Goal: Task Accomplishment & Management: Complete application form

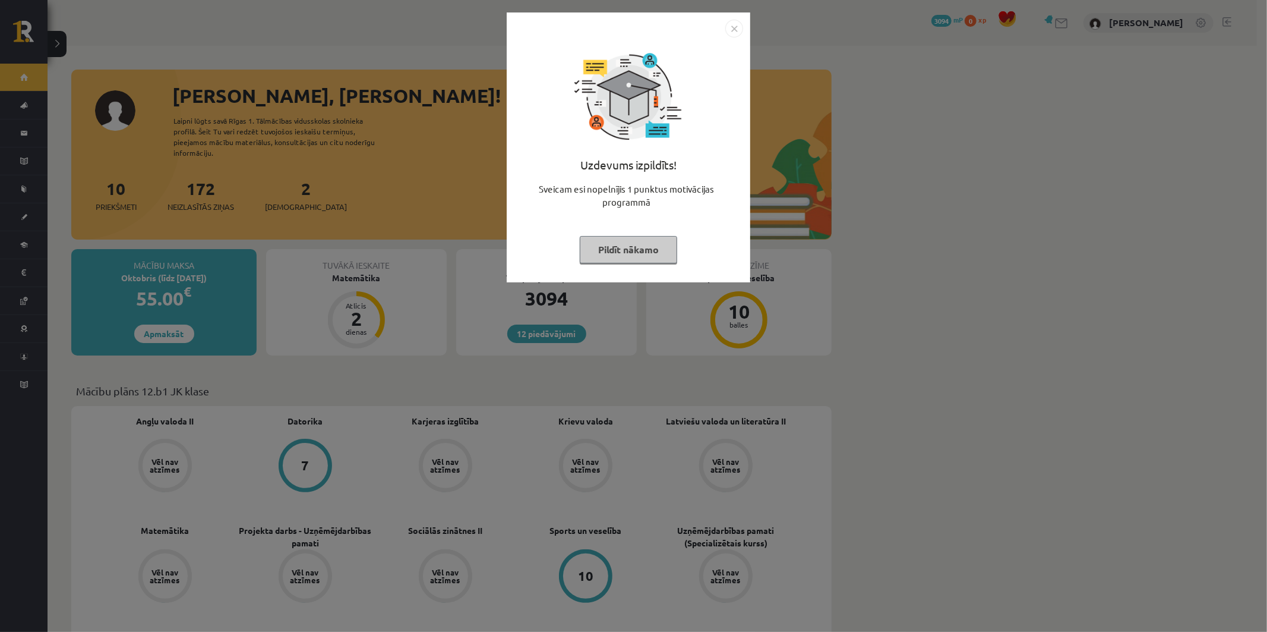
click at [627, 251] on button "Pildīt nākamo" at bounding box center [628, 249] width 97 height 27
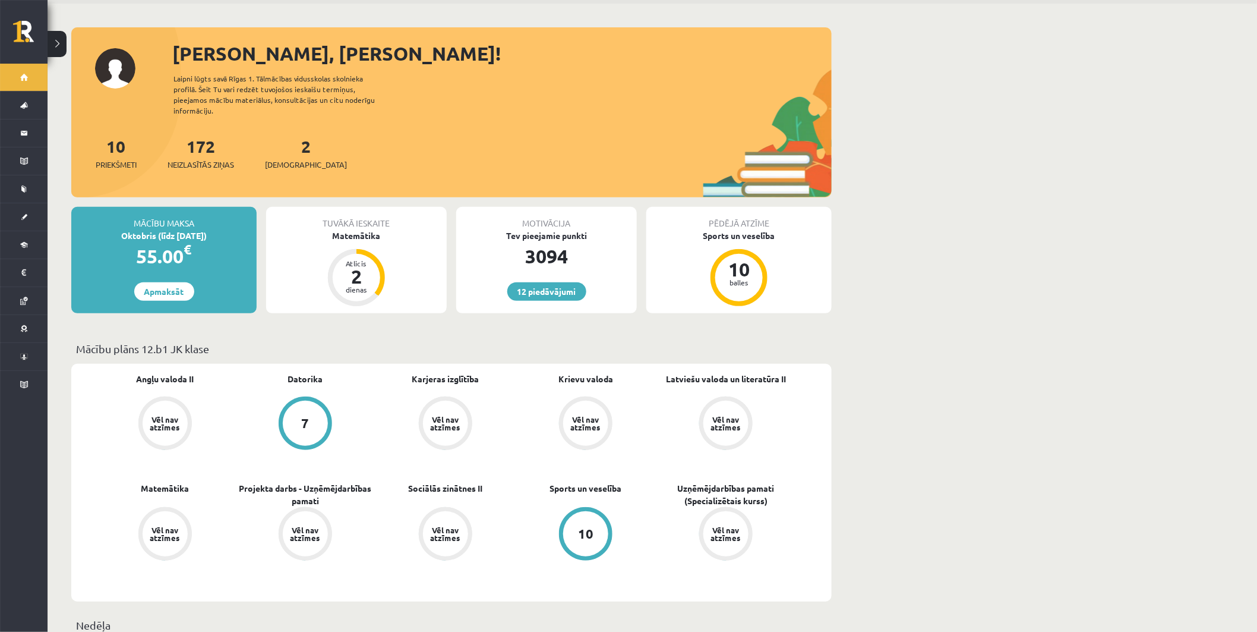
scroll to position [66, 0]
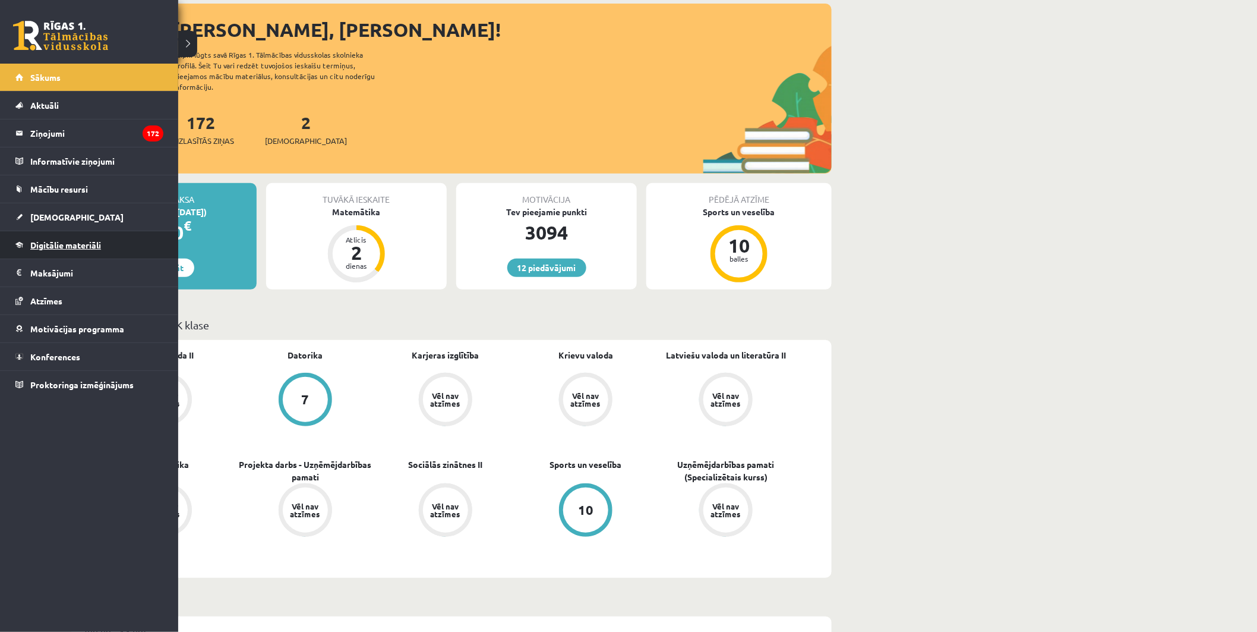
click at [68, 250] on link "Digitālie materiāli" at bounding box center [89, 244] width 148 height 27
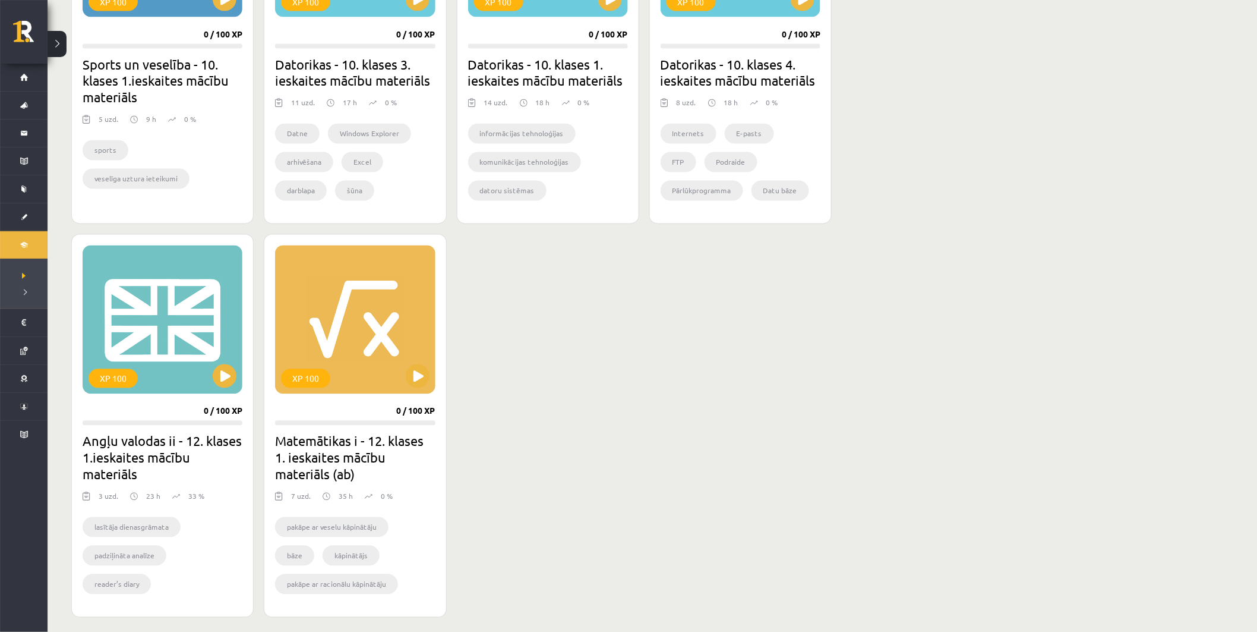
scroll to position [924, 0]
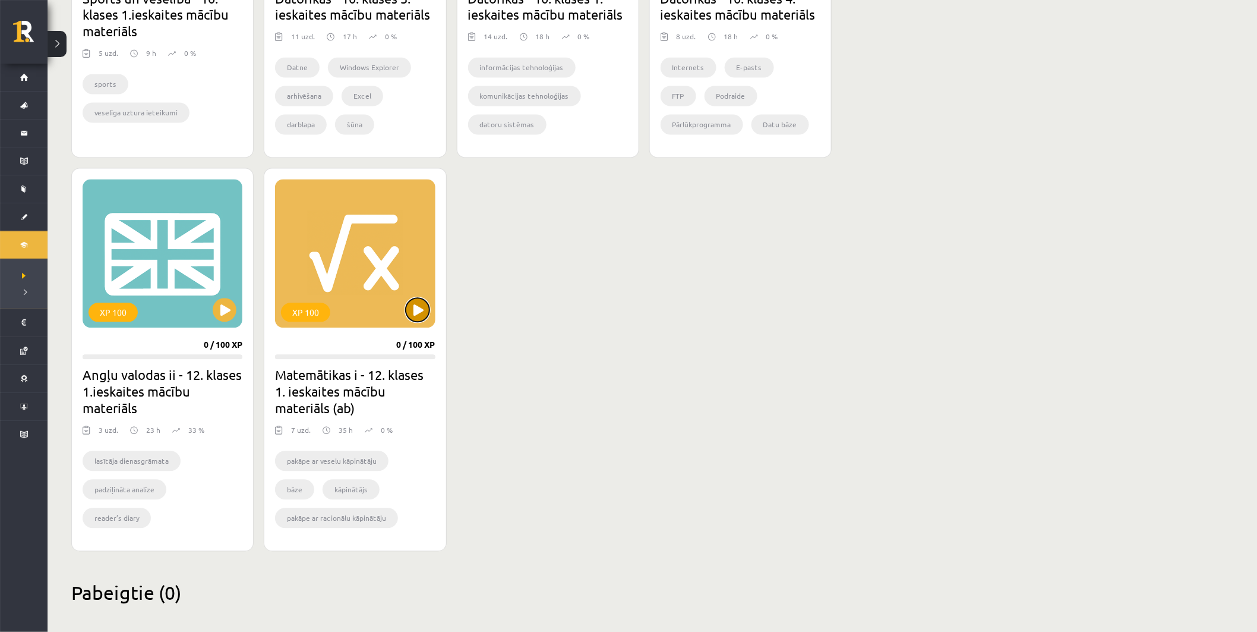
click at [419, 303] on button at bounding box center [418, 310] width 24 height 24
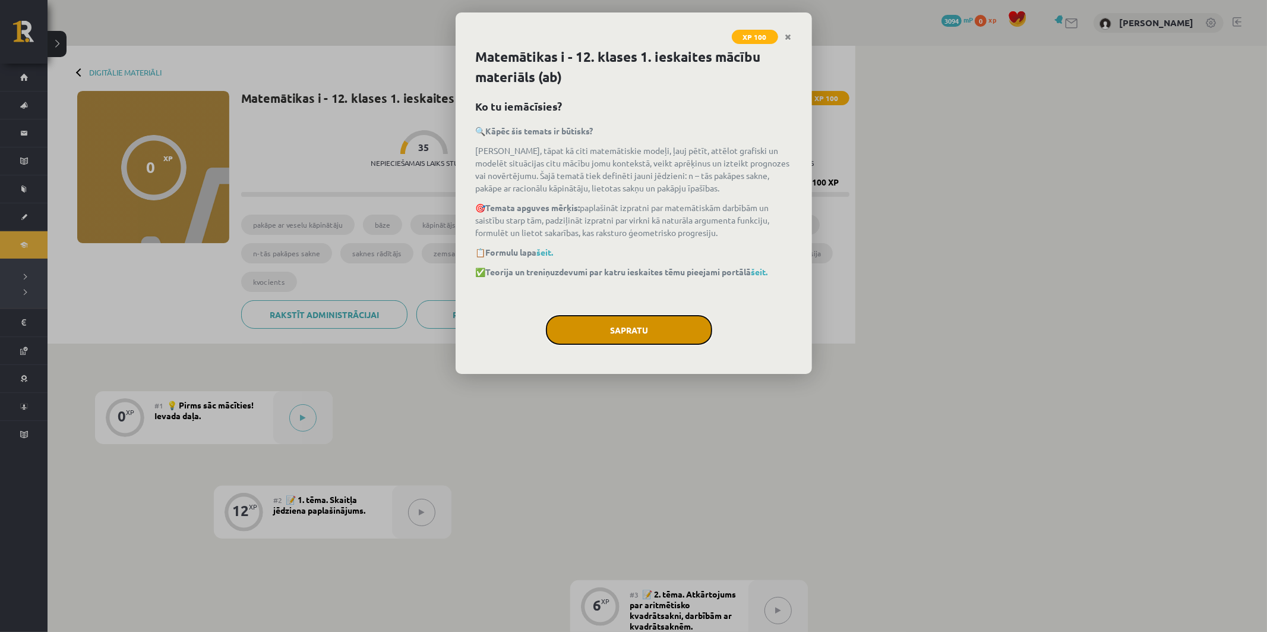
click at [618, 336] on button "Sapratu" at bounding box center [629, 330] width 166 height 30
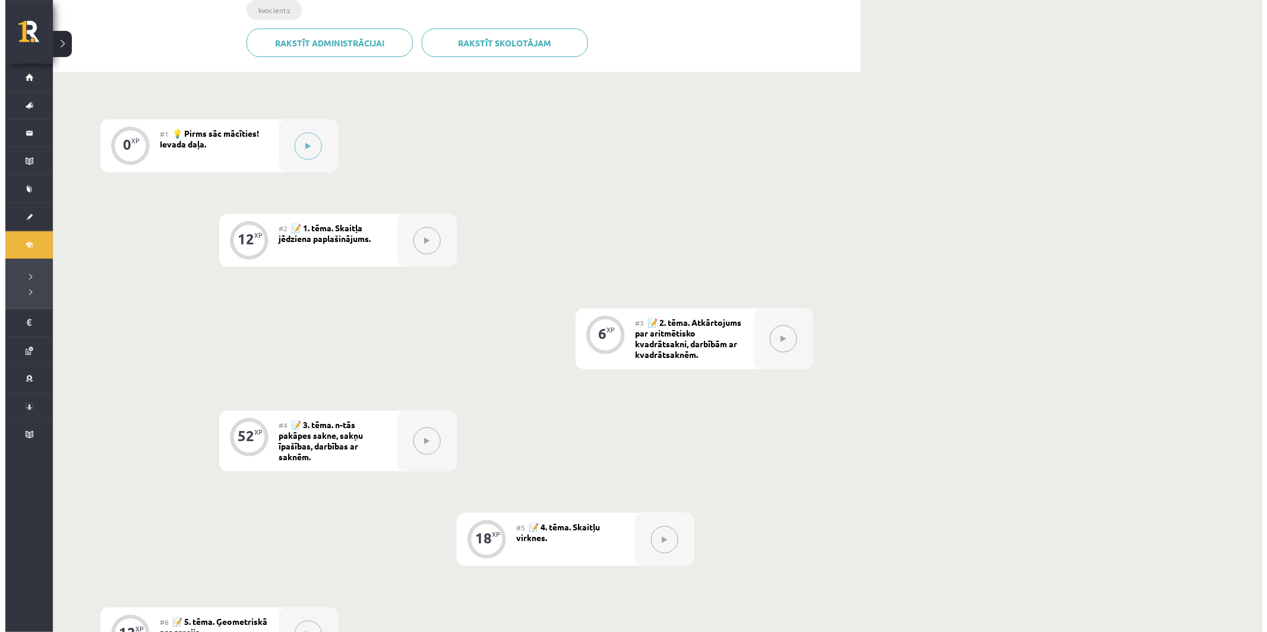
scroll to position [206, 0]
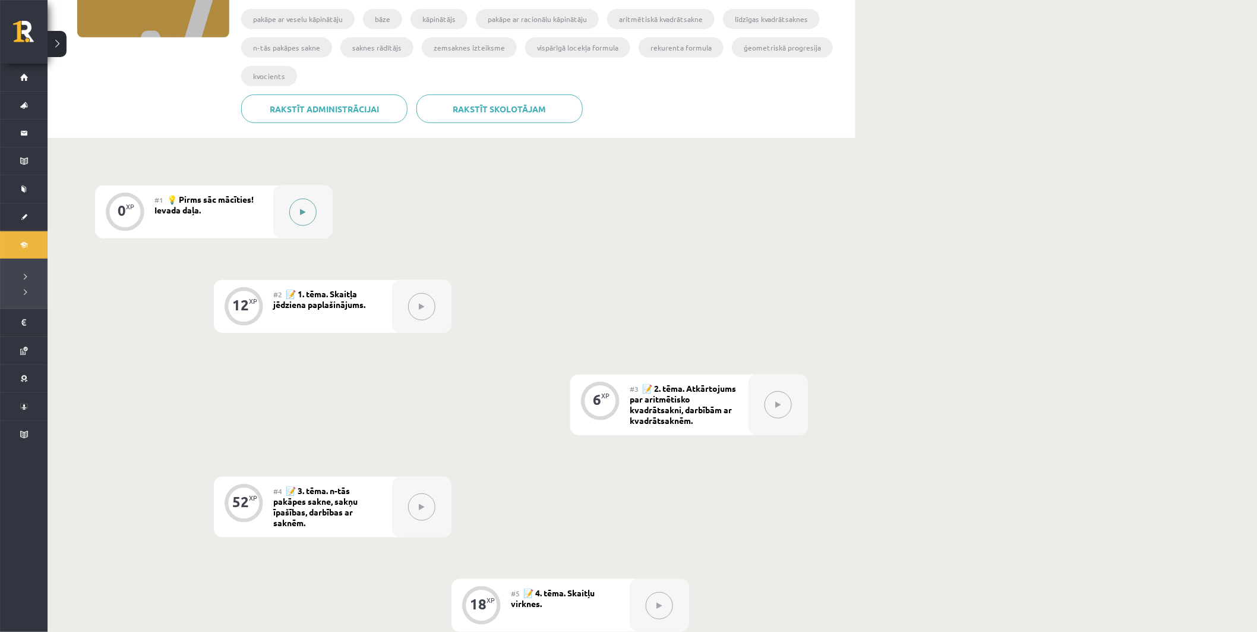
click at [298, 202] on button at bounding box center [302, 211] width 27 height 27
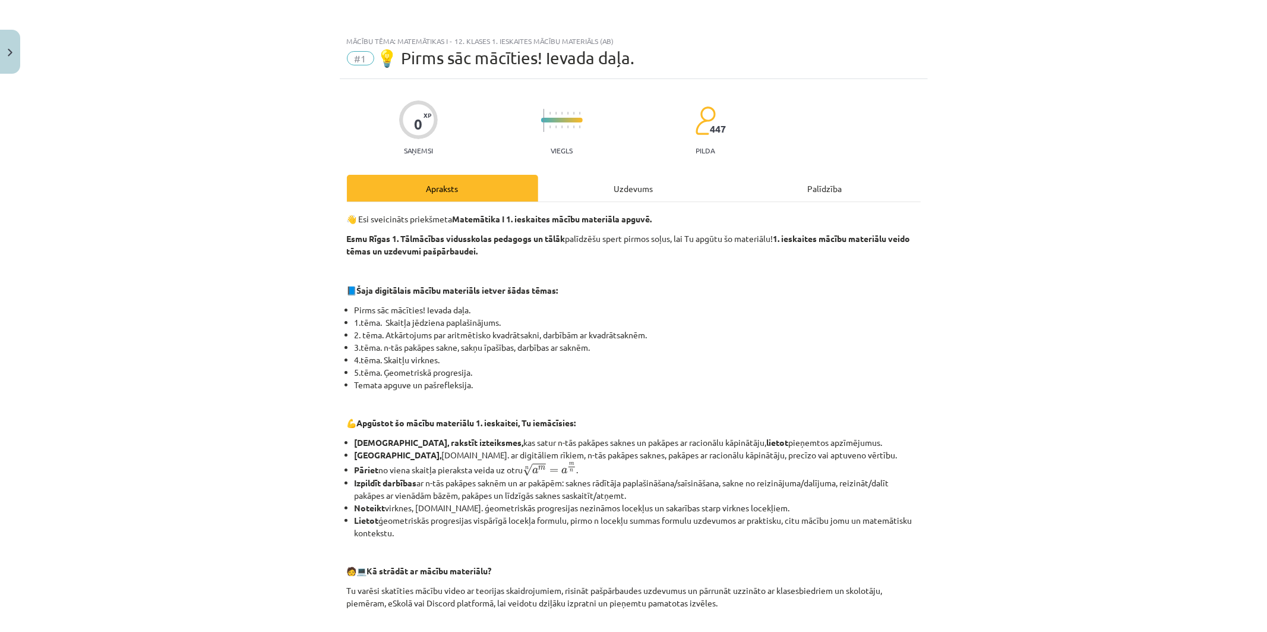
click at [634, 188] on div "Uzdevums" at bounding box center [633, 188] width 191 height 27
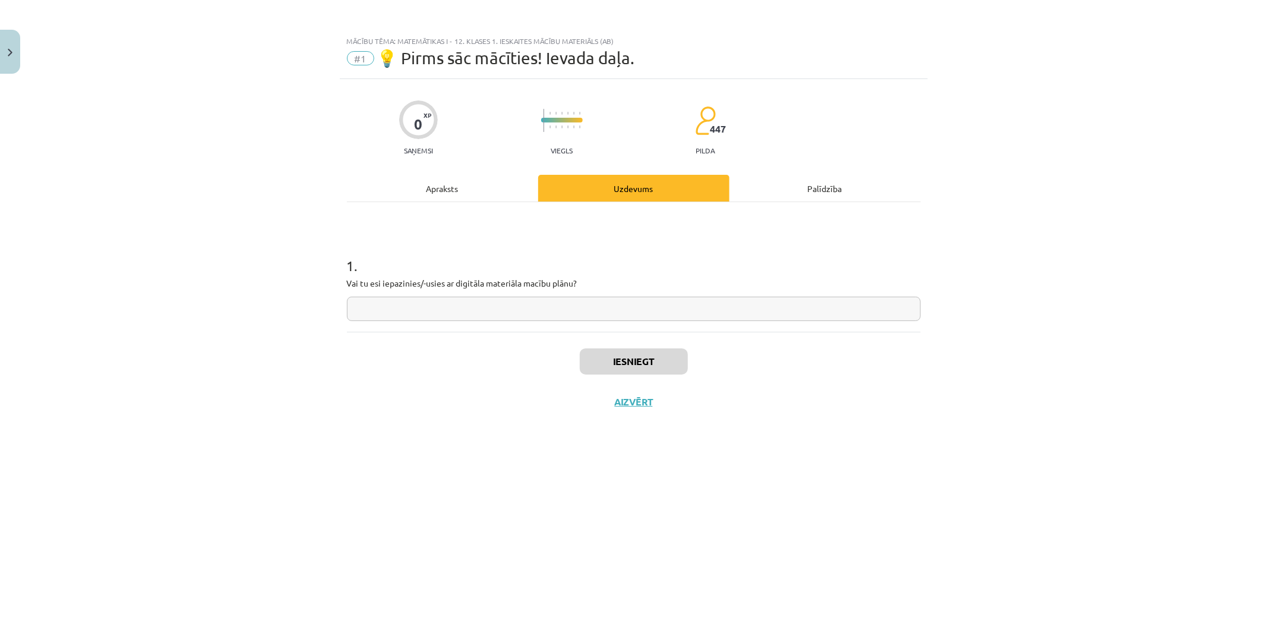
click at [583, 318] on input "text" at bounding box center [634, 308] width 574 height 24
type input "**"
click at [671, 362] on button "Iesniegt" at bounding box center [634, 361] width 108 height 26
click at [653, 416] on button "Nākamā nodarbība" at bounding box center [634, 409] width 116 height 27
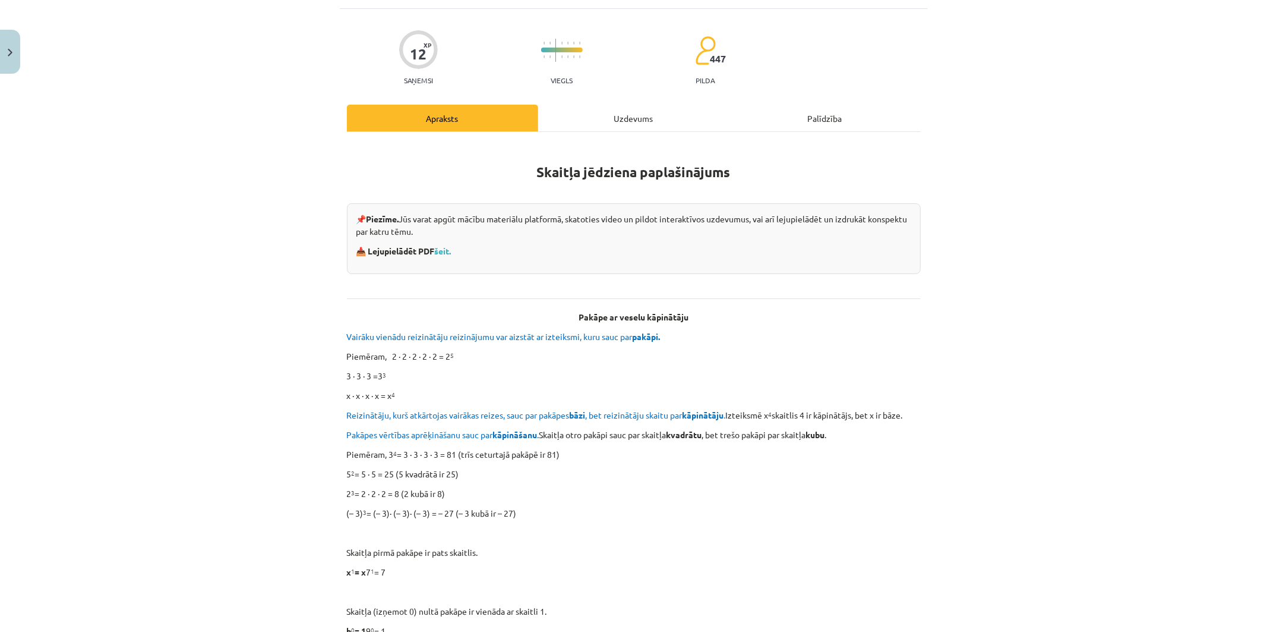
scroll to position [66, 0]
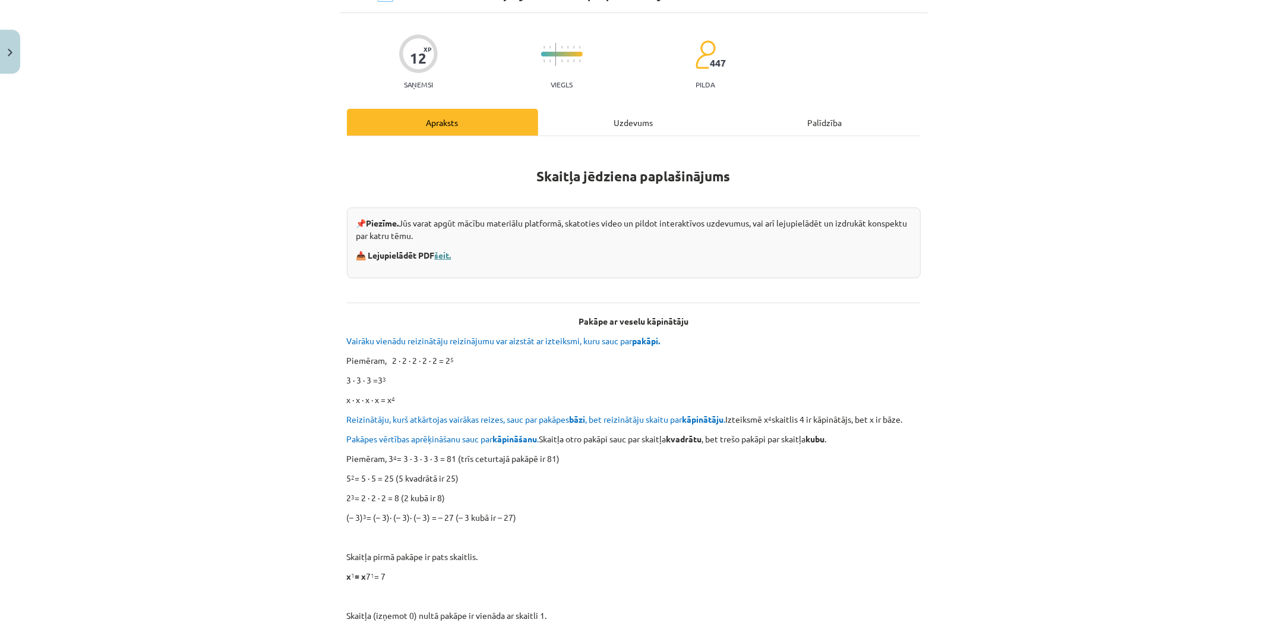
click at [449, 254] on link "šeit." at bounding box center [443, 255] width 17 height 11
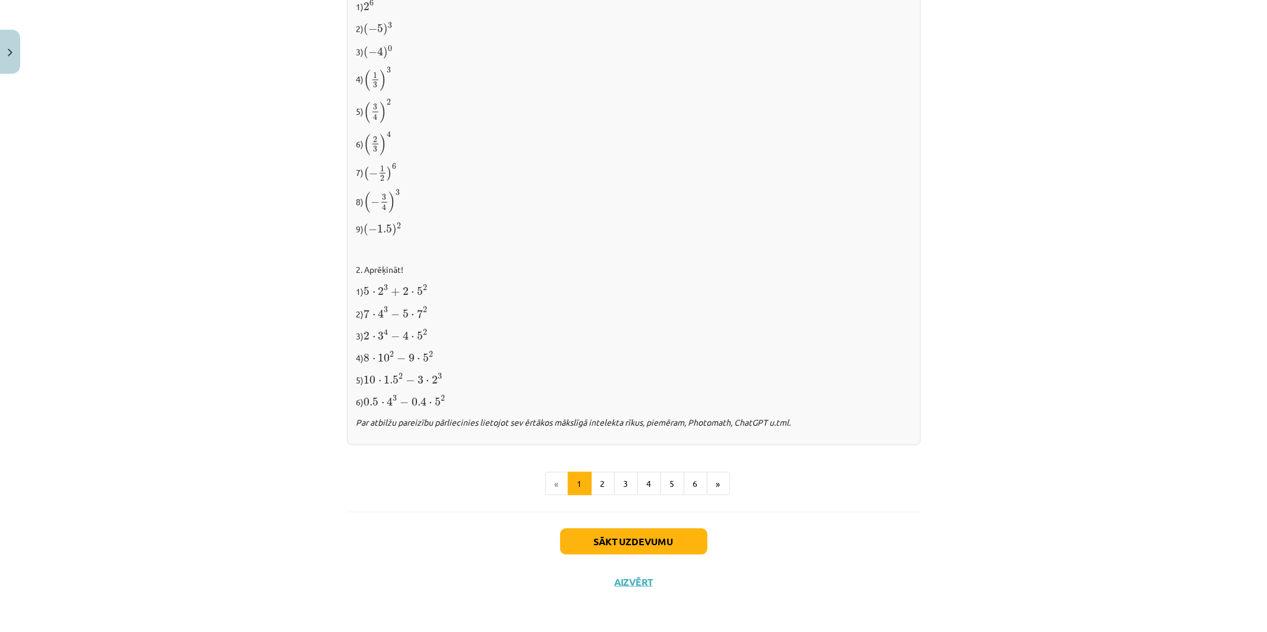
scroll to position [1062, 0]
click at [601, 492] on button "2" at bounding box center [603, 484] width 24 height 24
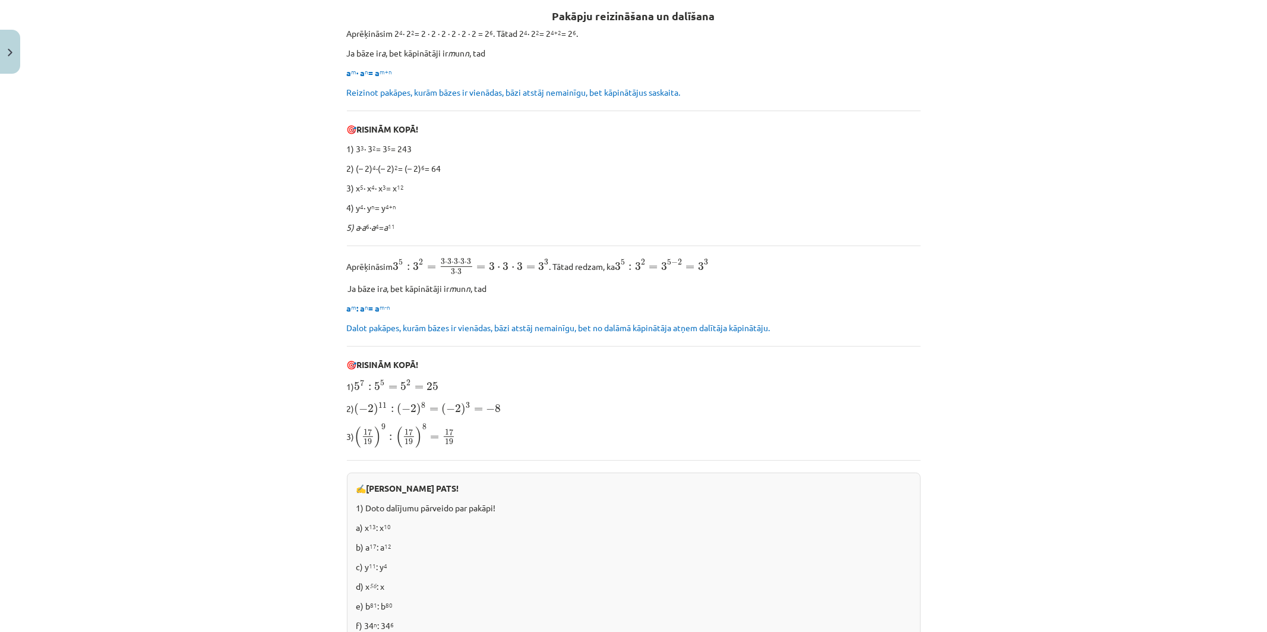
scroll to position [212, 0]
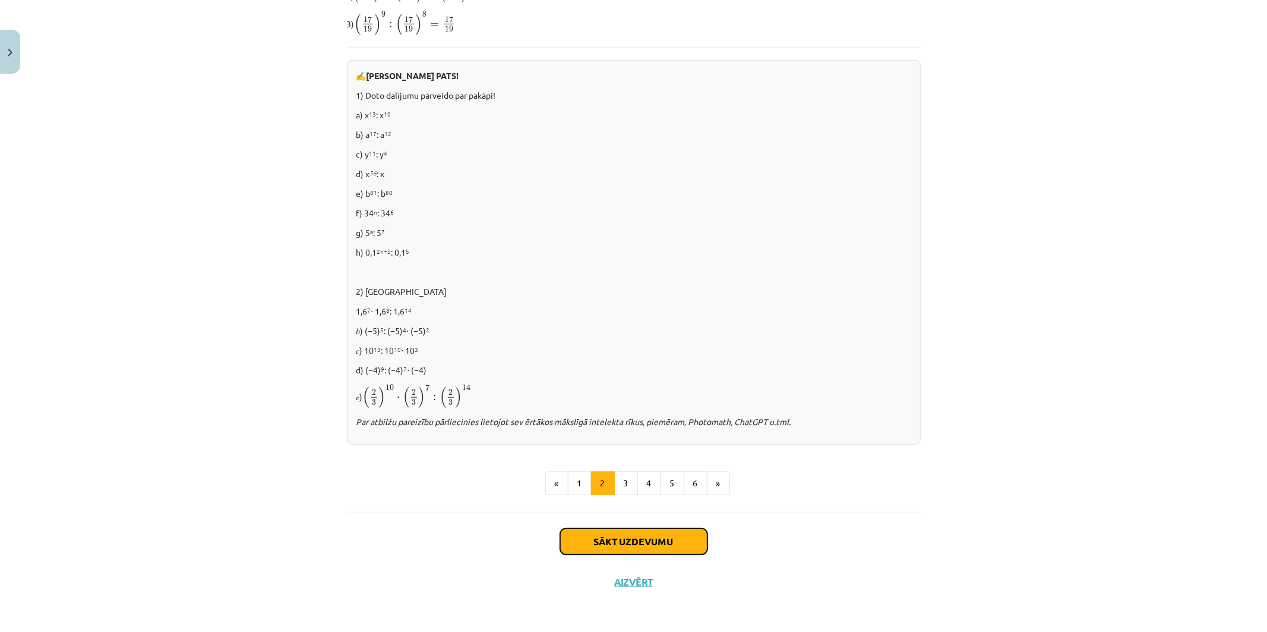
click at [603, 532] on button "Sākt uzdevumu" at bounding box center [633, 541] width 147 height 26
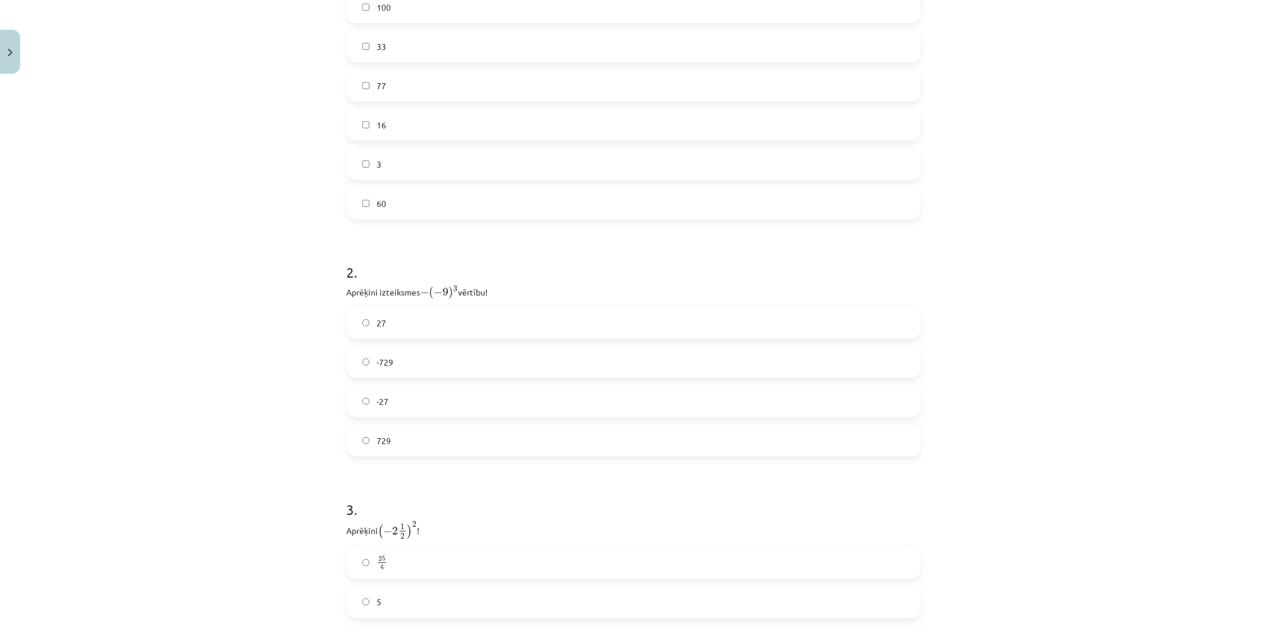
scroll to position [359, 0]
click at [412, 427] on label "729" at bounding box center [634, 426] width 572 height 30
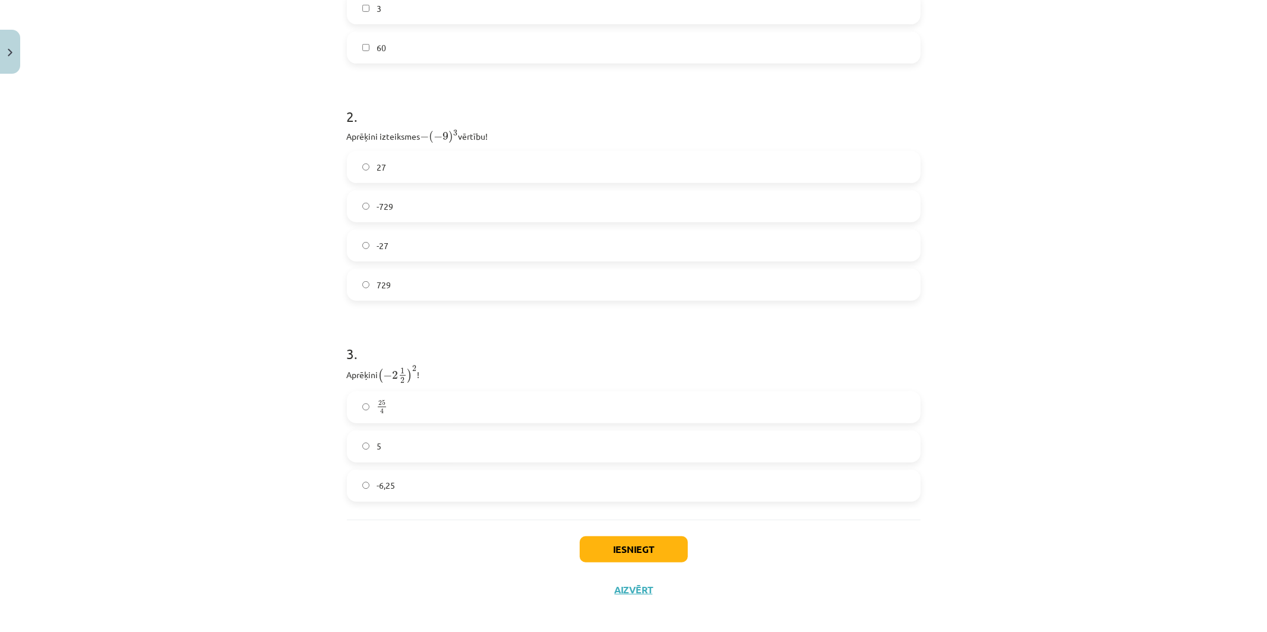
scroll to position [507, 0]
click at [447, 395] on label "25 4 25 4" at bounding box center [634, 401] width 572 height 30
click at [601, 538] on button "Iesniegt" at bounding box center [634, 542] width 108 height 26
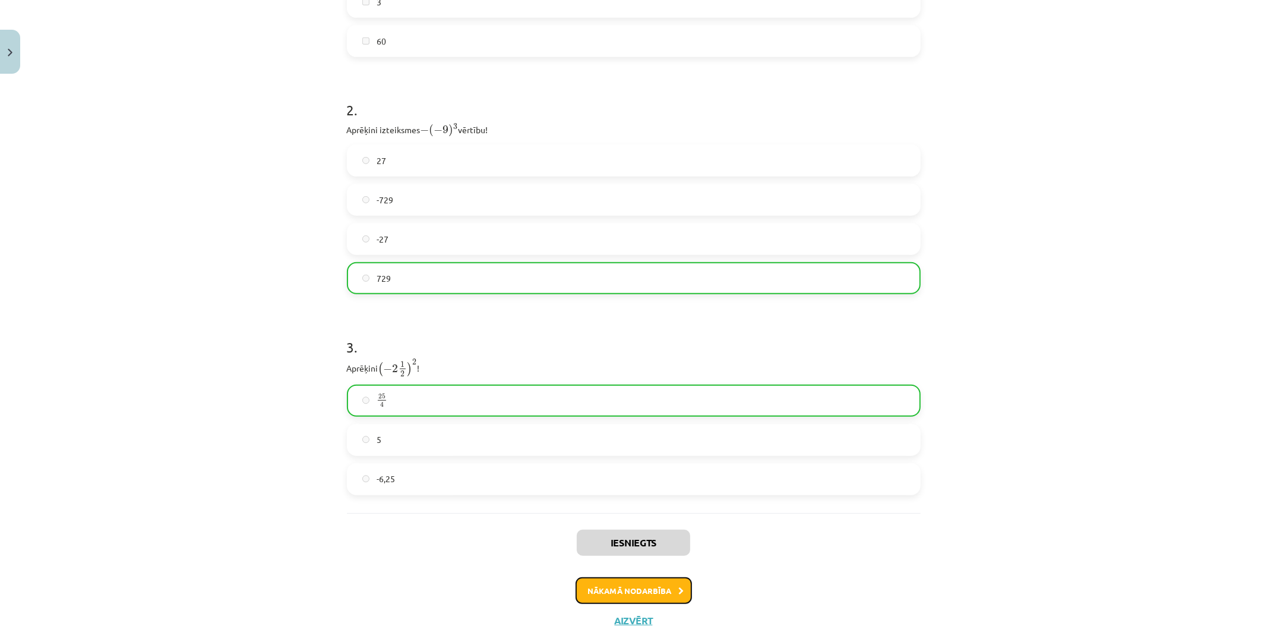
click at [604, 577] on button "Nākamā nodarbība" at bounding box center [634, 590] width 116 height 27
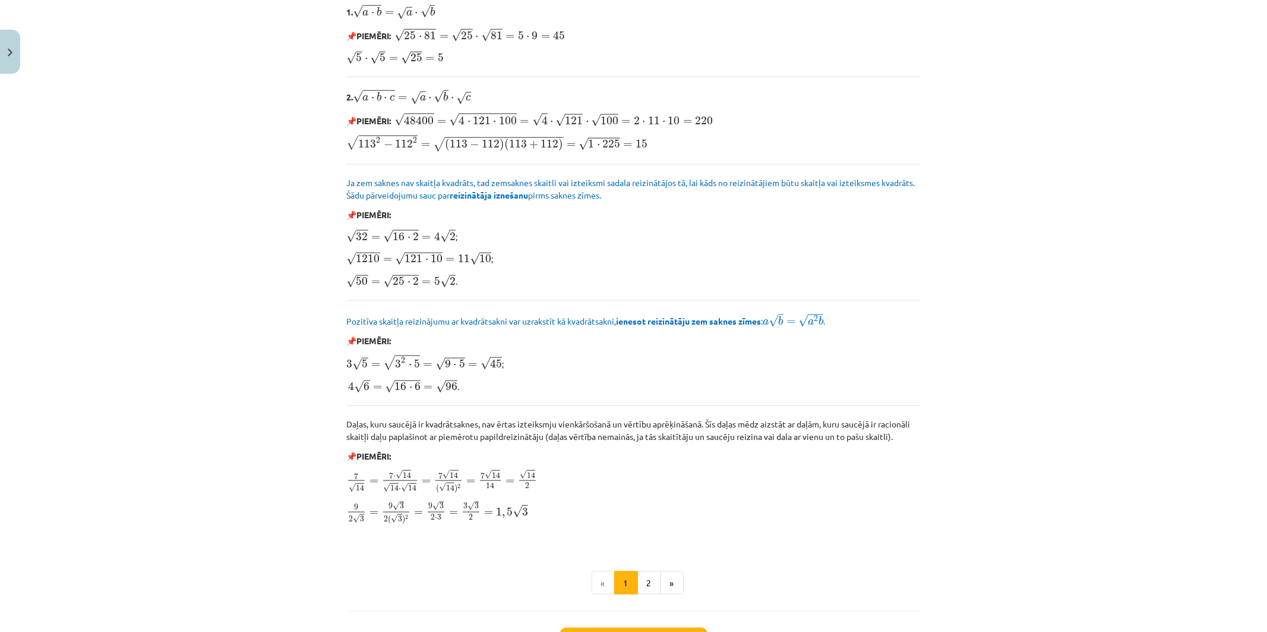
scroll to position [1234, 0]
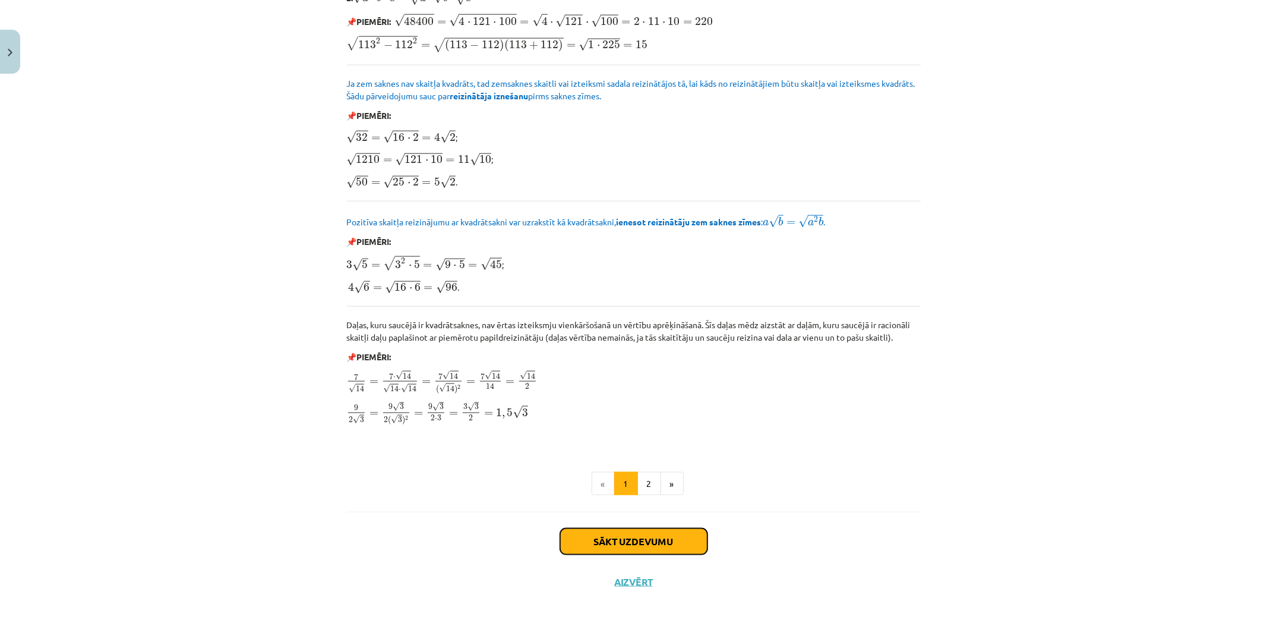
click at [634, 539] on button "Sākt uzdevumu" at bounding box center [633, 541] width 147 height 26
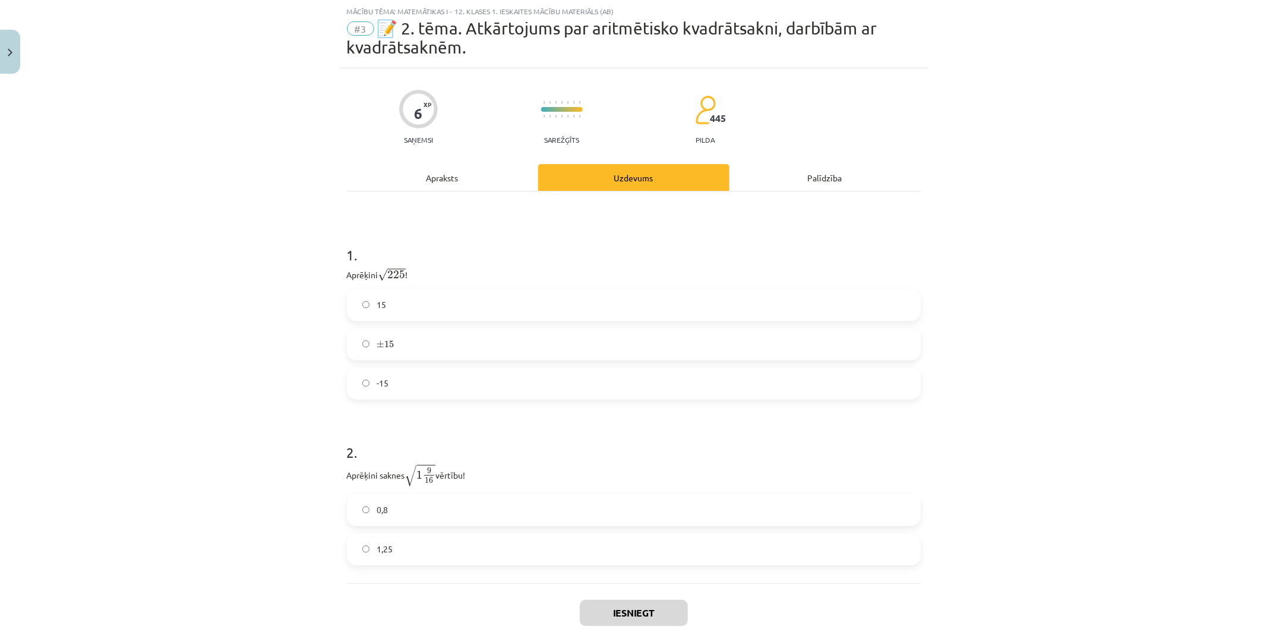
click at [411, 302] on label "15" at bounding box center [634, 305] width 572 height 30
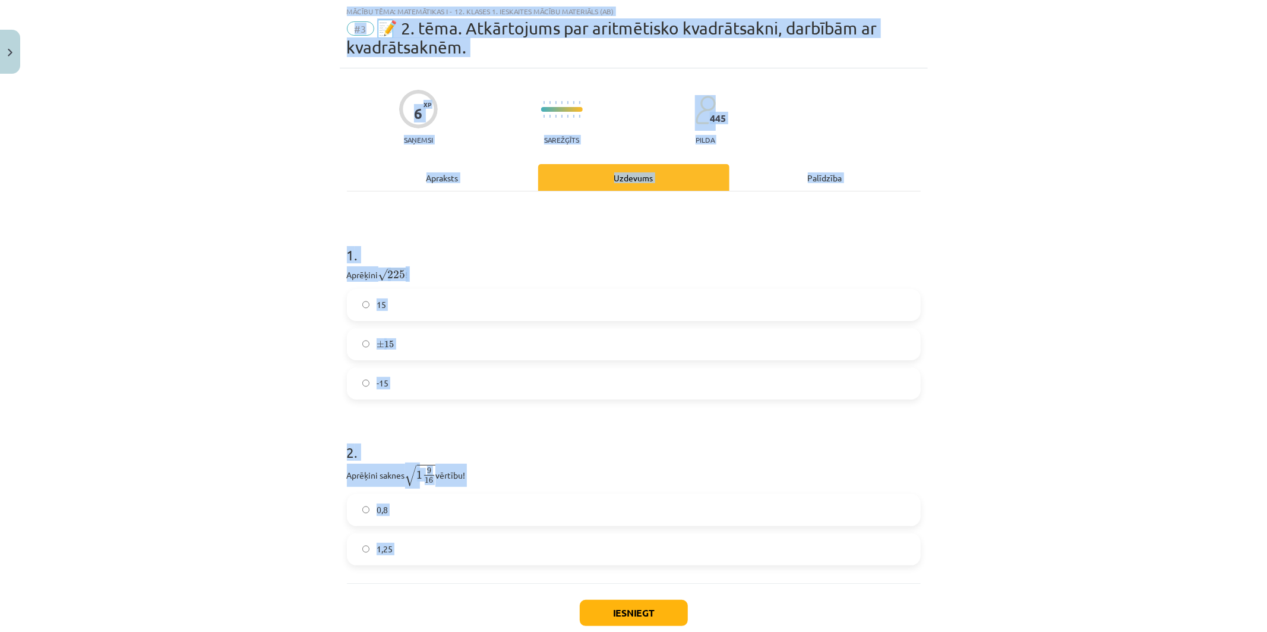
scroll to position [100, 0]
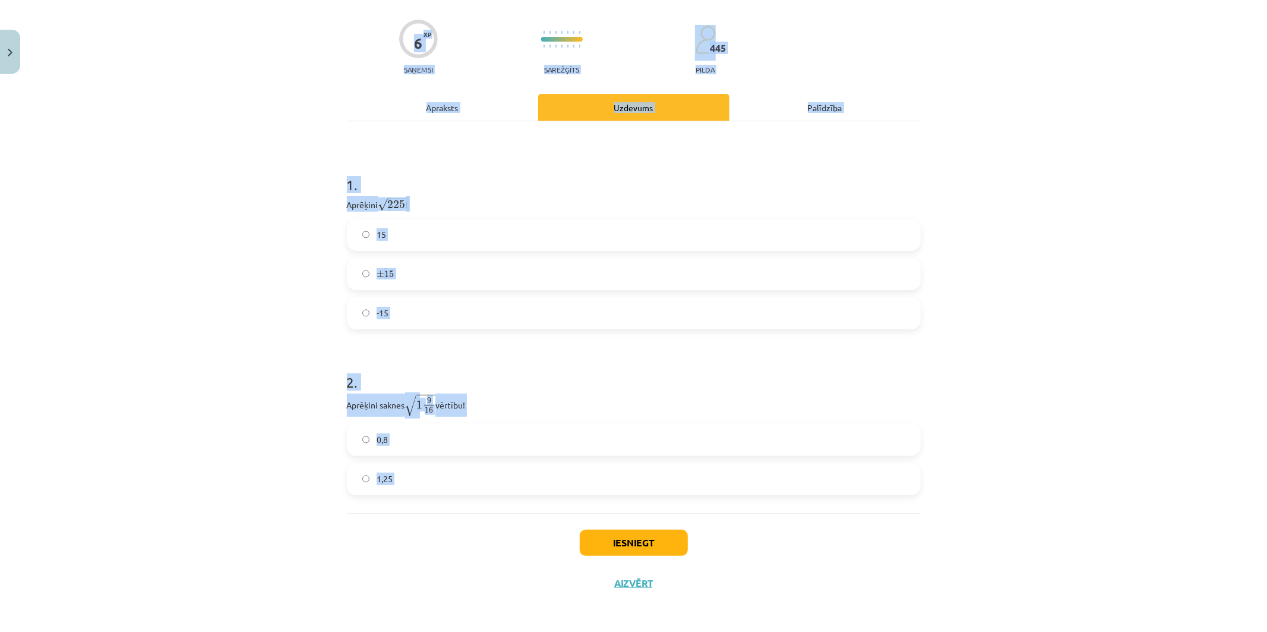
click at [634, 426] on html "0 Dāvanas 3094 mP 0 xp Kristers Bērziņš Sākums Aktuāli Kā mācīties eSKOLĀ Konta…" at bounding box center [633, 110] width 1267 height 632
click at [287, 448] on div "Mācību tēma: Matemātikas i - 12. klases 1. ieskaites mācību materiāls (ab) #3 📝…" at bounding box center [633, 316] width 1267 height 632
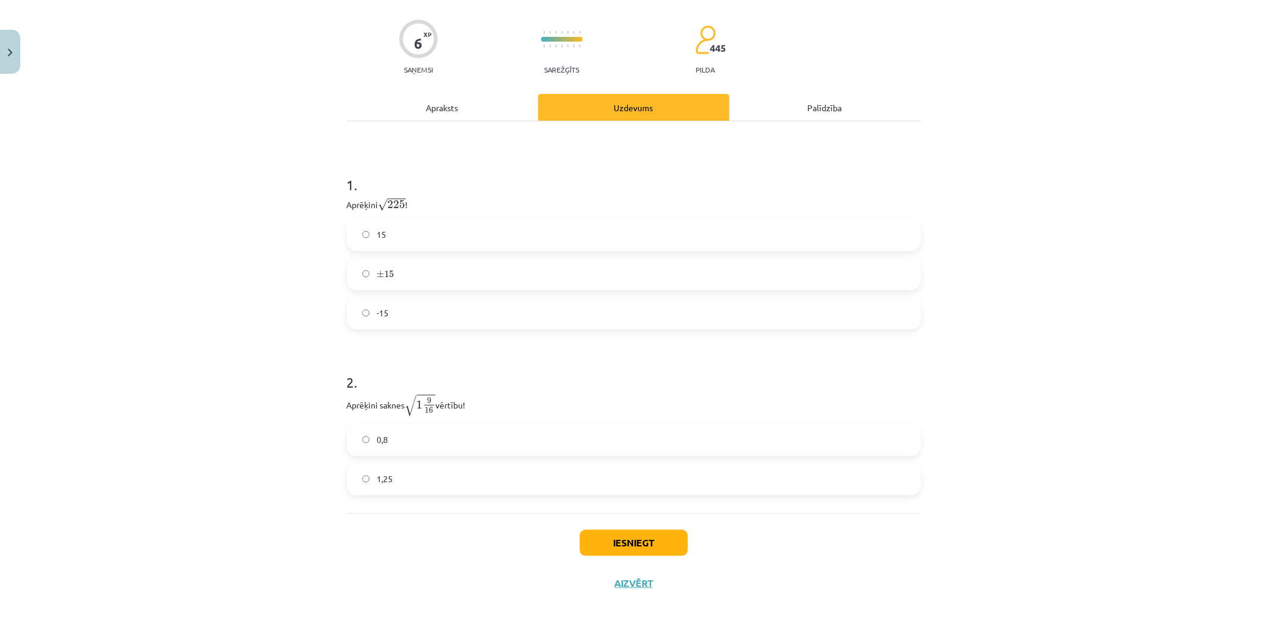
click at [400, 485] on label "1,25" at bounding box center [634, 479] width 572 height 30
click at [611, 544] on button "Iesniegt" at bounding box center [634, 542] width 108 height 26
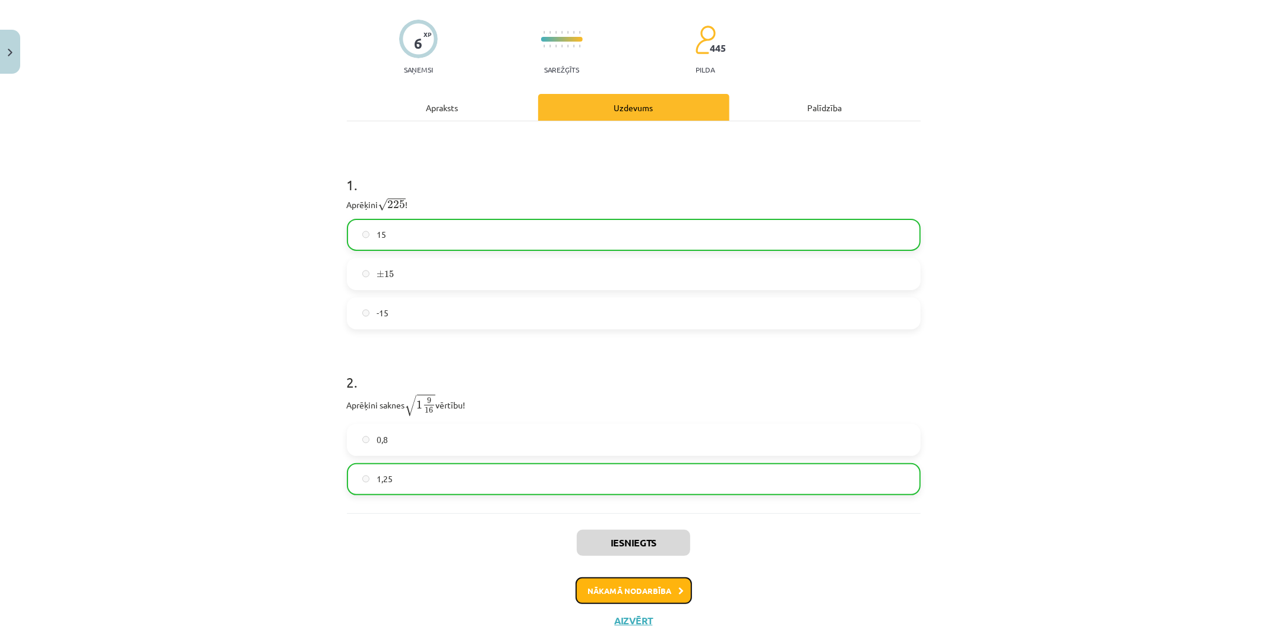
click at [619, 591] on button "Nākamā nodarbība" at bounding box center [634, 590] width 116 height 27
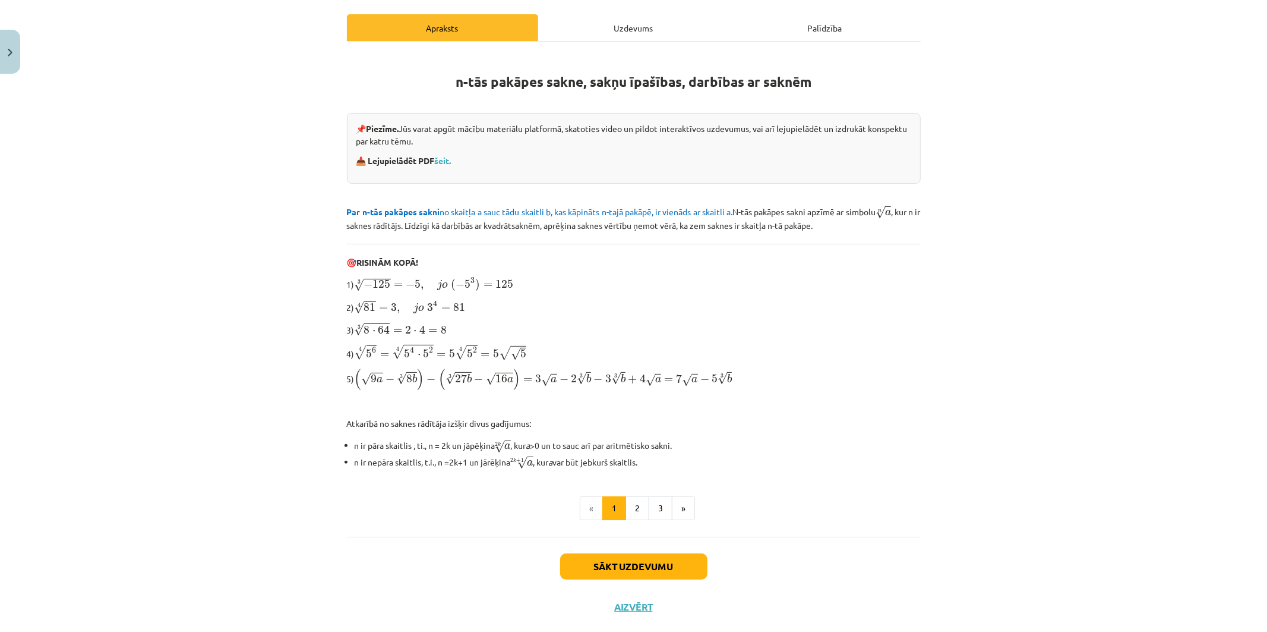
scroll to position [162, 0]
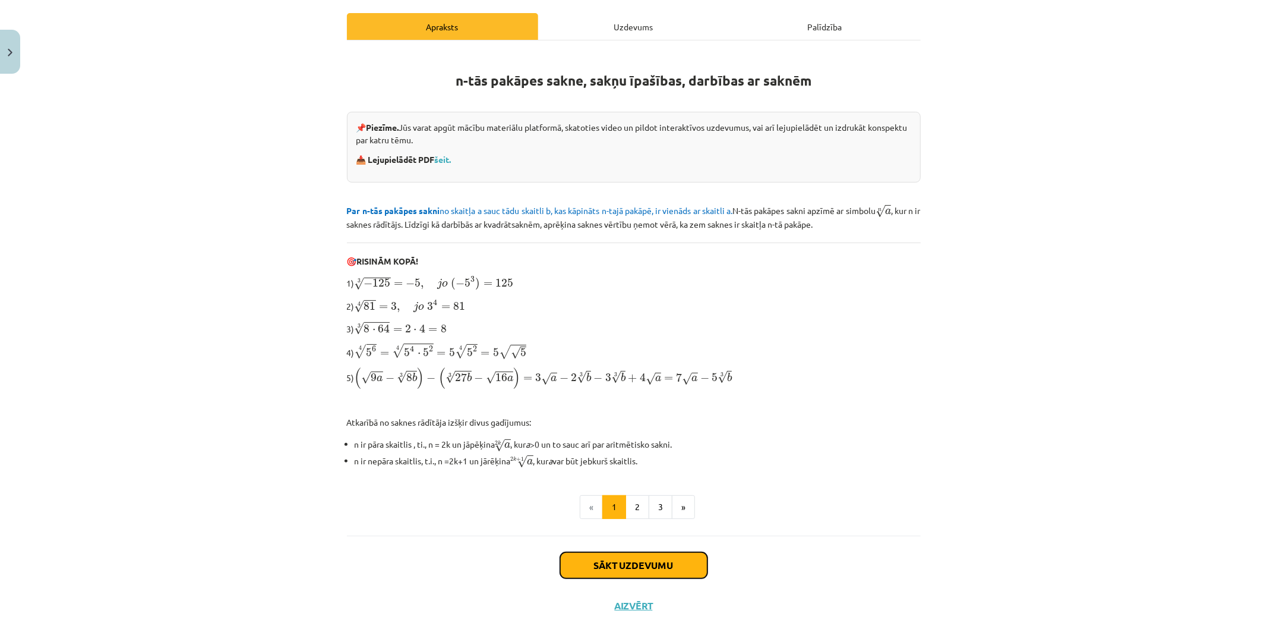
click at [600, 564] on button "Sākt uzdevumu" at bounding box center [633, 565] width 147 height 26
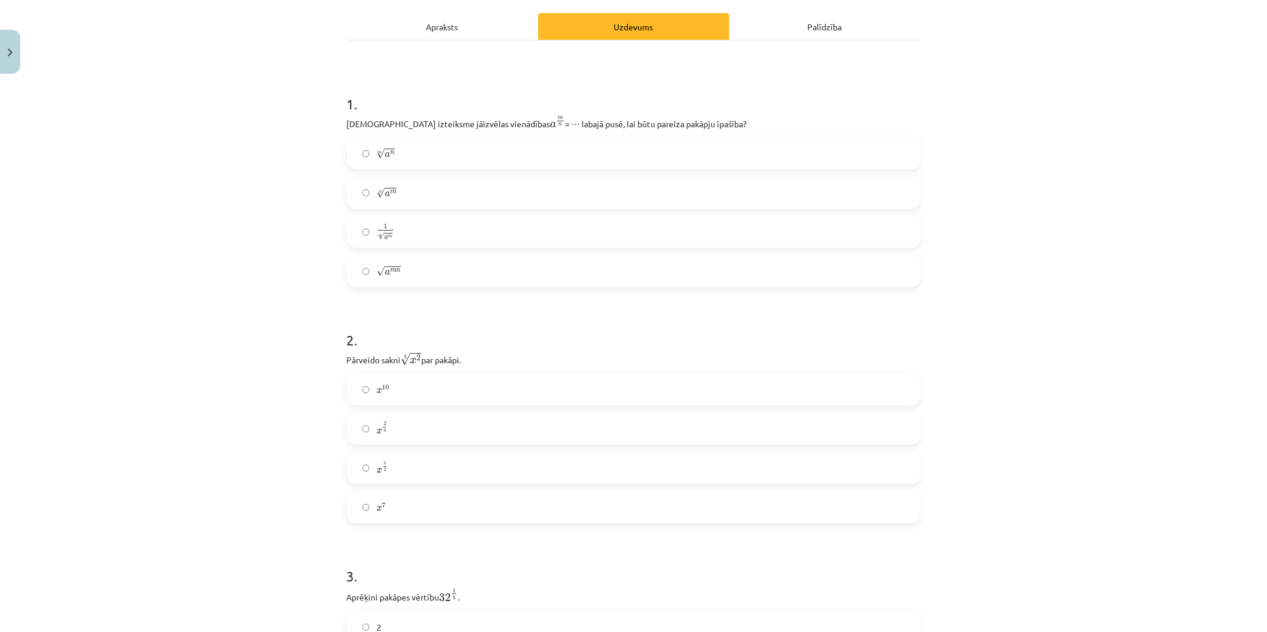
click at [394, 430] on label "x 2 5 x 2 5" at bounding box center [634, 428] width 572 height 30
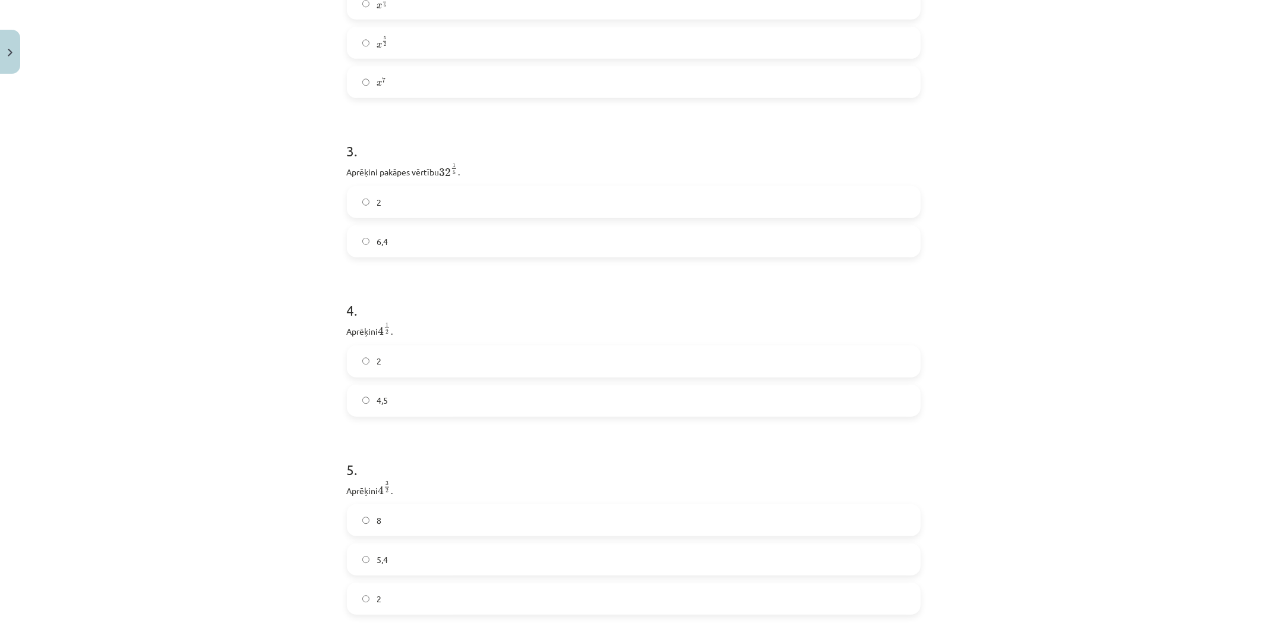
scroll to position [557, 0]
click at [394, 234] on label "2" at bounding box center [634, 231] width 572 height 30
click at [394, 400] on label "2" at bounding box center [634, 390] width 572 height 30
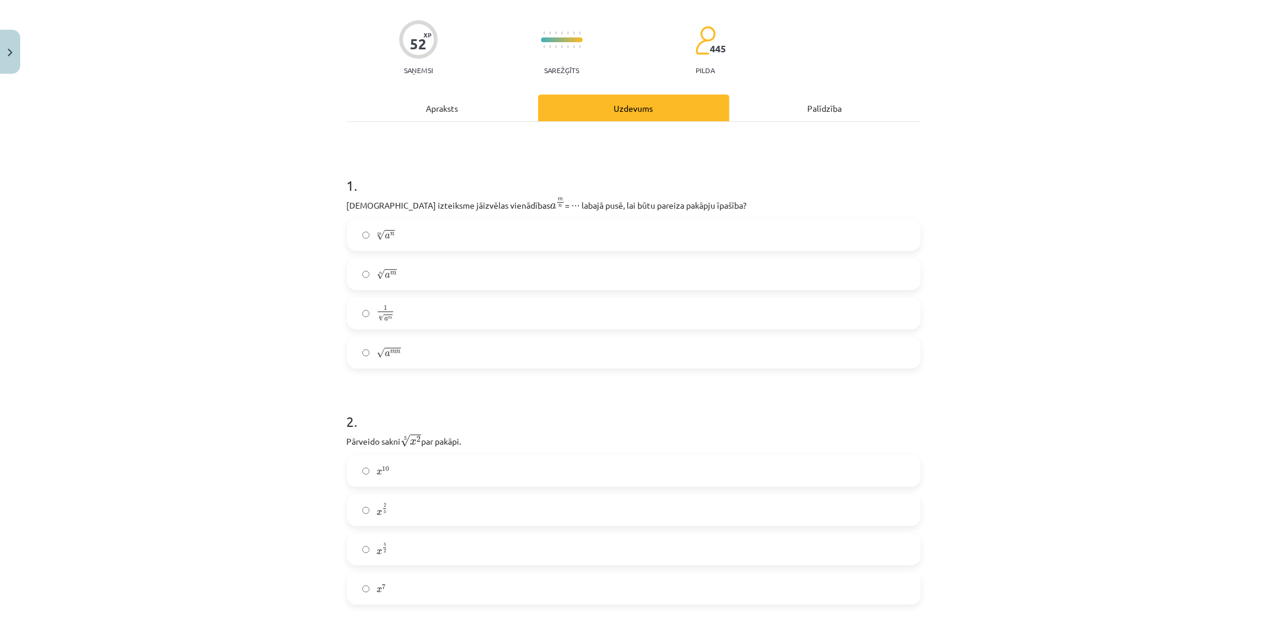
scroll to position [132, 0]
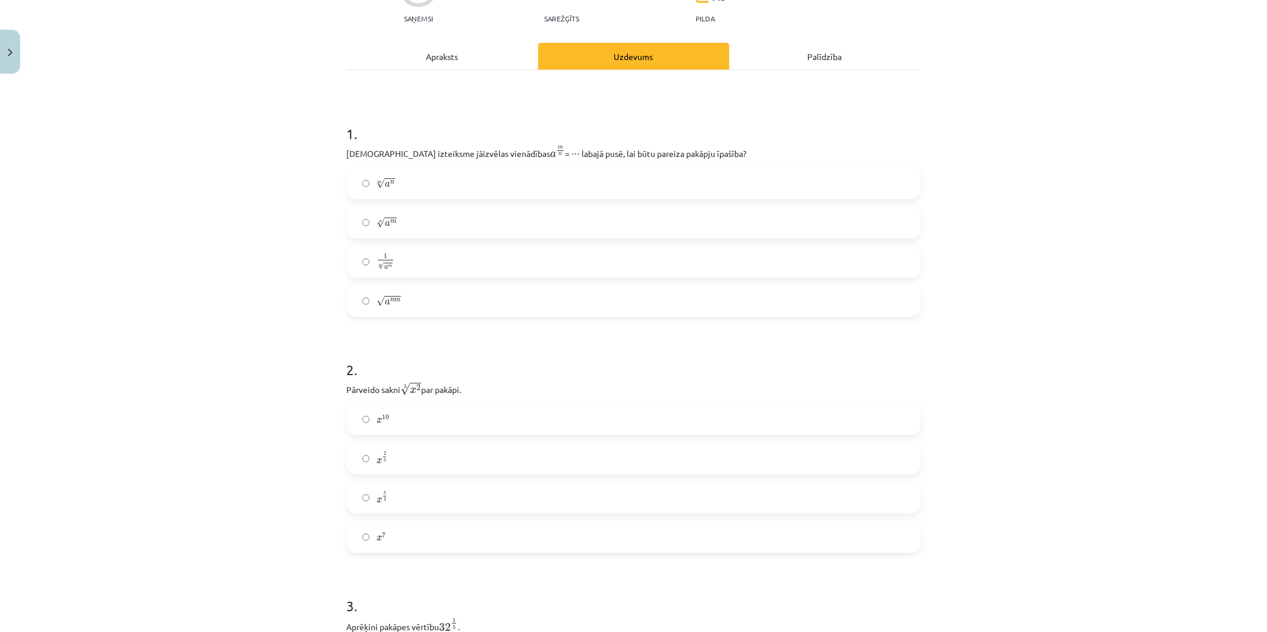
click at [393, 220] on label "n √ a m a m n" at bounding box center [634, 222] width 572 height 30
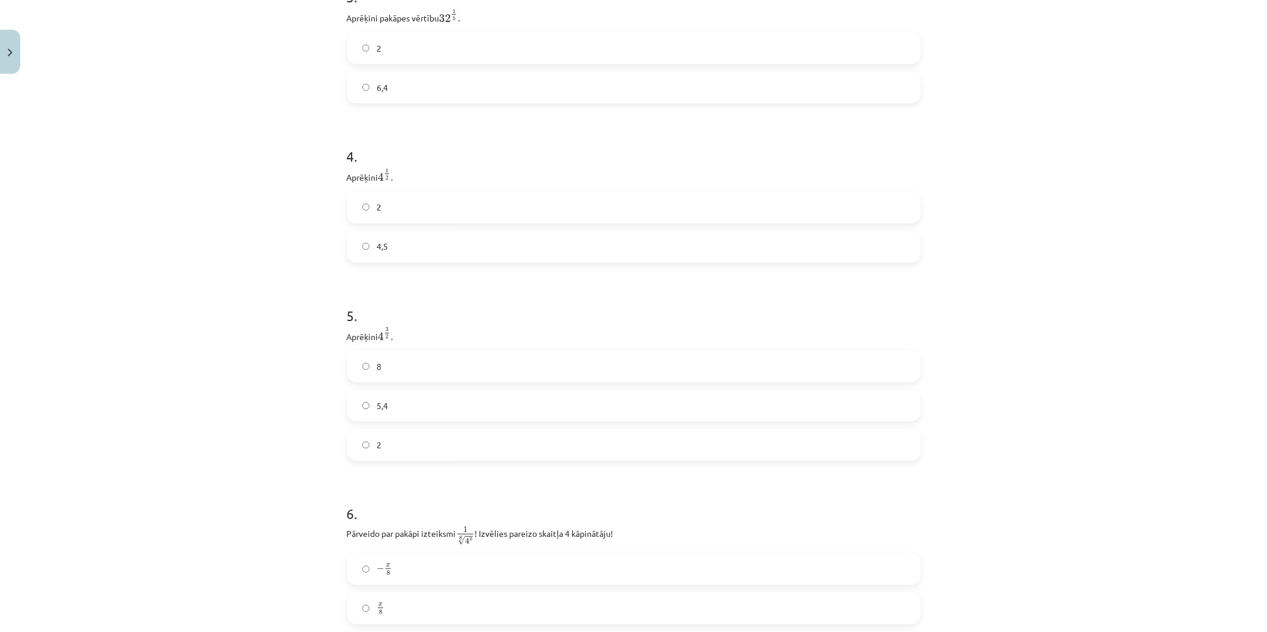
scroll to position [858, 0]
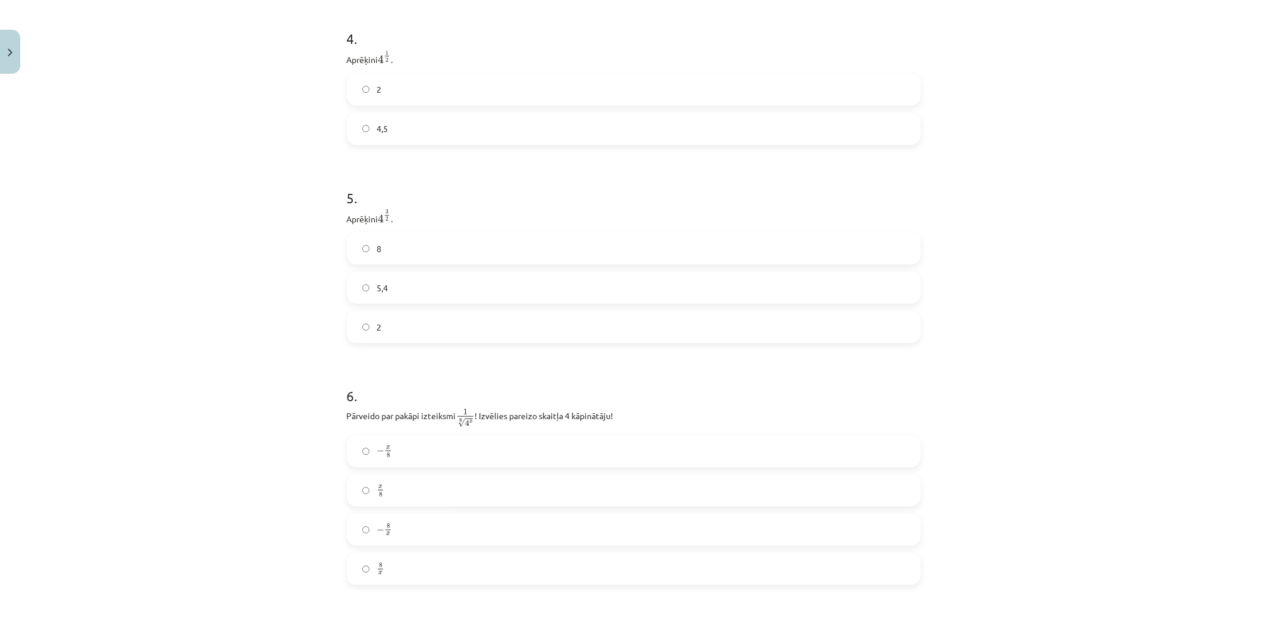
click at [377, 330] on span "2" at bounding box center [379, 327] width 5 height 12
click at [406, 258] on label "8" at bounding box center [634, 248] width 572 height 30
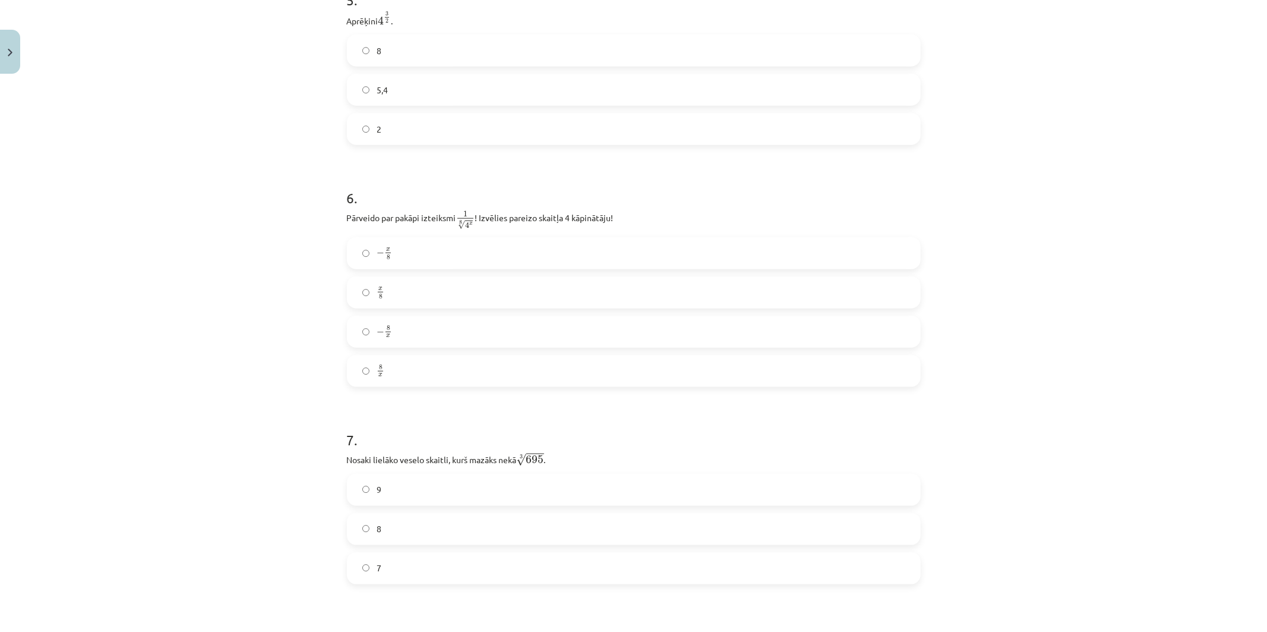
scroll to position [1188, 0]
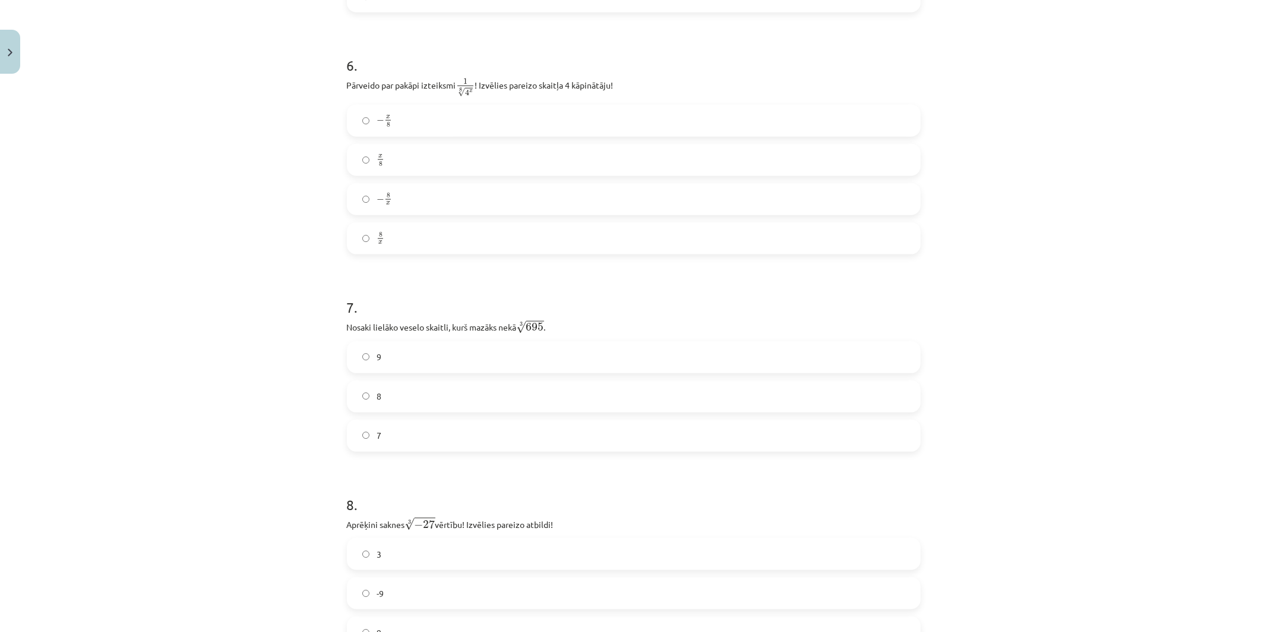
click at [394, 124] on label "− x 8 − x 8" at bounding box center [634, 121] width 572 height 30
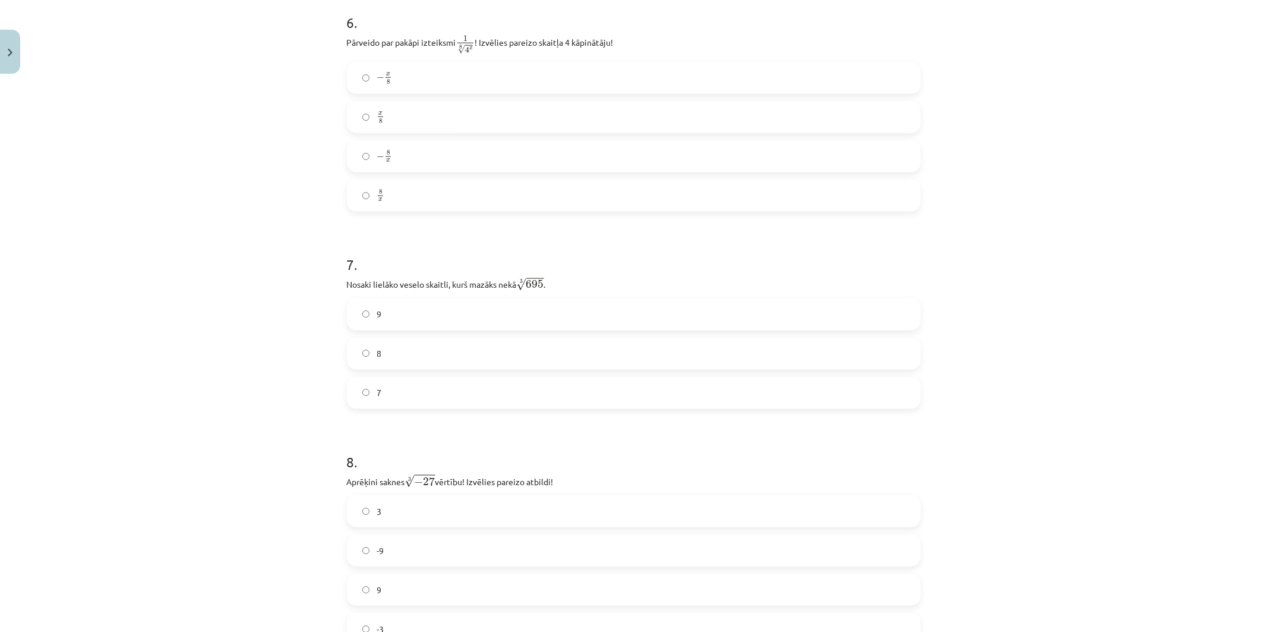
scroll to position [1254, 0]
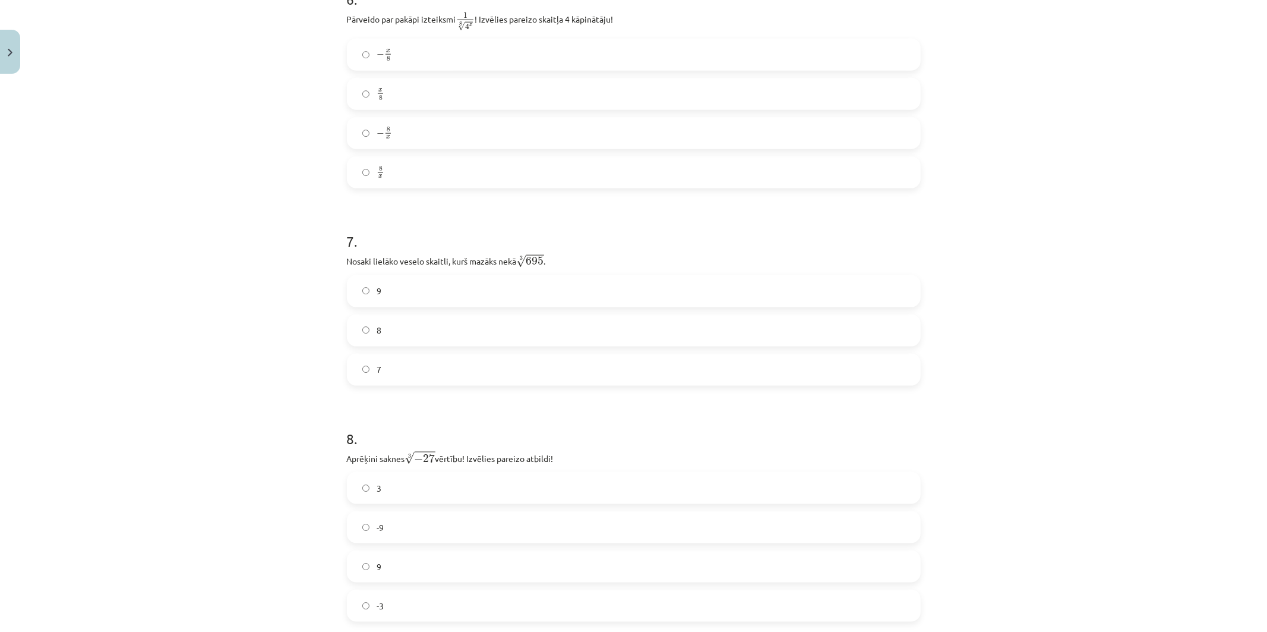
click at [434, 337] on label "8" at bounding box center [634, 330] width 572 height 30
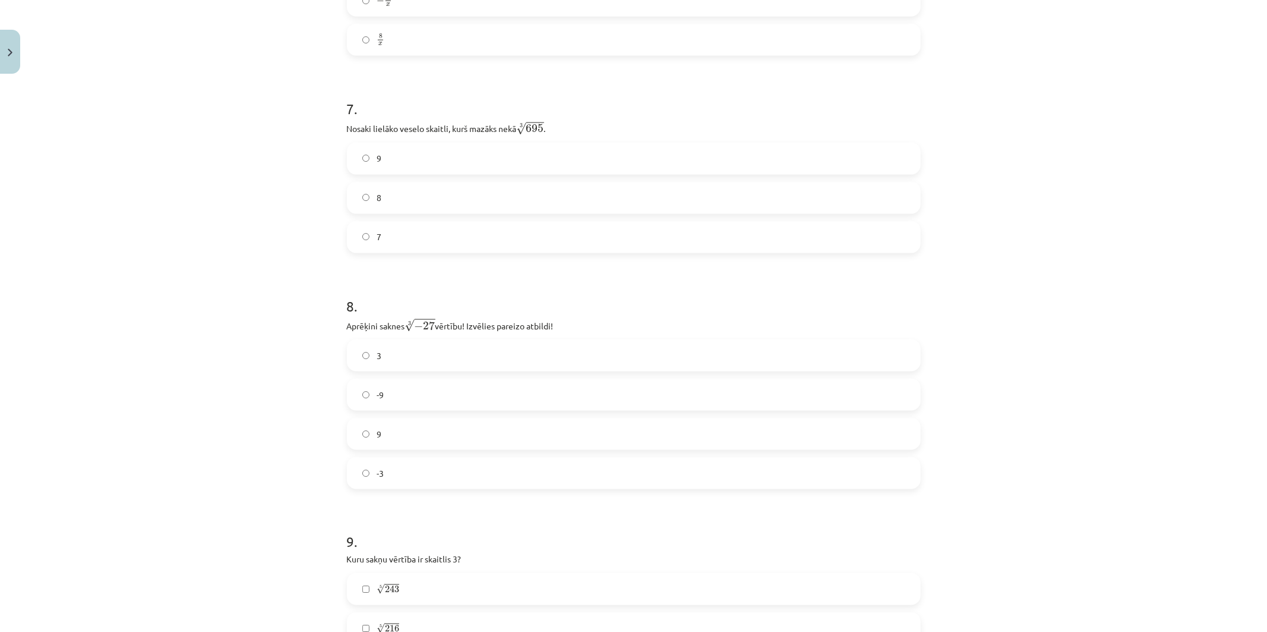
scroll to position [1386, 0]
click at [396, 163] on label "9" at bounding box center [634, 159] width 572 height 30
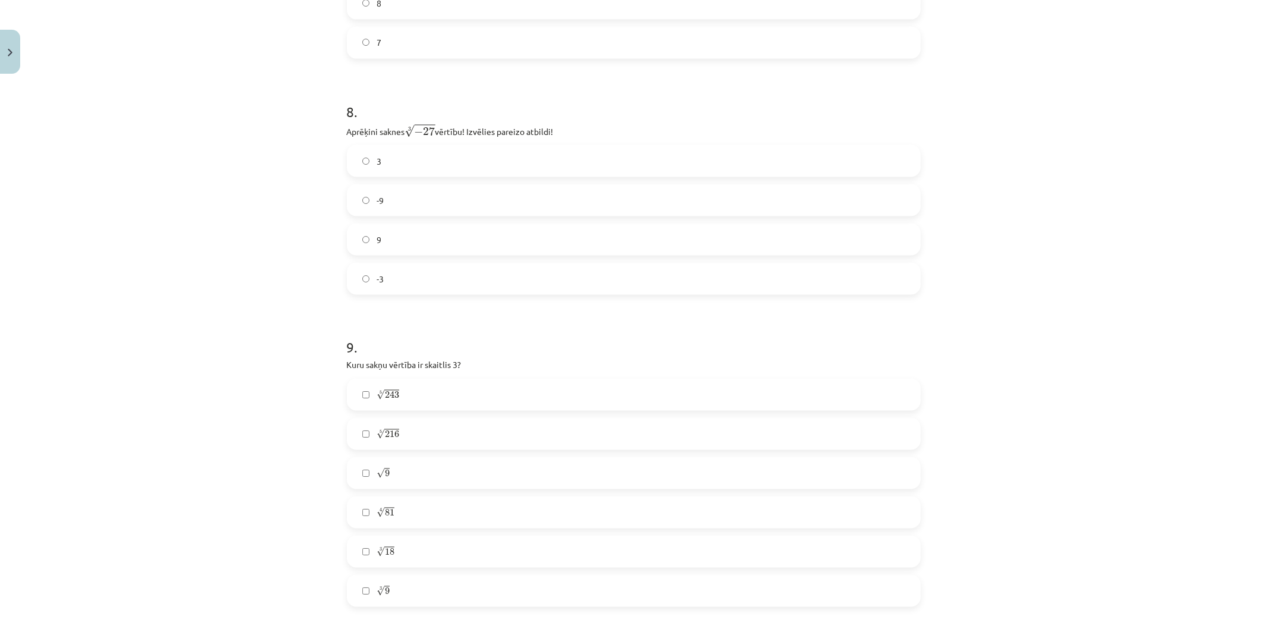
scroll to position [1584, 0]
click at [405, 276] on label "-3" at bounding box center [634, 276] width 572 height 30
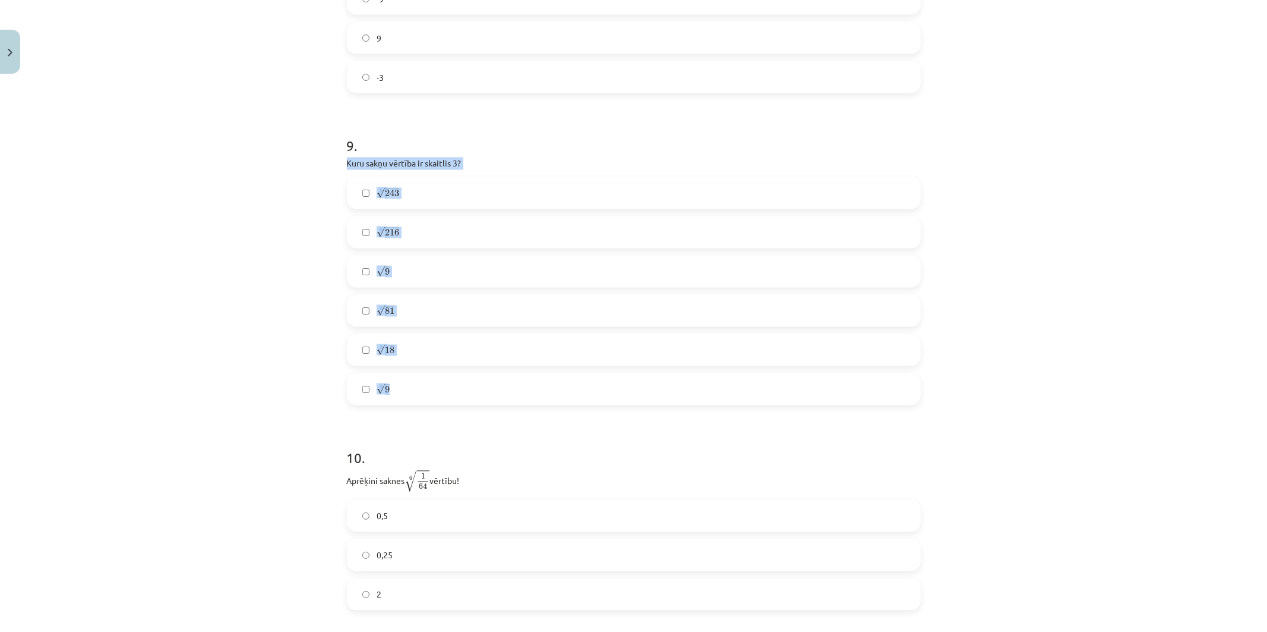
drag, startPoint x: 339, startPoint y: 169, endPoint x: 422, endPoint y: 405, distance: 250.4
copy div "Kuru sakņu vērtība ir skaitlis 3? 5 √ 243 243 5 5 √ 216 216 5 √ 9 9 4 √ 81 81 4…"
click at [418, 203] on label "5 √ 243 243 5" at bounding box center [634, 193] width 572 height 30
click at [401, 312] on label "4 √ 81 81 4" at bounding box center [634, 311] width 572 height 30
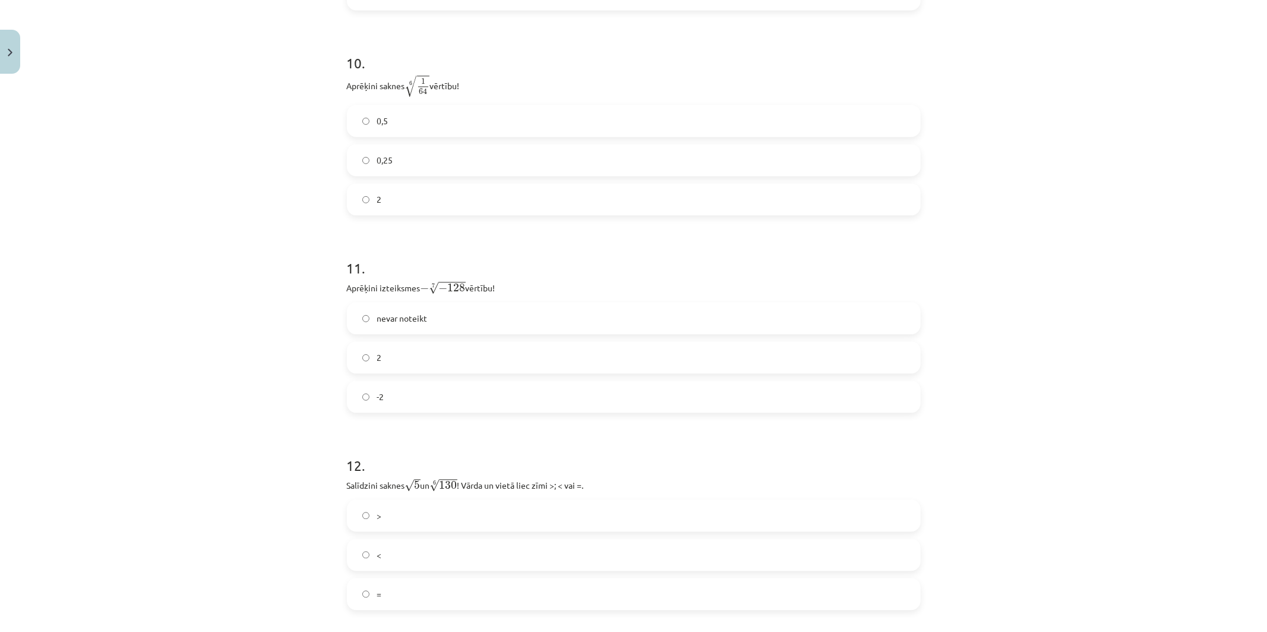
scroll to position [2178, 0]
click at [390, 122] on label "0,5" at bounding box center [634, 120] width 572 height 30
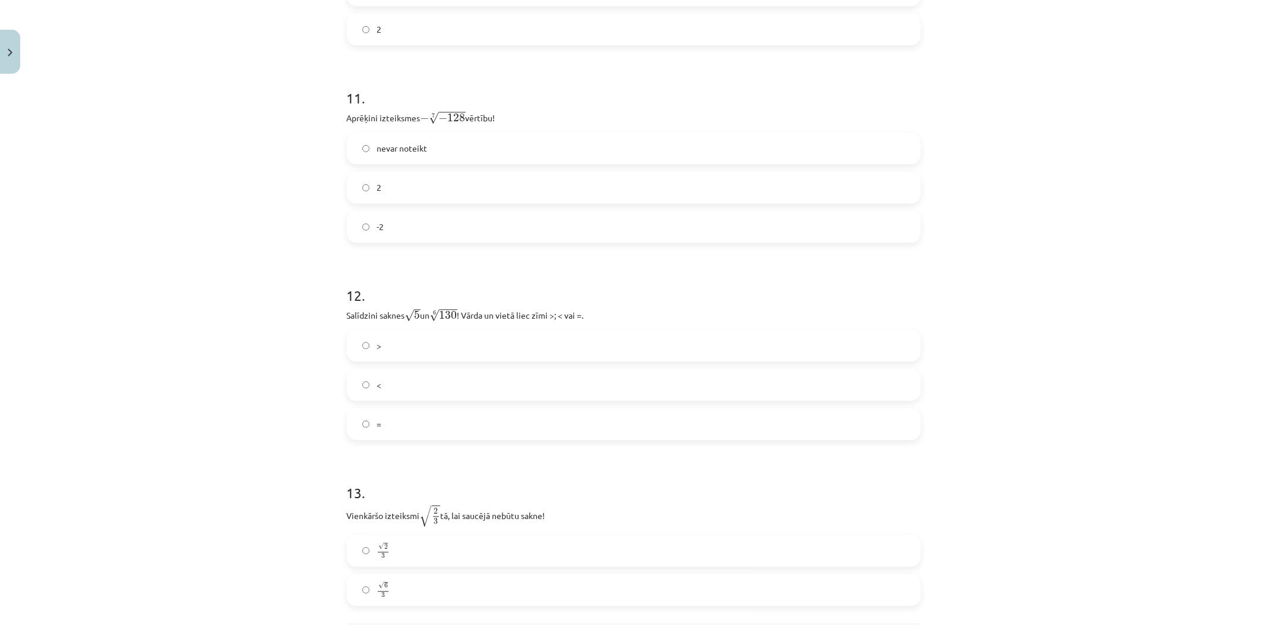
scroll to position [2376, 0]
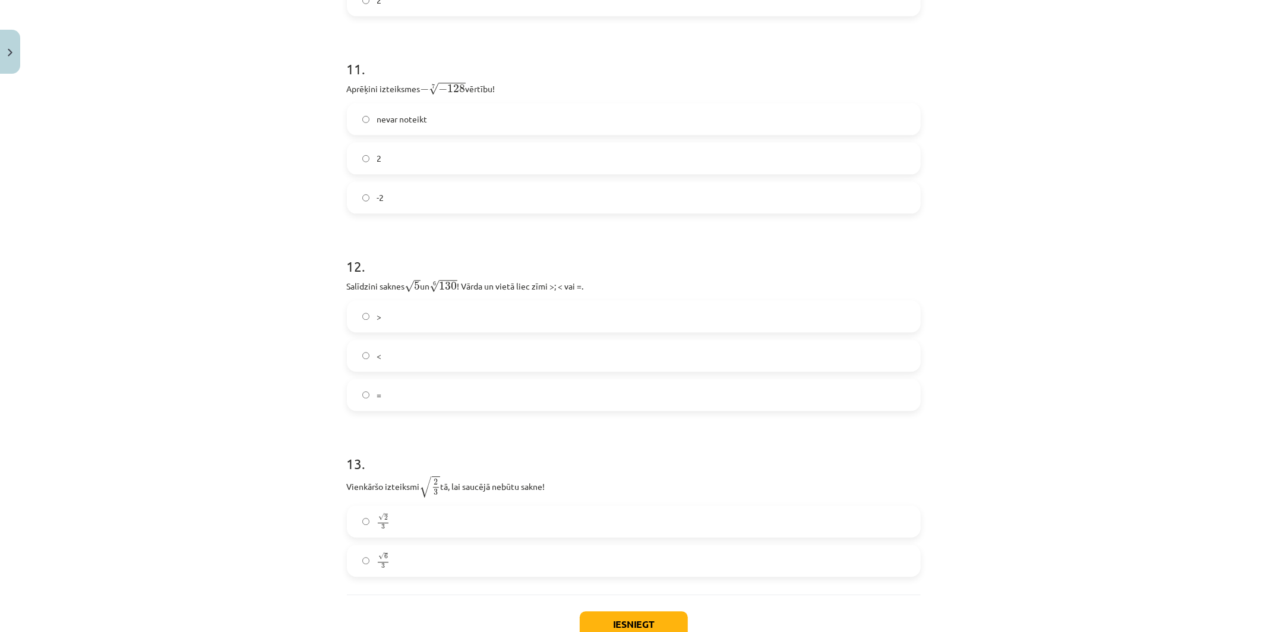
click at [415, 151] on label "2" at bounding box center [634, 158] width 572 height 30
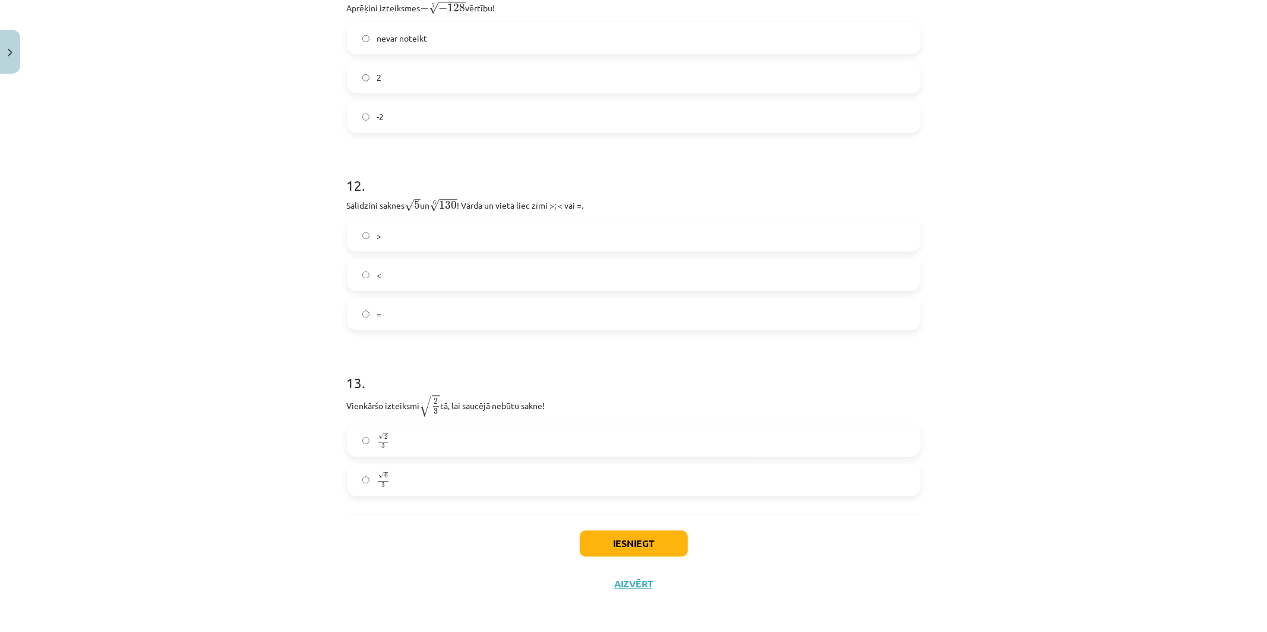
scroll to position [2462, 0]
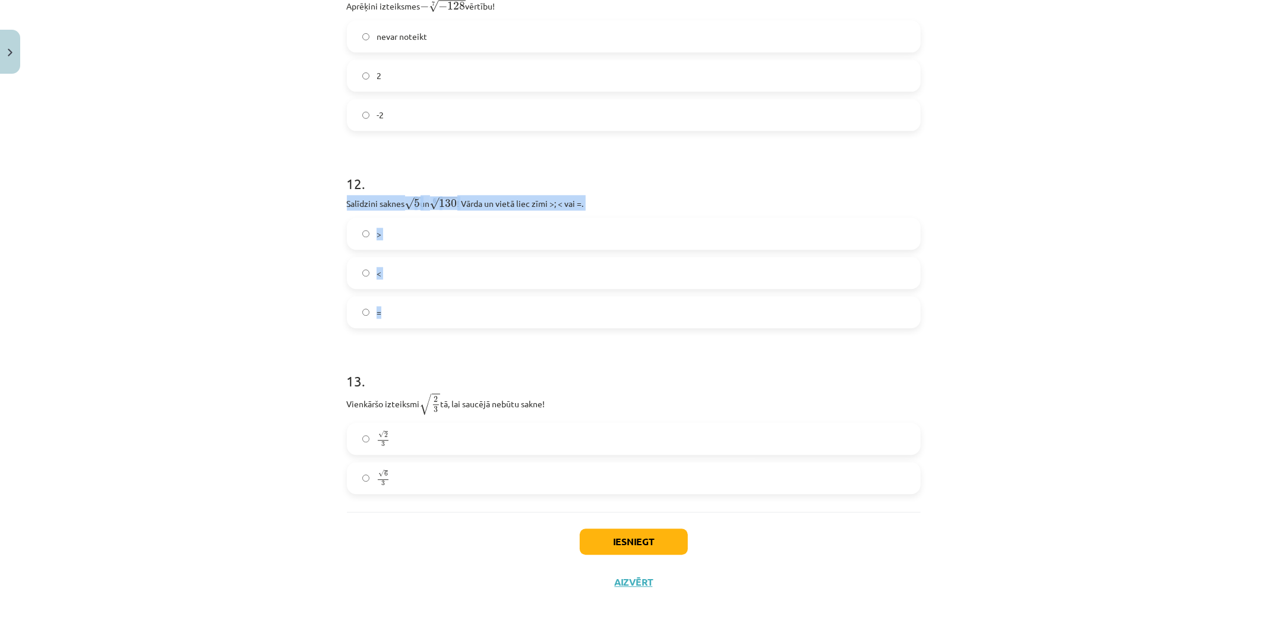
drag, startPoint x: 337, startPoint y: 206, endPoint x: 612, endPoint y: 319, distance: 297.9
click at [612, 319] on div "Mācību tēma: Matemātikas i - 12. klases 1. ieskaites mācību materiāls (ab) #4 📝…" at bounding box center [633, 316] width 1267 height 632
copy div "Salīdzini saknes √ 5 5 un 6 √ 130 130 6 ! Vārda un vietā liec zīmi >; < vai =. …"
click at [261, 277] on div "Mācību tēma: Matemātikas i - 12. klases 1. ieskaites mācību materiāls (ab) #4 📝…" at bounding box center [633, 316] width 1267 height 632
click at [381, 265] on label "<" at bounding box center [634, 273] width 572 height 30
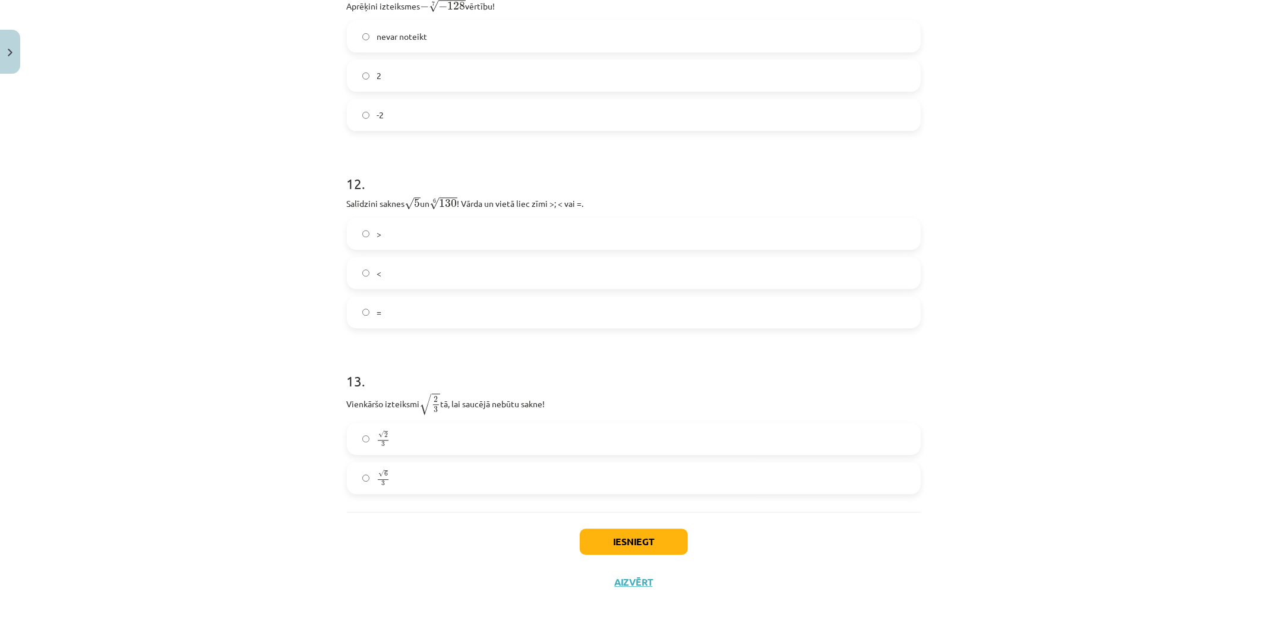
click at [421, 474] on label "√ 6 3 6 3" at bounding box center [634, 478] width 572 height 30
click at [622, 531] on button "Iesniegt" at bounding box center [634, 541] width 108 height 26
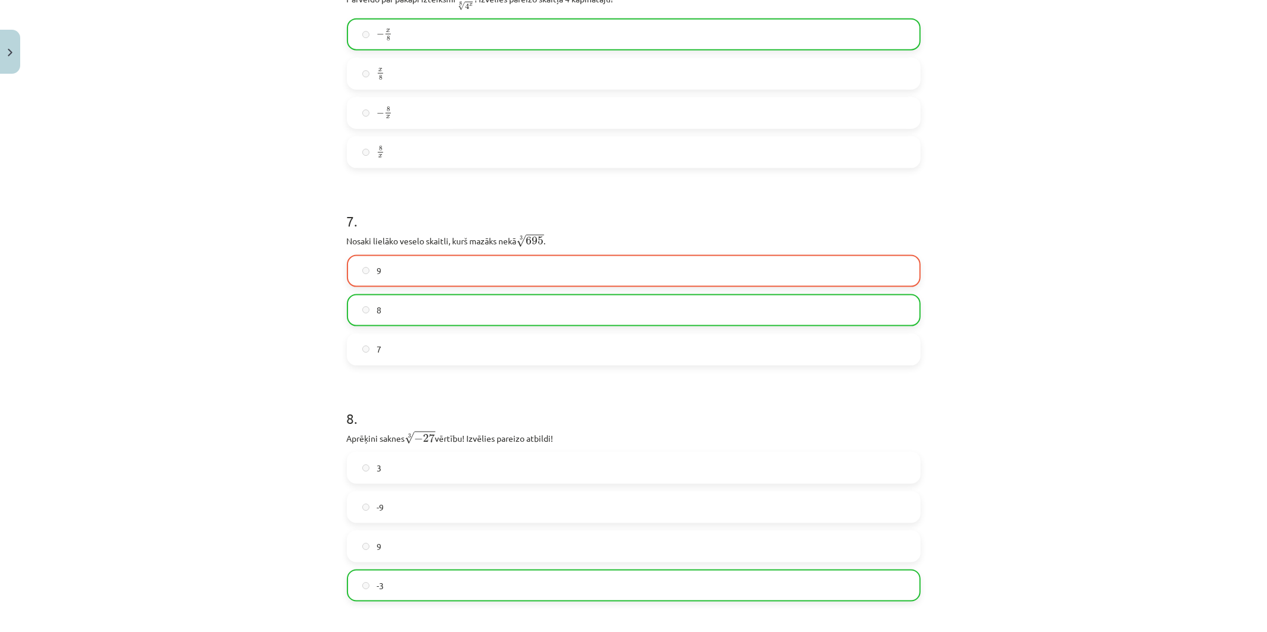
scroll to position [1208, 0]
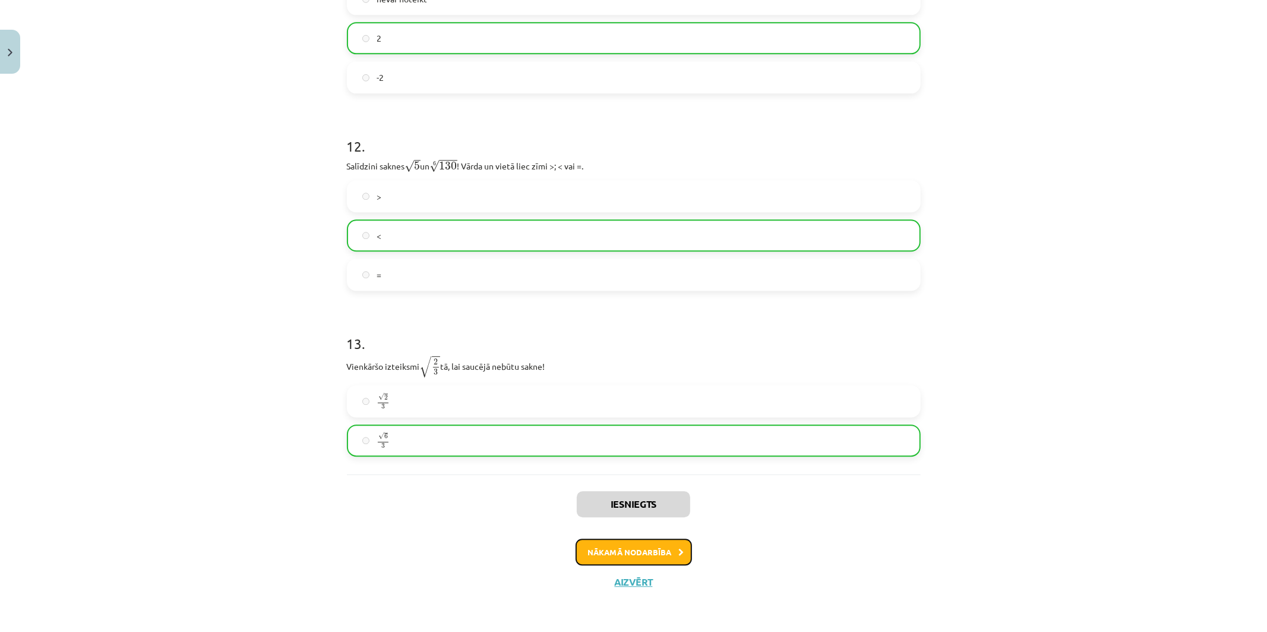
click at [610, 541] on button "Nākamā nodarbība" at bounding box center [634, 551] width 116 height 27
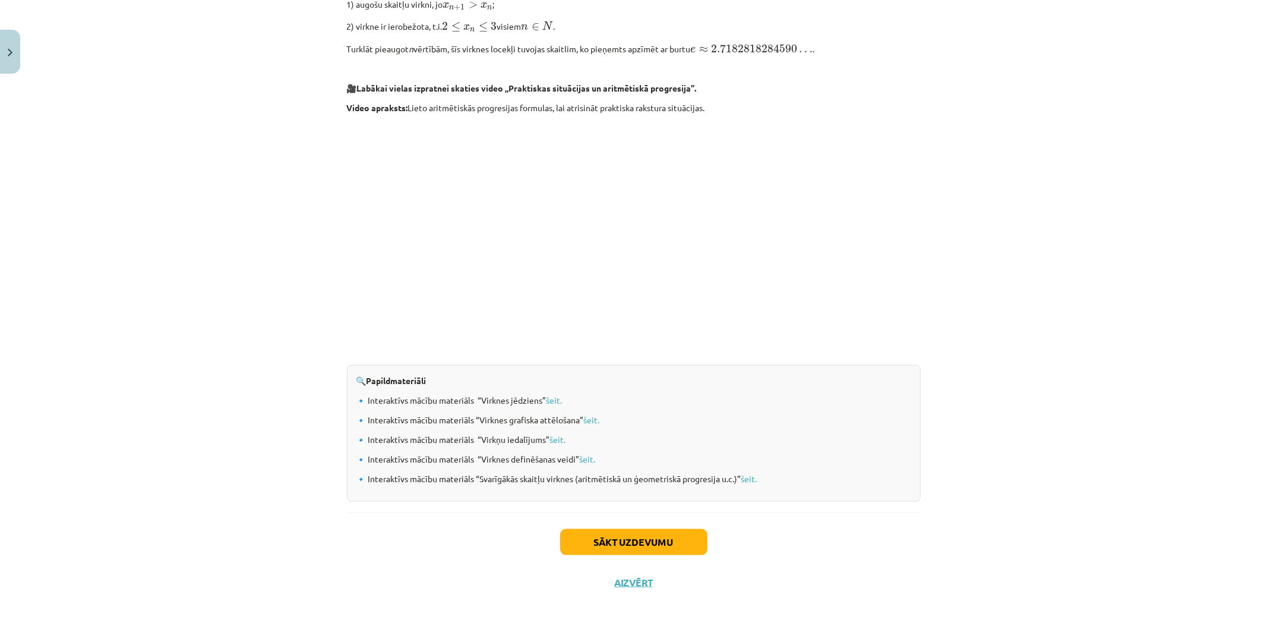
scroll to position [1035, 0]
click at [608, 538] on button "Sākt uzdevumu" at bounding box center [633, 541] width 147 height 26
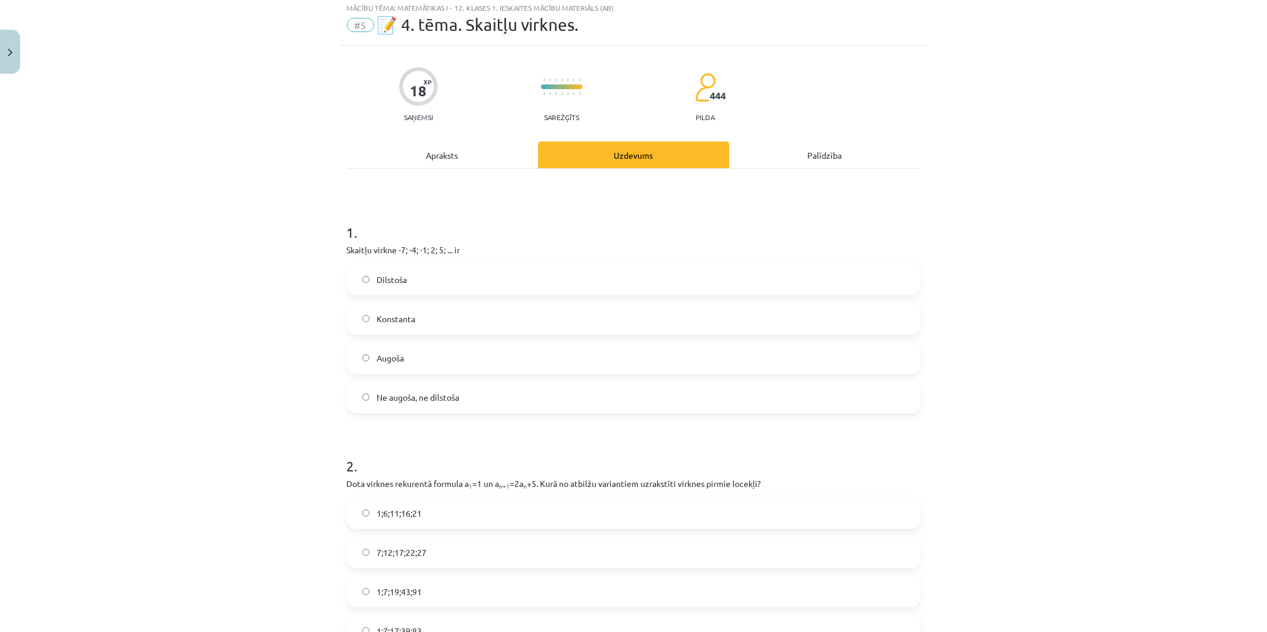
scroll to position [30, 0]
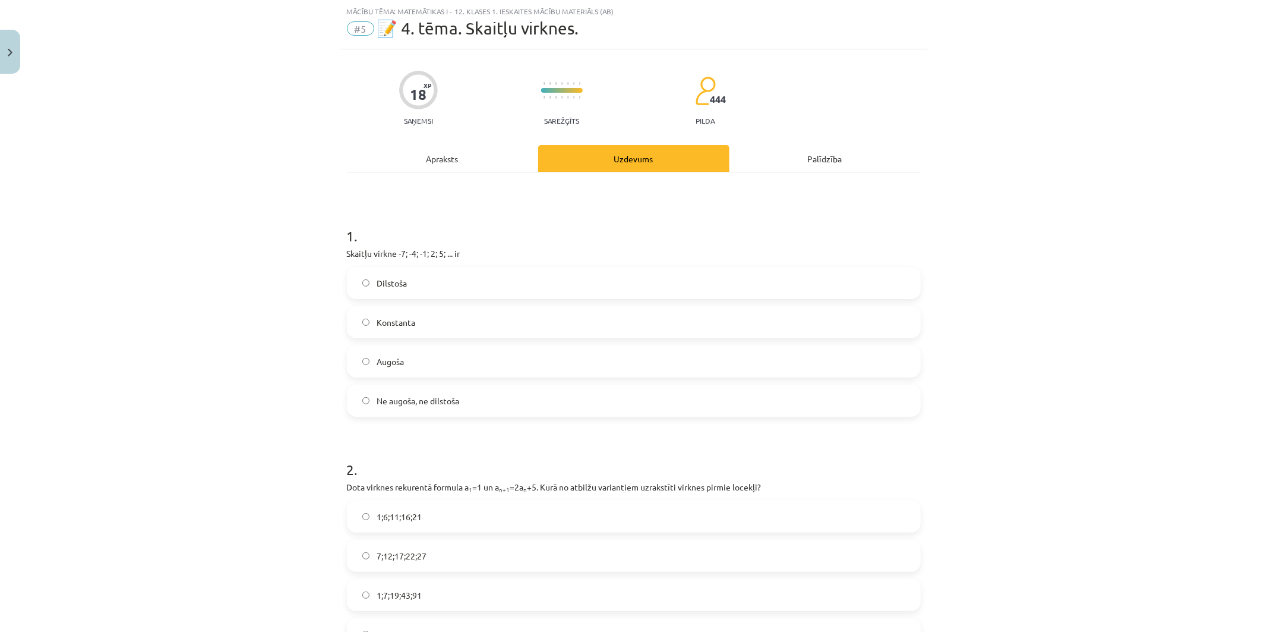
click at [377, 316] on span "Konstanta" at bounding box center [396, 322] width 39 height 12
drag, startPoint x: 336, startPoint y: 257, endPoint x: 479, endPoint y: 399, distance: 202.1
copy div "Skaitļu virkne -7; -4; -1; 2; 5; ... ir Dilstoša Konstanta Augoša Ne augoša, ne…"
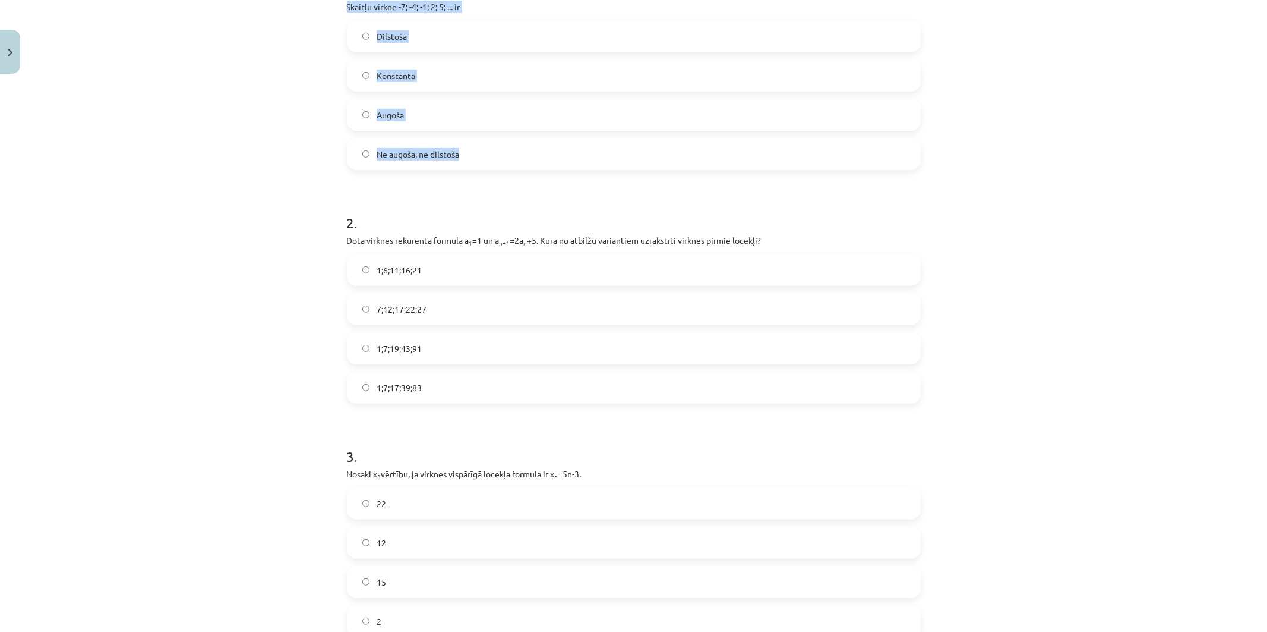
scroll to position [293, 0]
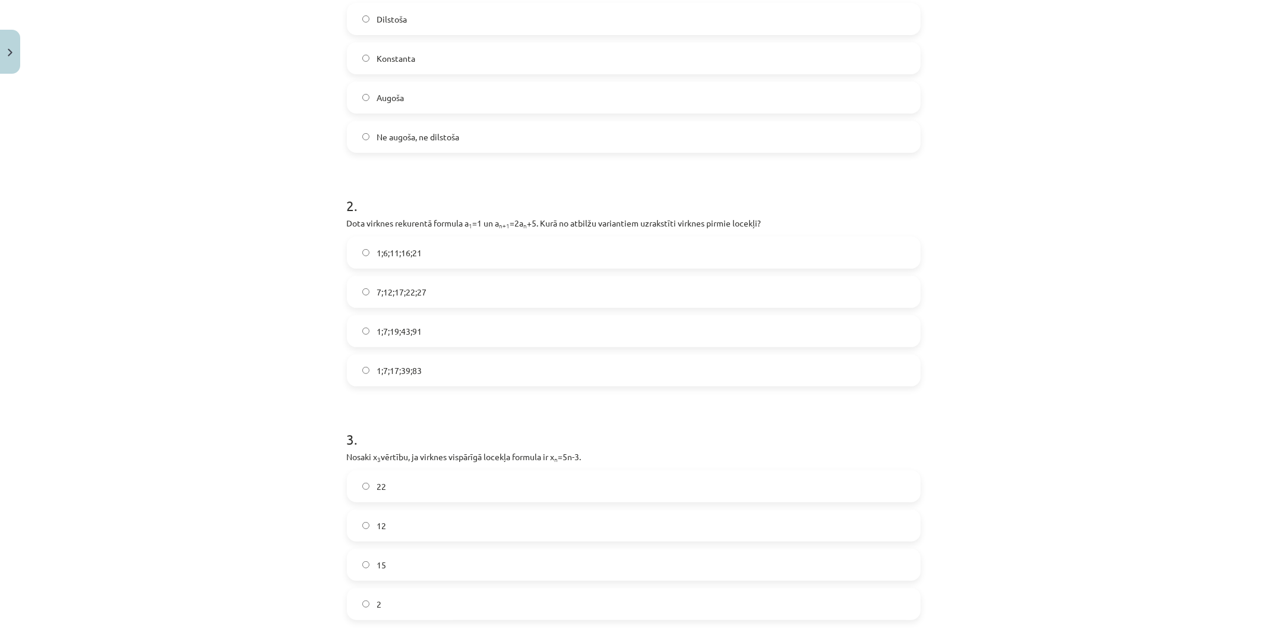
click at [263, 375] on div "Mācību tēma: Matemātikas i - 12. klases 1. ieskaites mācību materiāls (ab) #5 📝…" at bounding box center [633, 316] width 1267 height 632
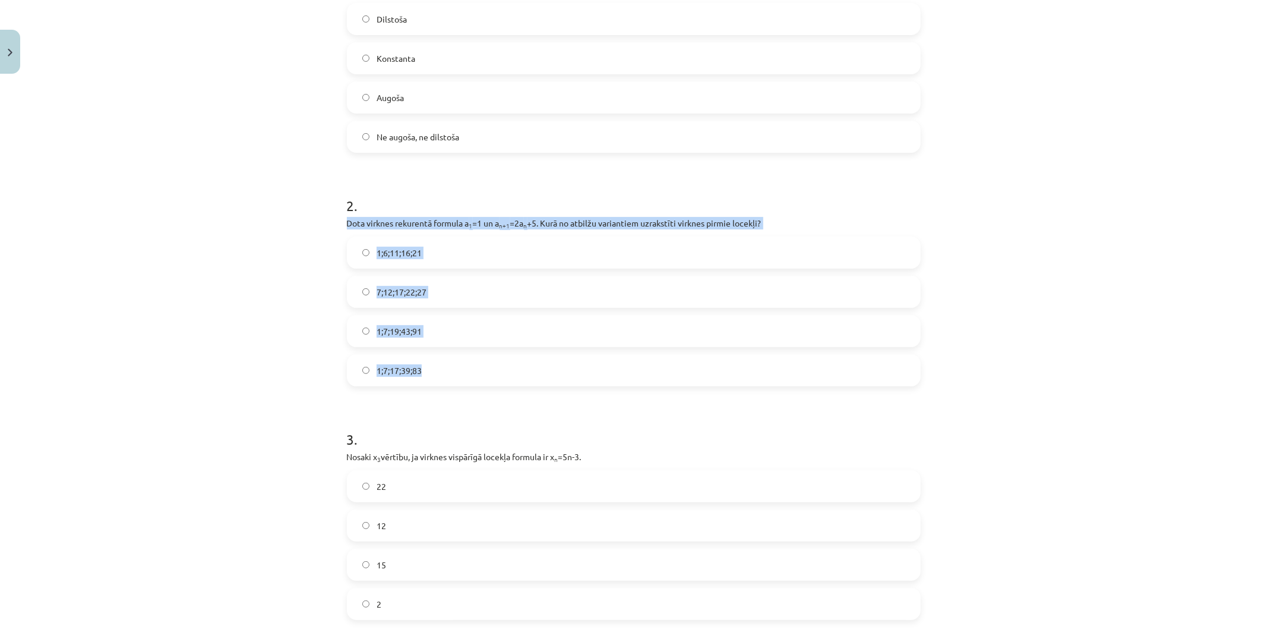
drag, startPoint x: 335, startPoint y: 220, endPoint x: 441, endPoint y: 378, distance: 190.0
click at [441, 378] on div "18 XP Saņemsi Sarežģīts 444 pilda Apraksts Uzdevums Palīdzība 1 . Skaitļu virkn…" at bounding box center [634, 609] width 588 height 1647
copy div "Dota virknes rekurentā formula a 1 =1 un a n+1 =2a n +5. Kurā no atbilžu varian…"
click at [304, 363] on div "Mācību tēma: Matemātikas i - 12. klases 1. ieskaites mācību materiāls (ab) #5 📝…" at bounding box center [633, 316] width 1267 height 632
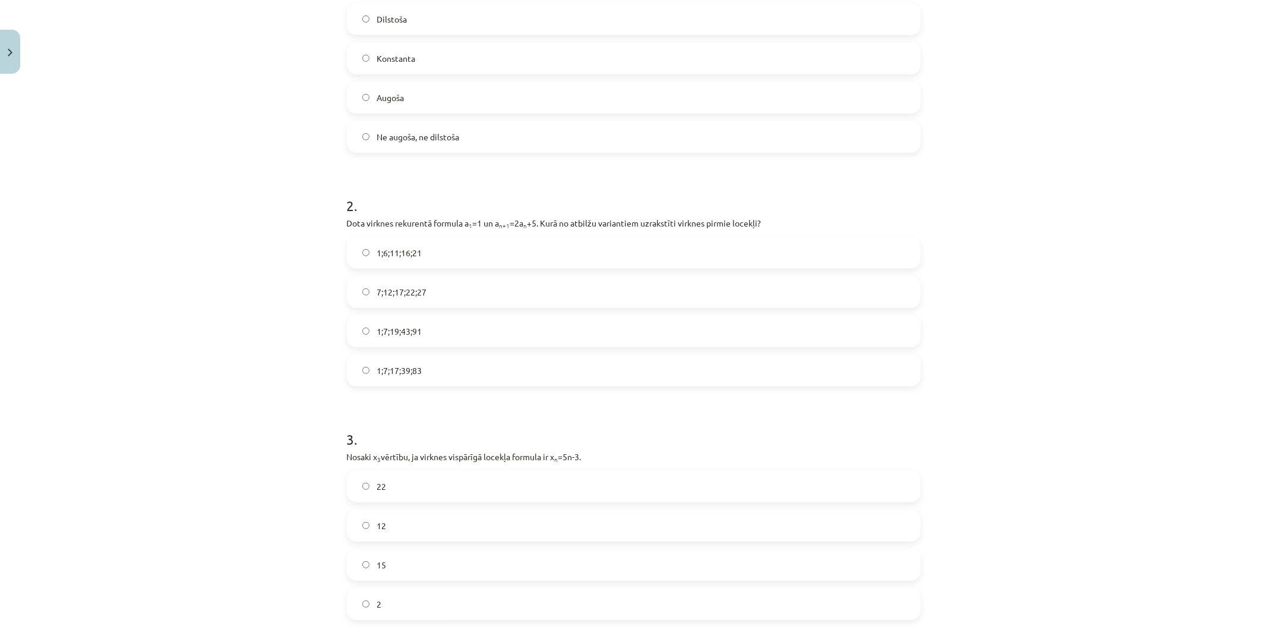
click at [398, 335] on span "1;7;19;43;91" at bounding box center [399, 331] width 45 height 12
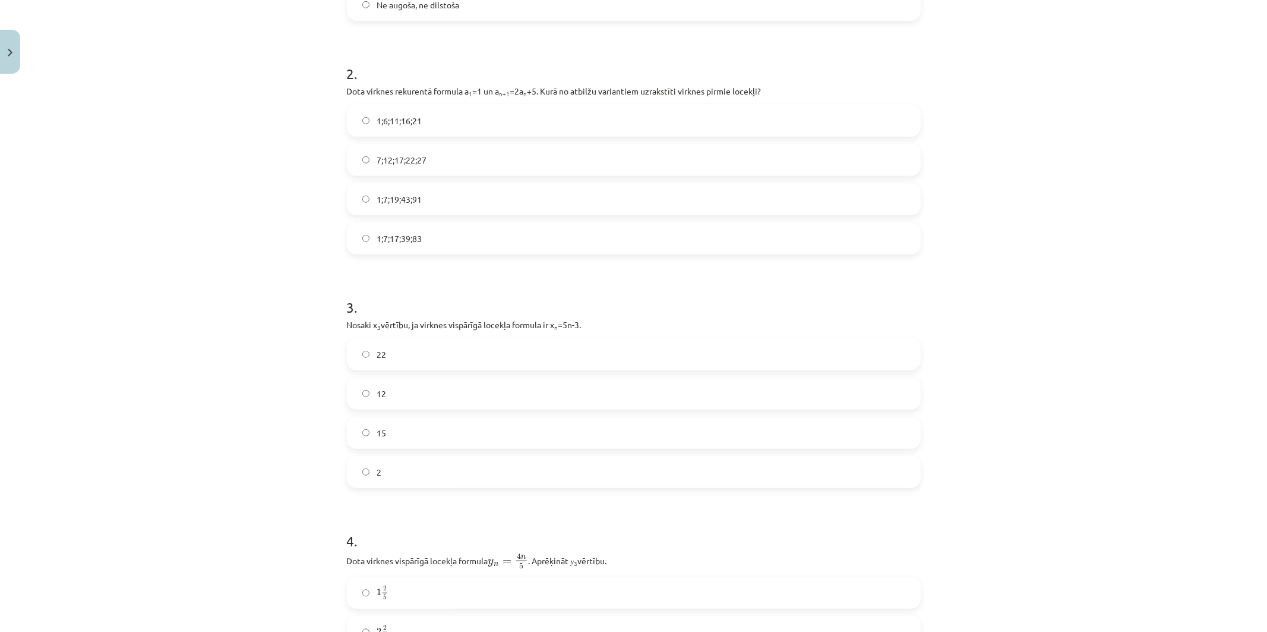
scroll to position [491, 0]
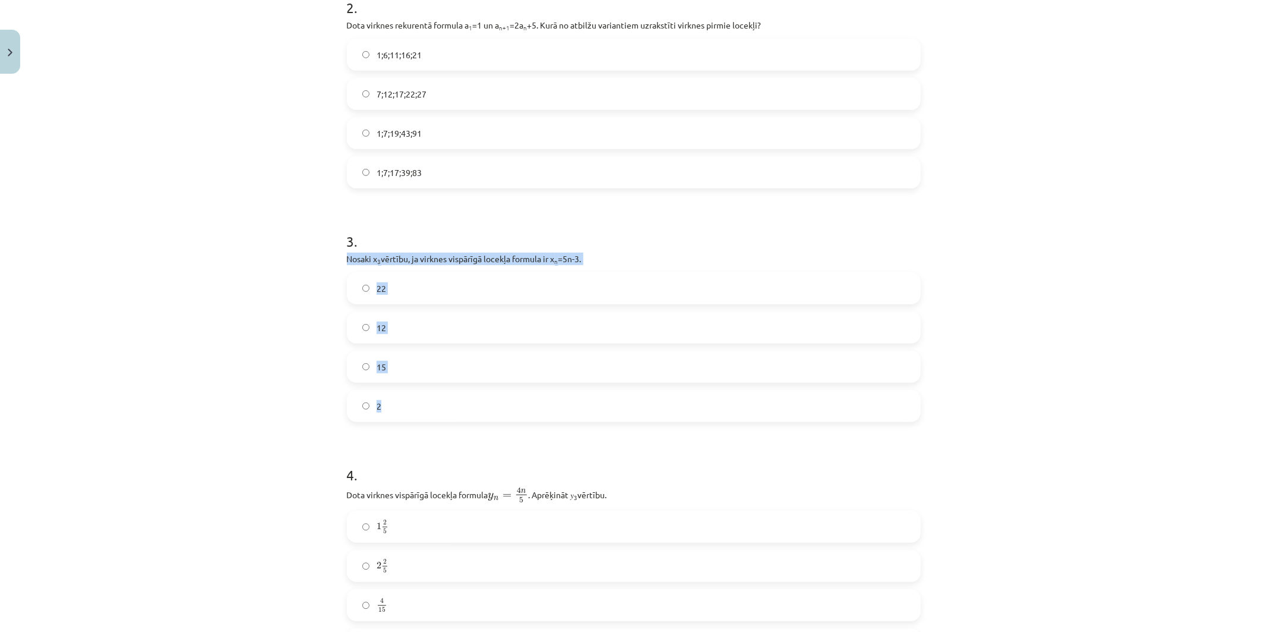
drag, startPoint x: 340, startPoint y: 258, endPoint x: 391, endPoint y: 412, distance: 162.7
click at [391, 412] on div "18 XP Saņemsi Sarežģīts 444 pilda Apraksts Uzdevums Palīdzība 1 . Skaitļu virkn…" at bounding box center [634, 411] width 588 height 1647
copy div "Nosaki x 3 vērtību, ja virknes vispārīgā locekļa formula ir x n =5n-3. 22 12 15…"
click at [397, 323] on label "12" at bounding box center [634, 327] width 572 height 30
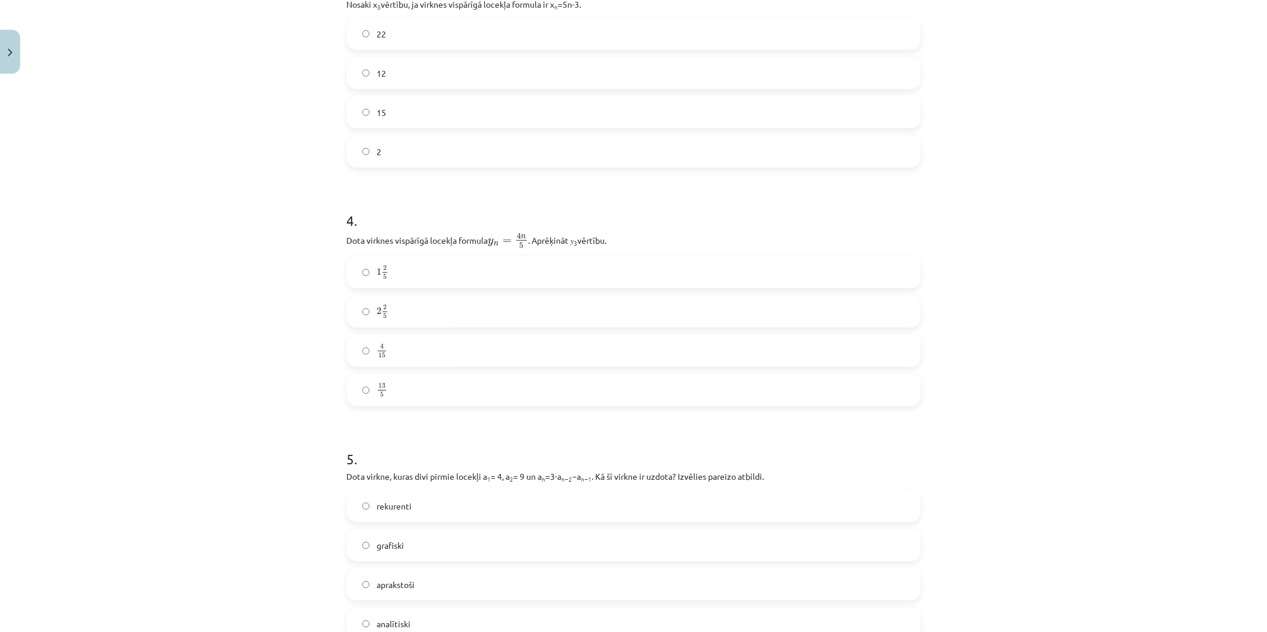
scroll to position [756, 0]
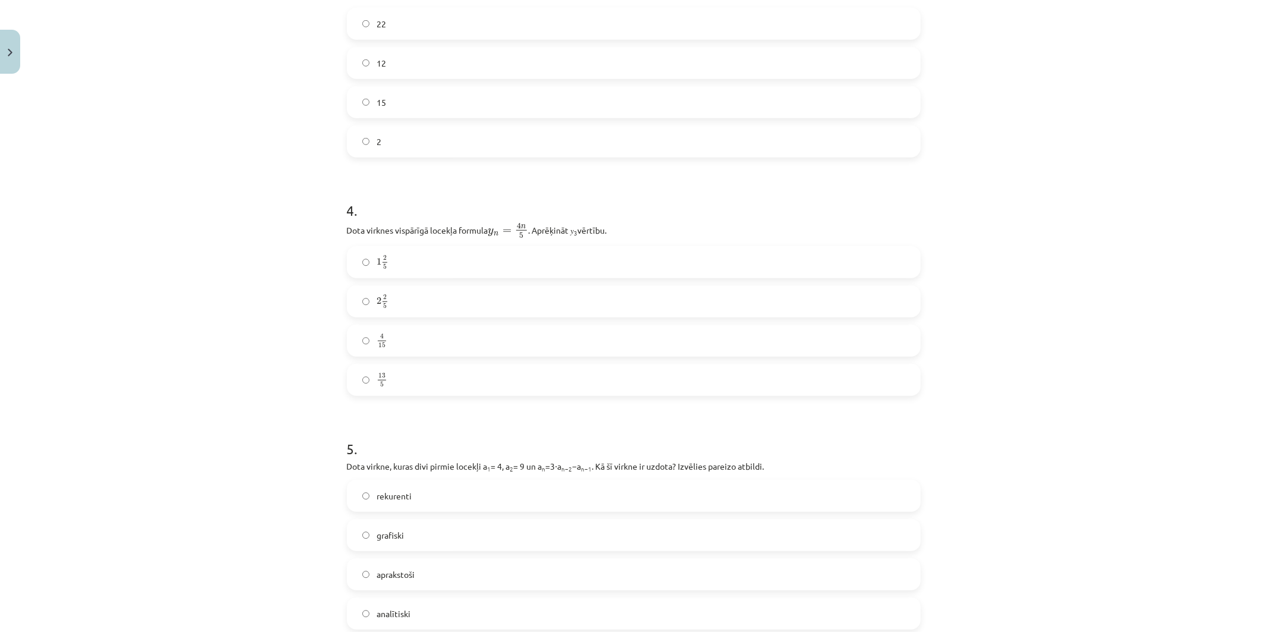
click at [435, 379] on label "13 5 13 5" at bounding box center [634, 380] width 572 height 30
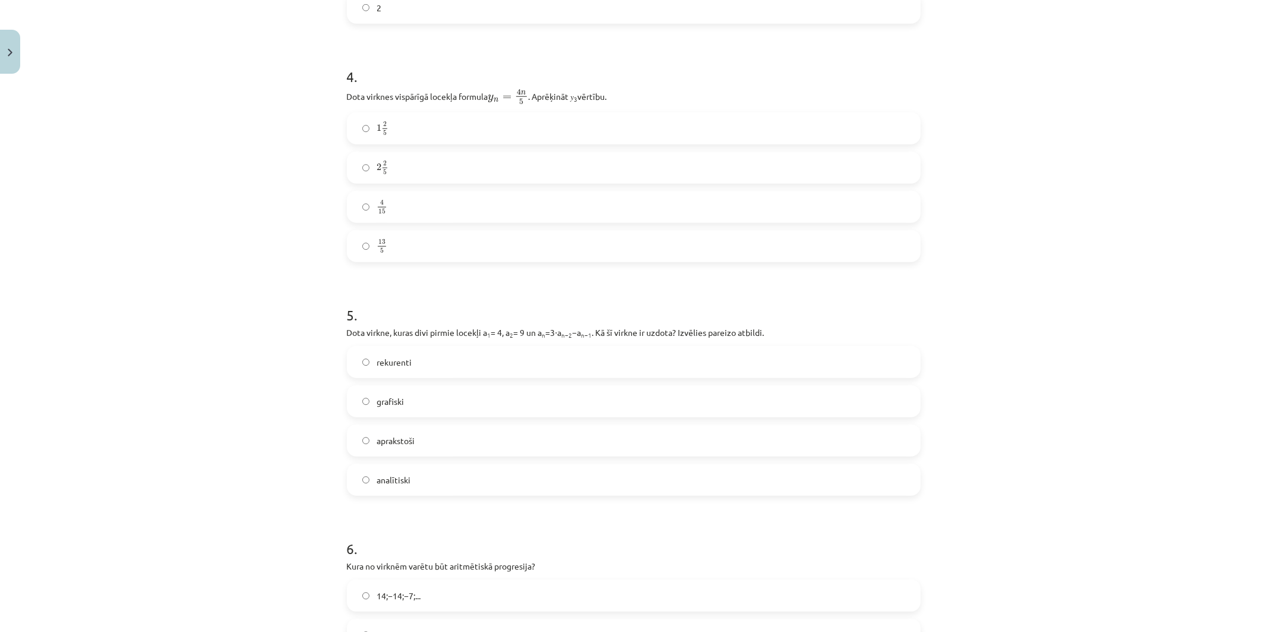
scroll to position [953, 0]
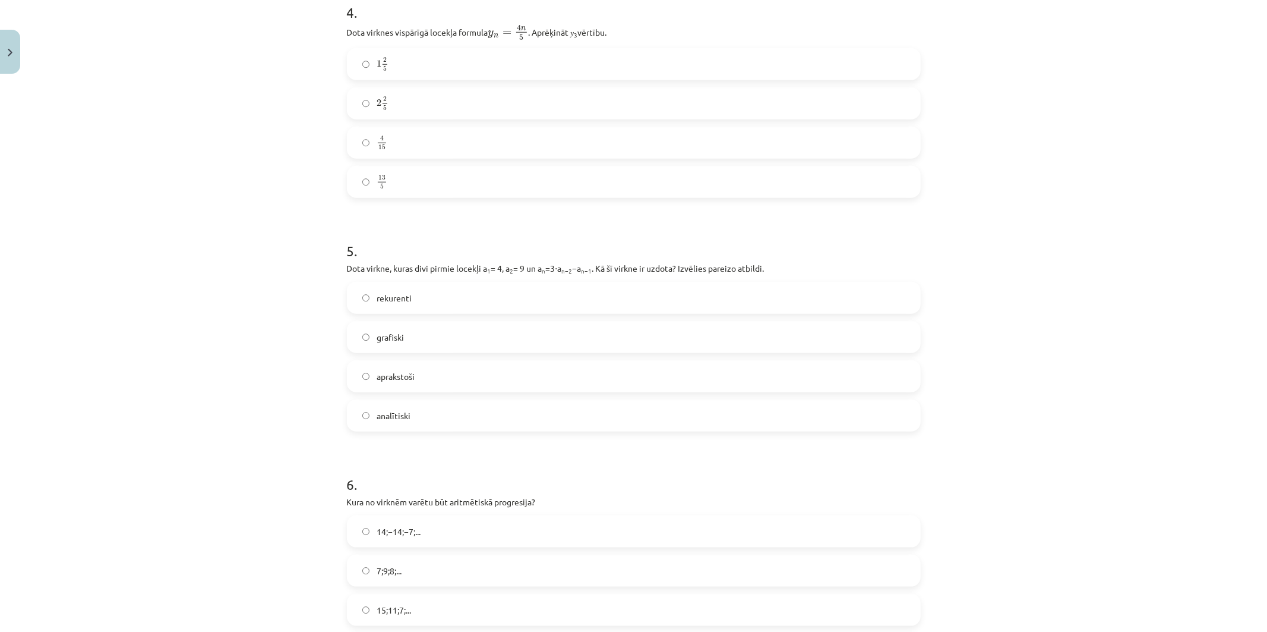
click at [397, 331] on span "grafiski" at bounding box center [390, 337] width 27 height 12
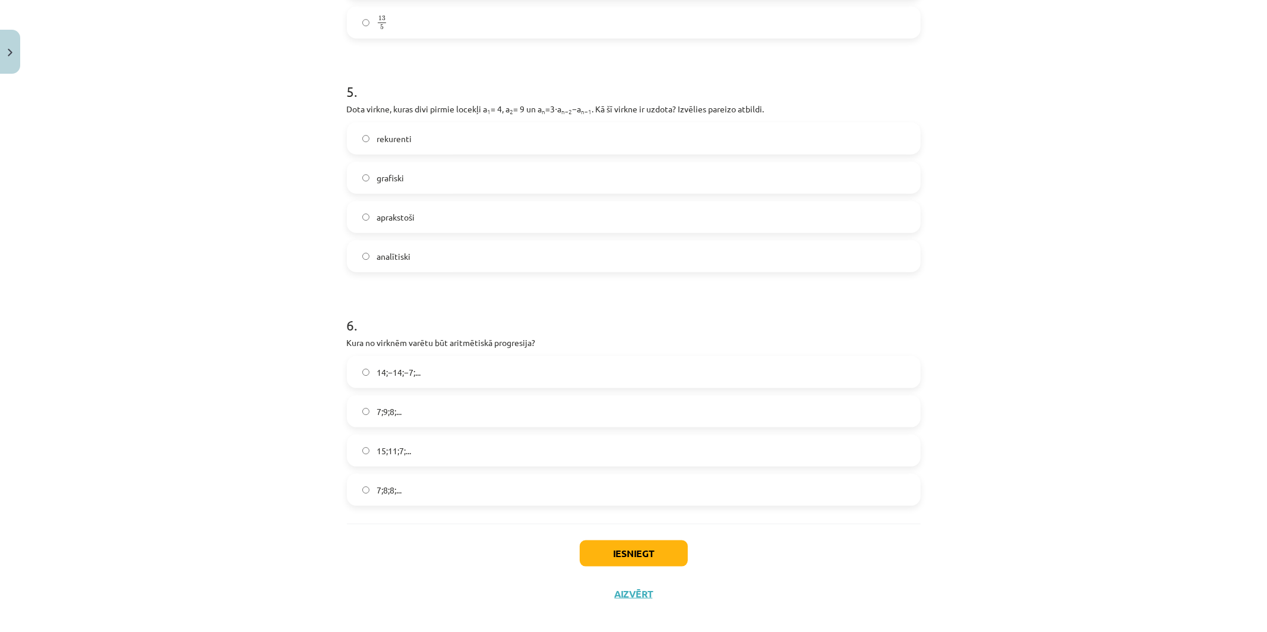
scroll to position [1124, 0]
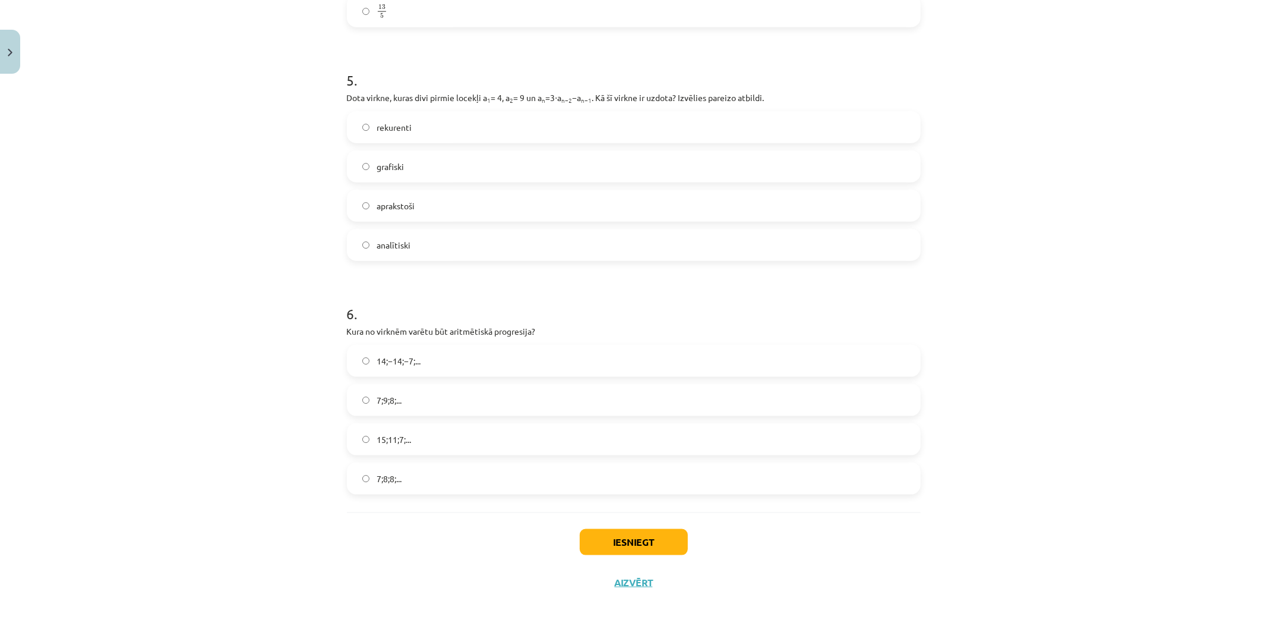
click at [399, 404] on label "7;9;8;..." at bounding box center [634, 400] width 572 height 30
click at [400, 352] on label "14;−14;−7;..." at bounding box center [634, 361] width 572 height 30
click at [618, 544] on button "Iesniegt" at bounding box center [634, 542] width 108 height 26
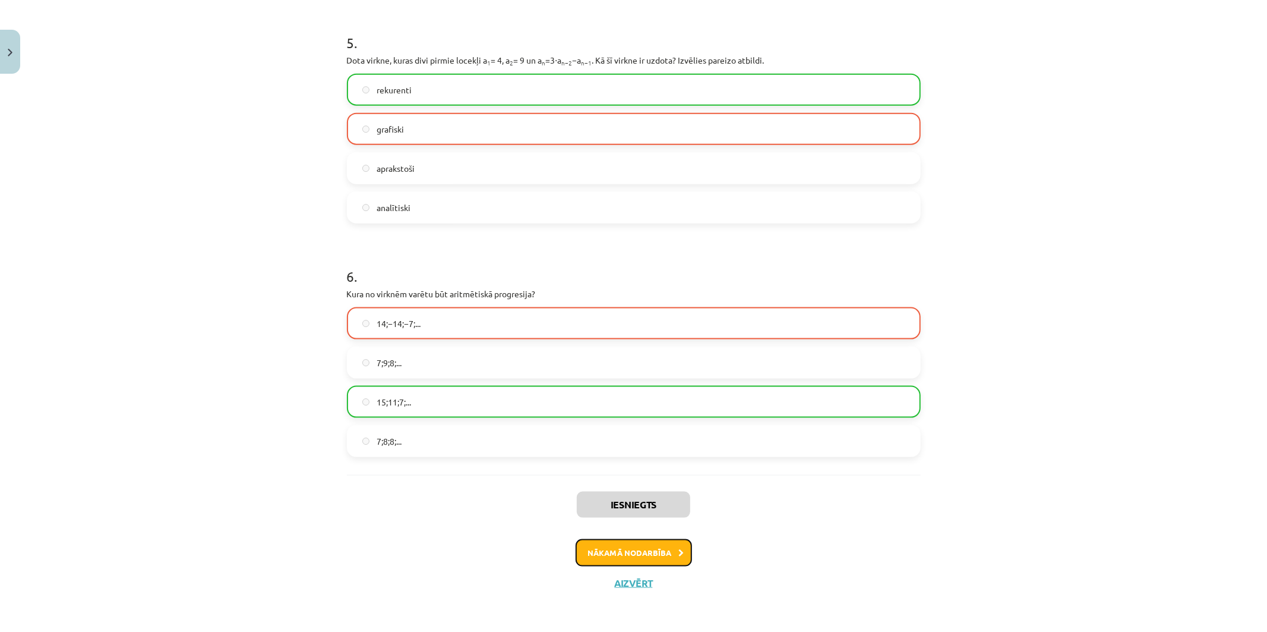
click at [585, 543] on button "Nākamā nodarbība" at bounding box center [634, 552] width 116 height 27
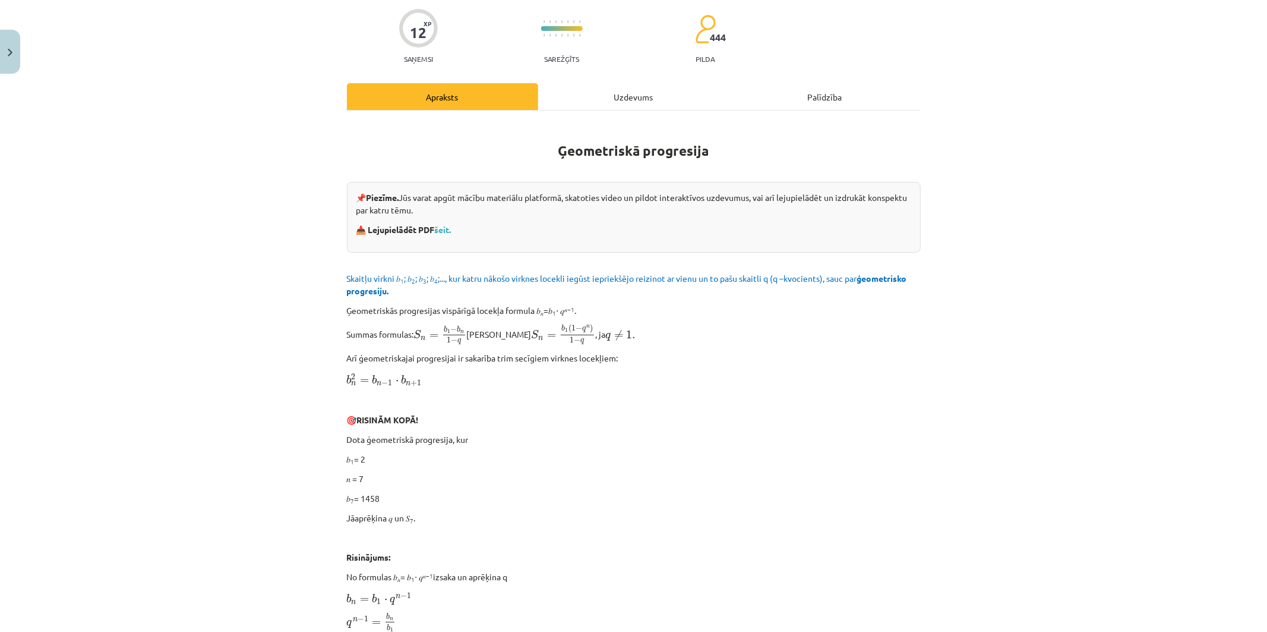
scroll to position [30, 0]
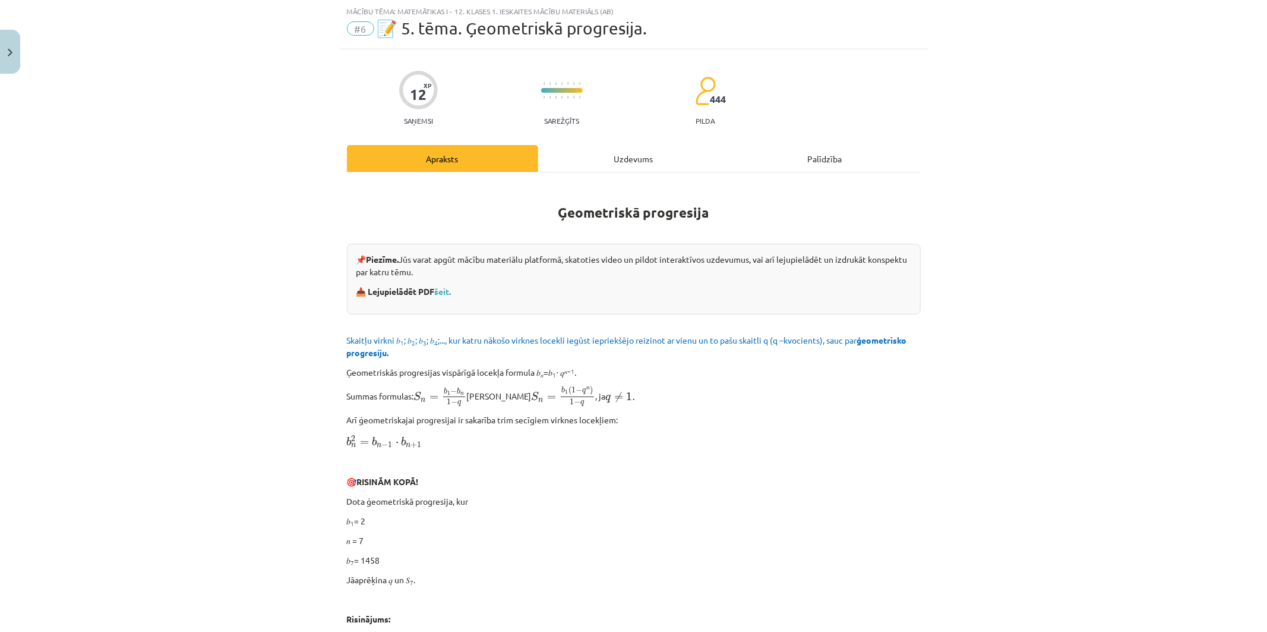
click at [623, 157] on div "Uzdevums" at bounding box center [633, 158] width 191 height 27
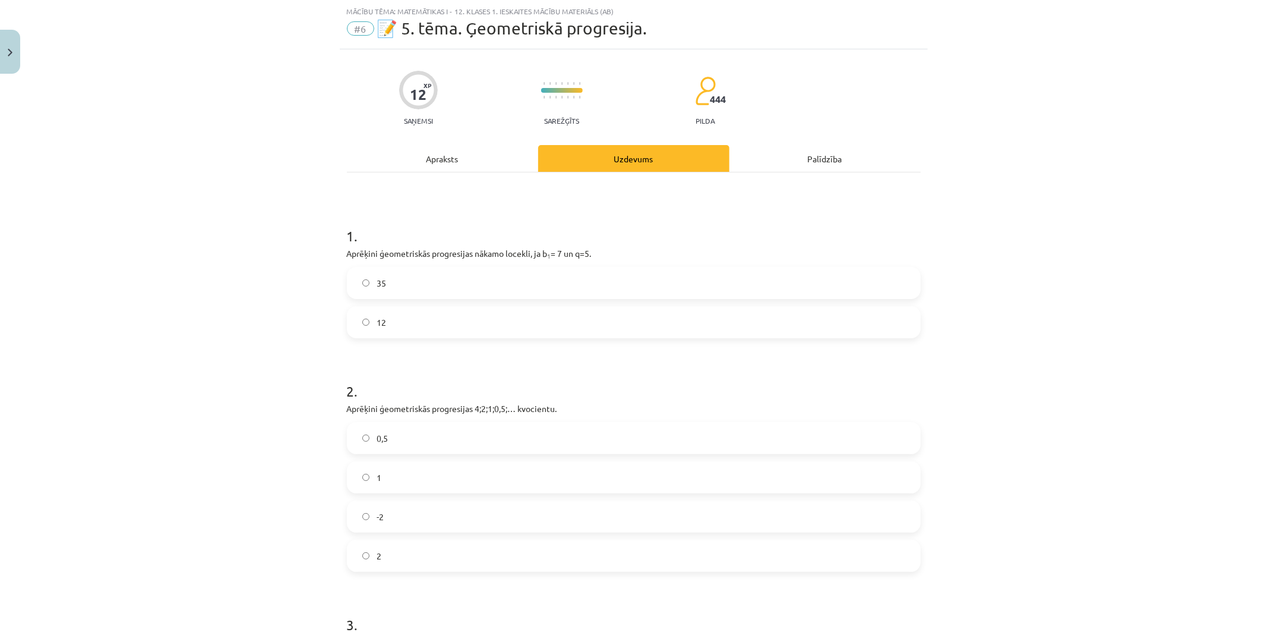
click at [377, 280] on span "35" at bounding box center [382, 283] width 10 height 12
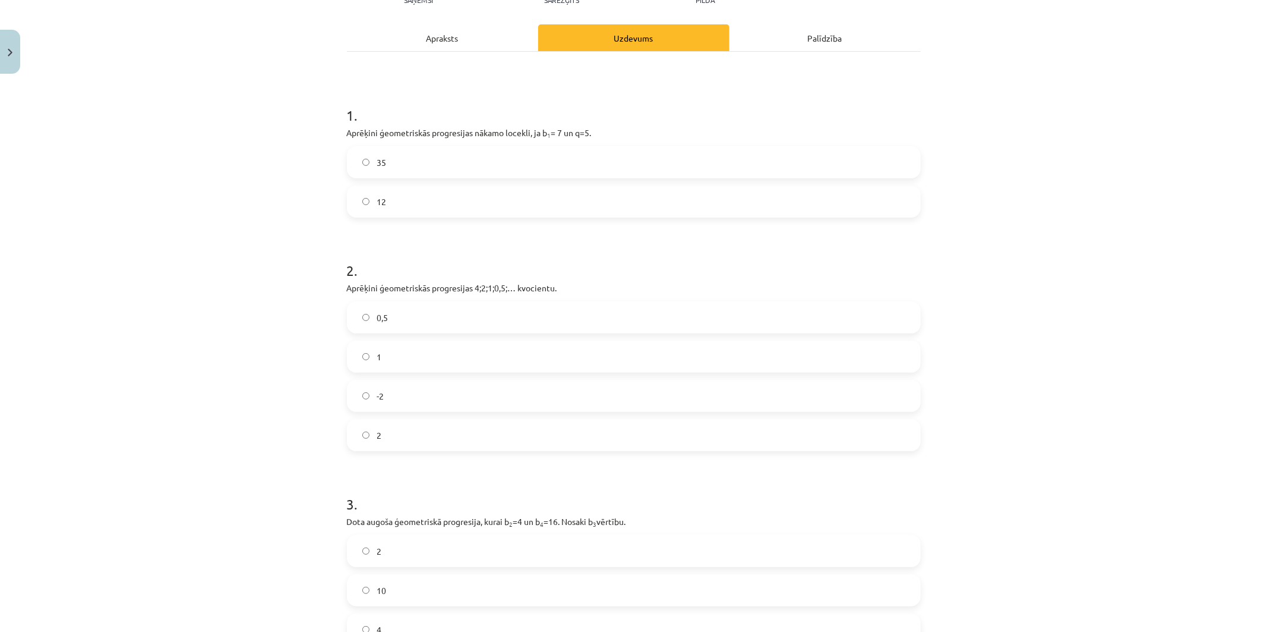
scroll to position [162, 0]
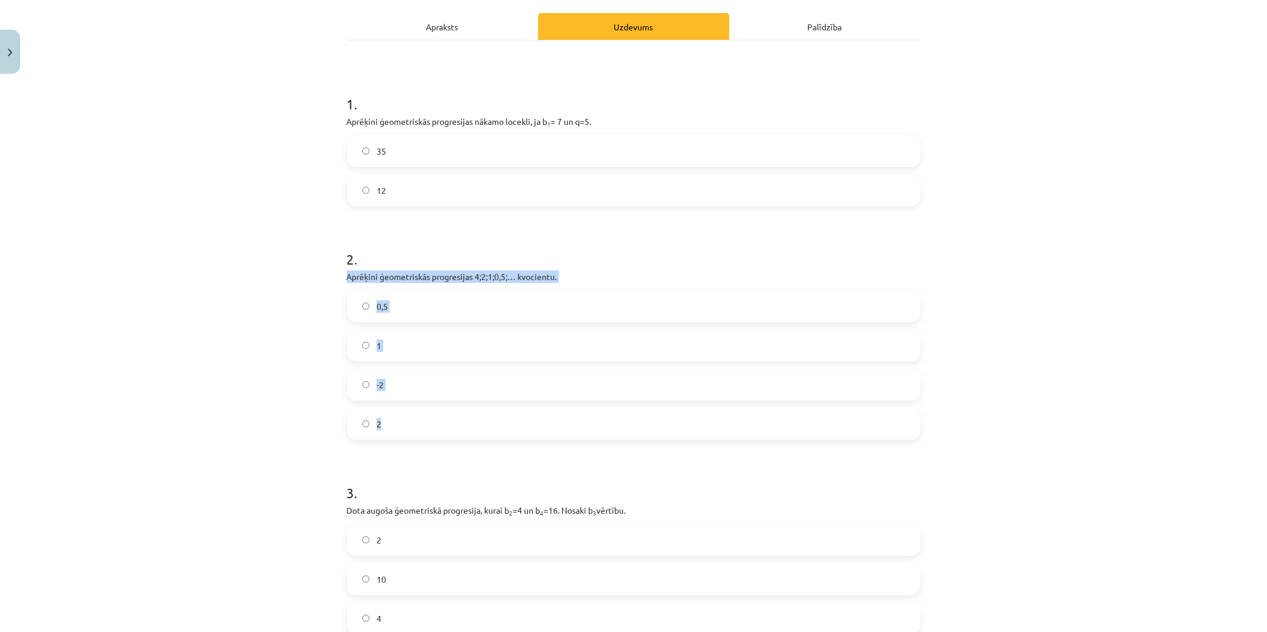
drag, startPoint x: 339, startPoint y: 277, endPoint x: 408, endPoint y: 431, distance: 168.3
click at [408, 431] on div "12 XP Saņemsi Sarežģīts 444 pilda Apraksts Uzdevums Palīdzība 1 . Aprēķini ģeom…" at bounding box center [634, 349] width 588 height 864
copy div "Aprēķini ģeometriskās progresijas 4;2;1;0,5;… kvocientu. 0,5 1 -2 2"
click at [390, 306] on label "0,5" at bounding box center [634, 306] width 572 height 30
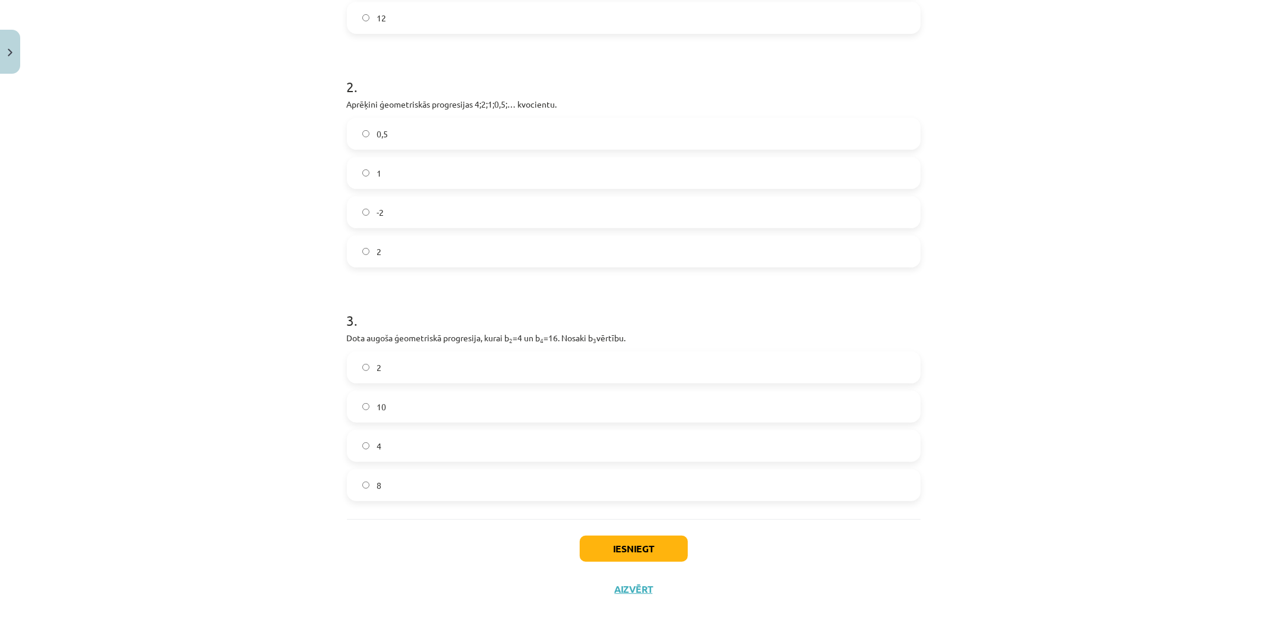
scroll to position [340, 0]
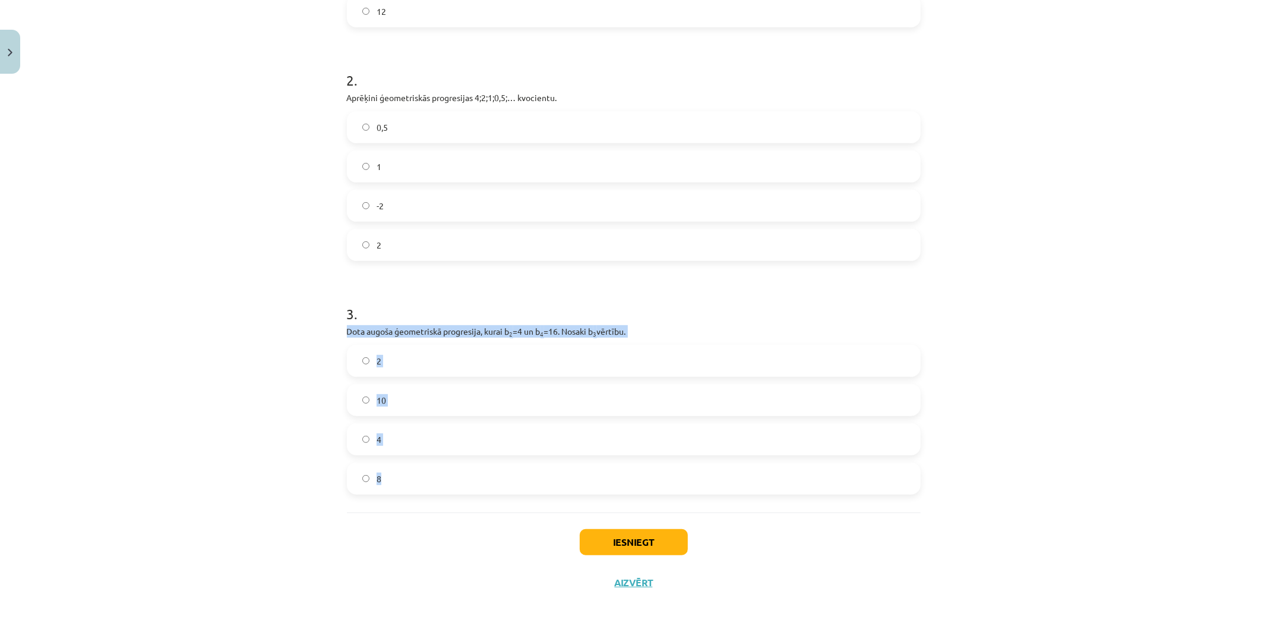
drag, startPoint x: 331, startPoint y: 330, endPoint x: 514, endPoint y: 482, distance: 237.5
click at [514, 482] on div "Mācību tēma: Matemātikas i - 12. klases 1. ieskaites mācību materiāls (ab) #6 📝…" at bounding box center [633, 316] width 1267 height 632
copy div "Dota augoša ģeometriskā progresija, kurai b 2 =4 un b 4 =16. Nosaki b 3 vērtību…"
click at [426, 477] on label "8" at bounding box center [634, 478] width 572 height 30
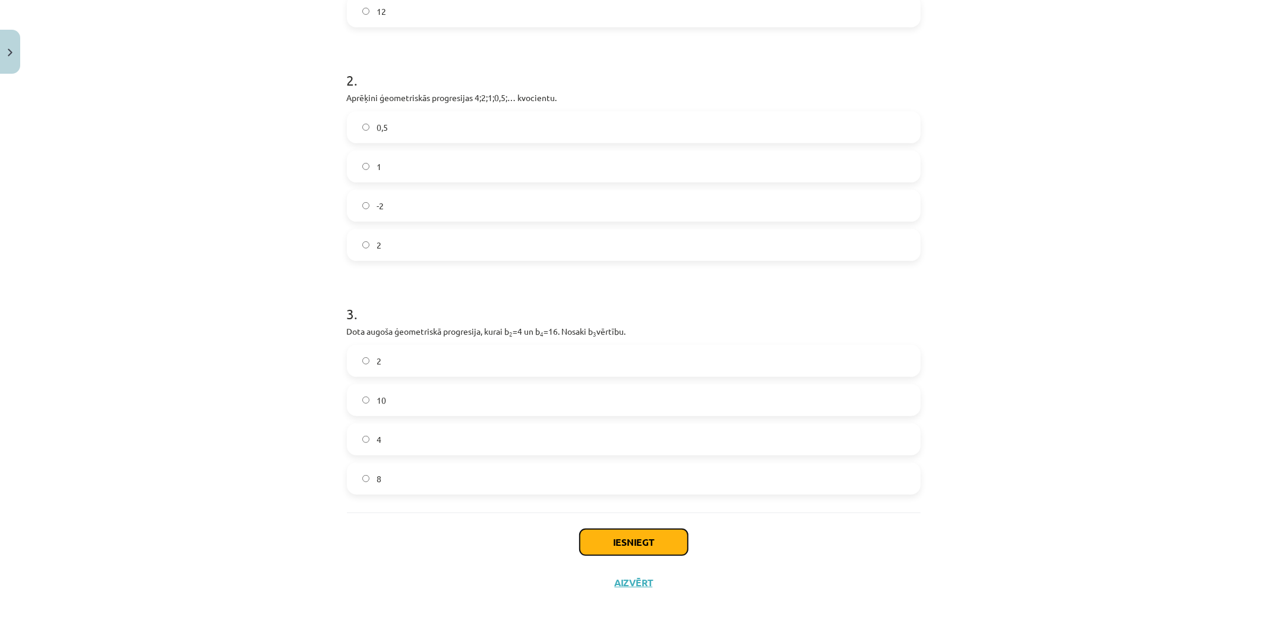
click at [614, 551] on button "Iesniegt" at bounding box center [634, 542] width 108 height 26
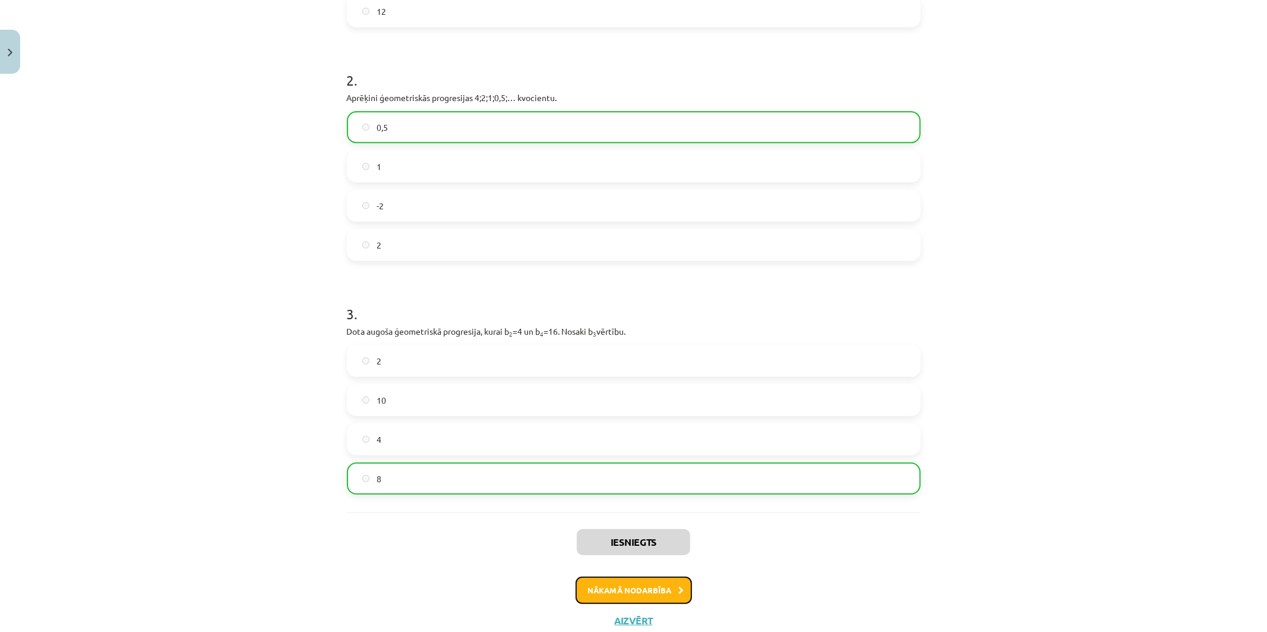
click at [623, 597] on button "Nākamā nodarbība" at bounding box center [634, 589] width 116 height 27
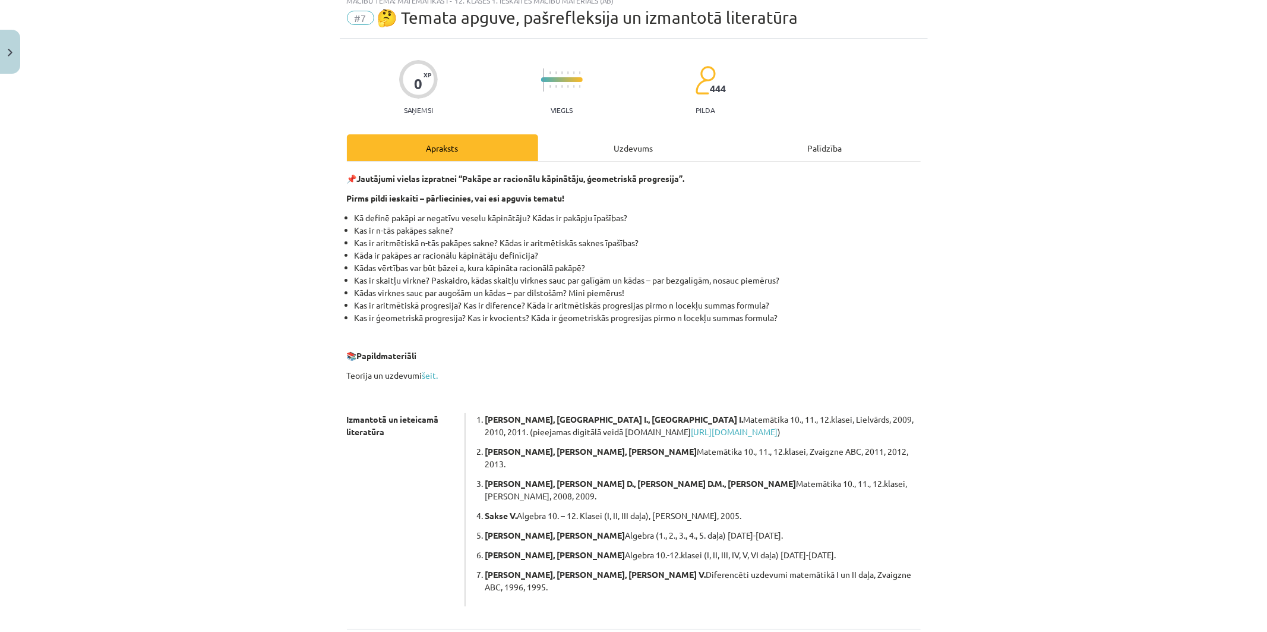
scroll to position [30, 0]
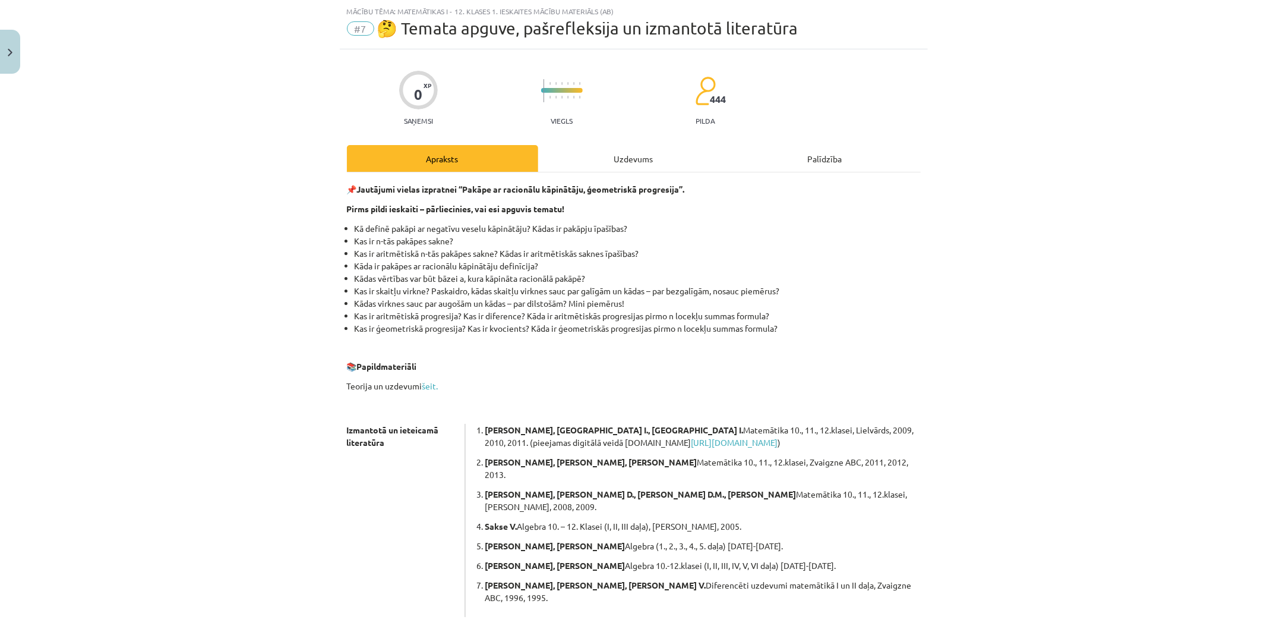
click at [601, 163] on div "Uzdevums" at bounding box center [633, 158] width 191 height 27
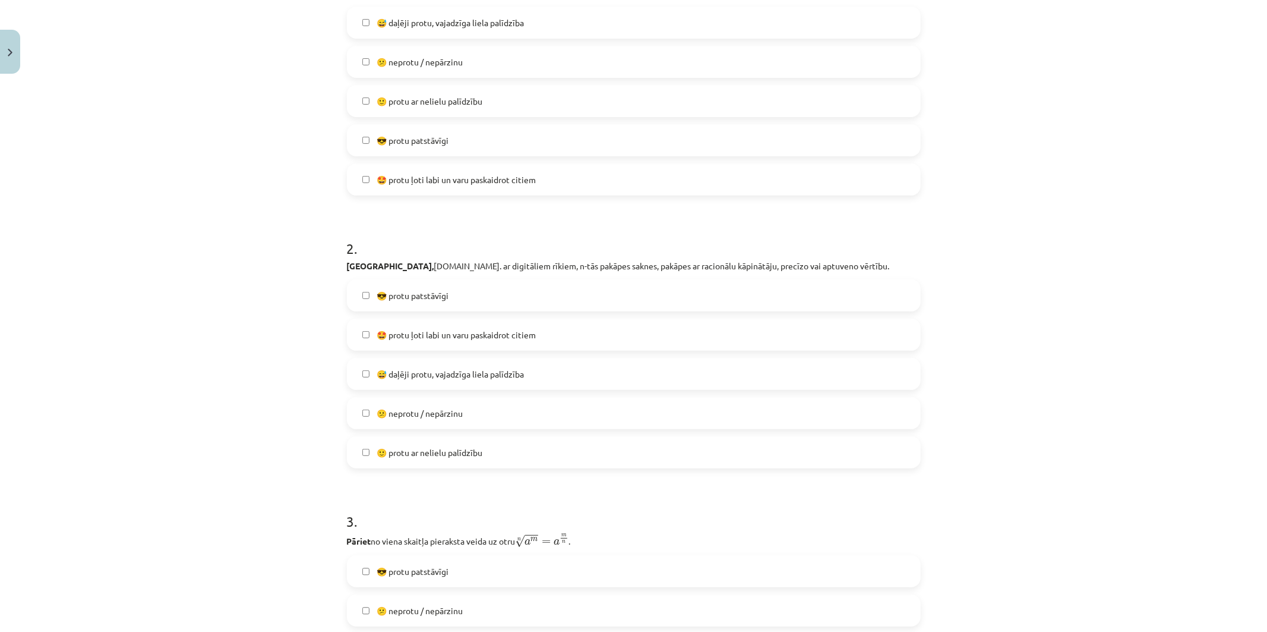
scroll to position [293, 0]
click at [360, 364] on label "😅 daļēji protu, vajadzīga liela palīdzība" at bounding box center [634, 370] width 572 height 30
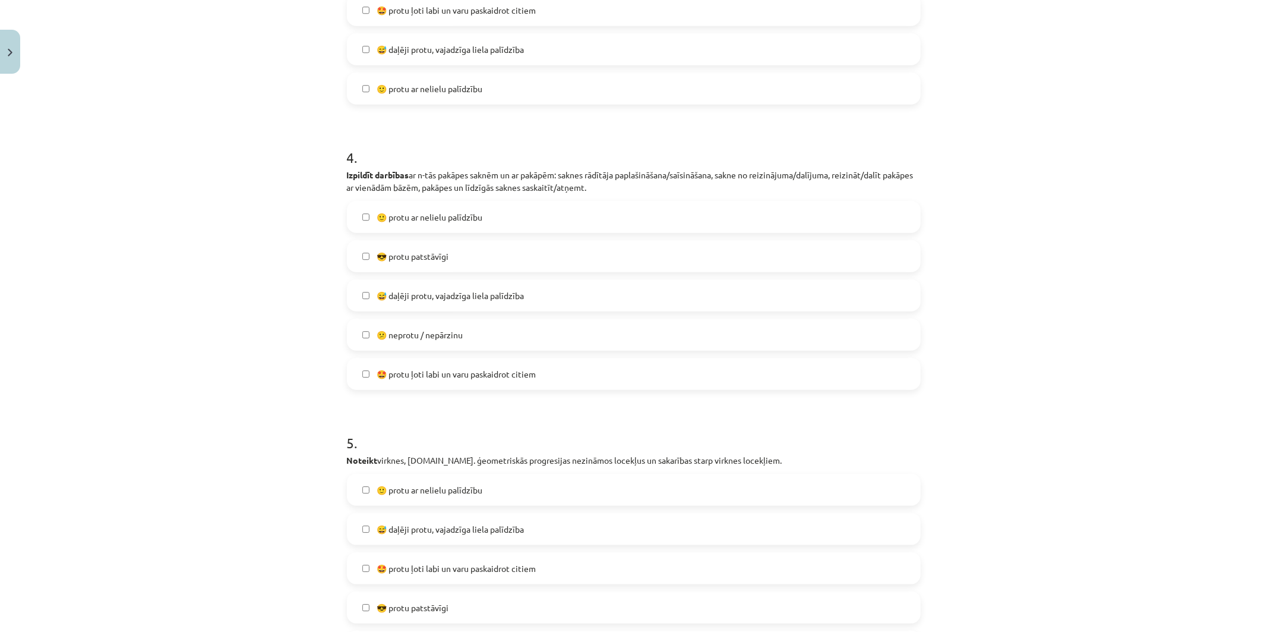
scroll to position [953, 0]
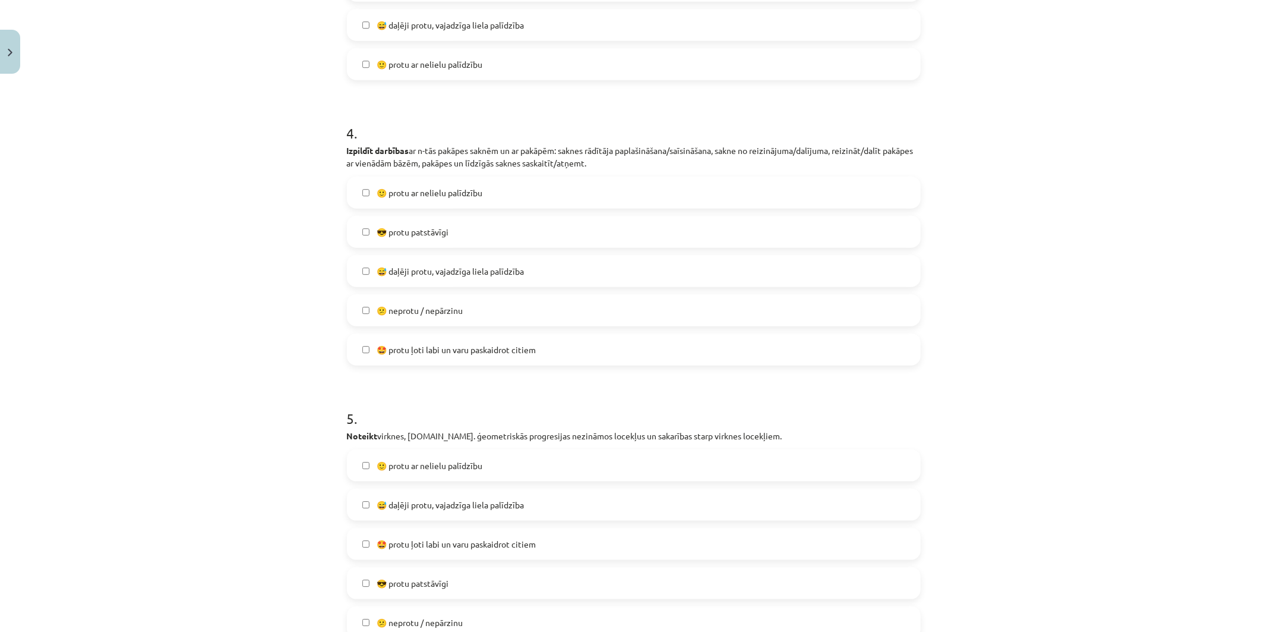
click at [365, 270] on label "😅 daļēji protu, vajadzīga liela palīdzība" at bounding box center [634, 271] width 572 height 30
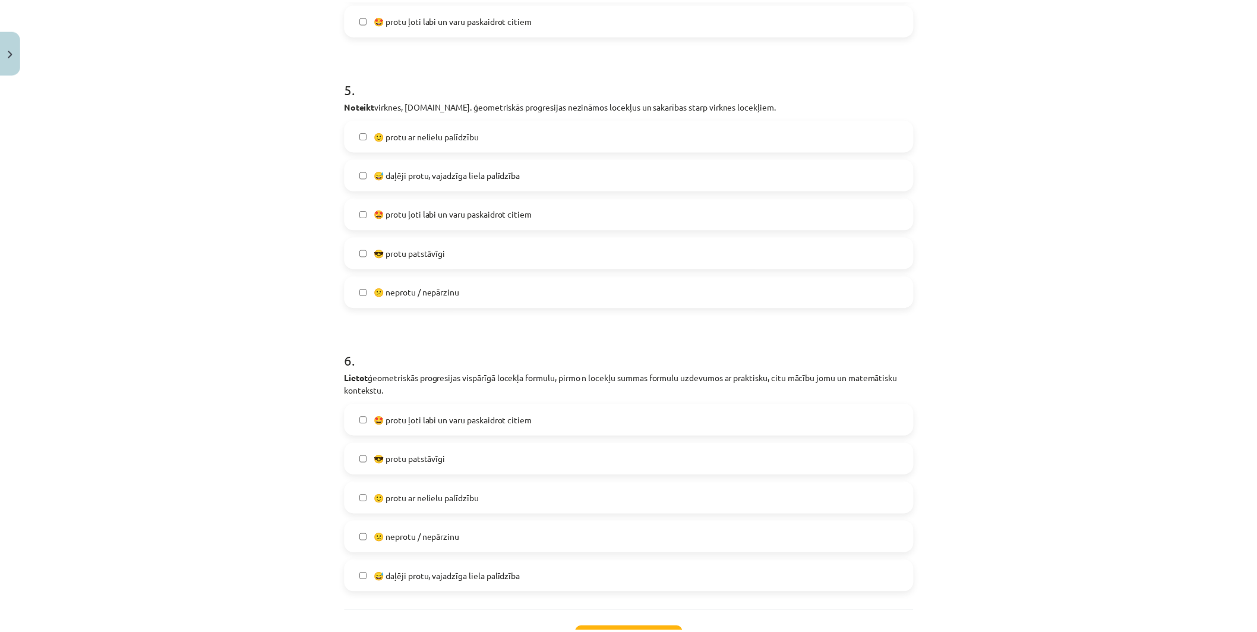
scroll to position [1382, 0]
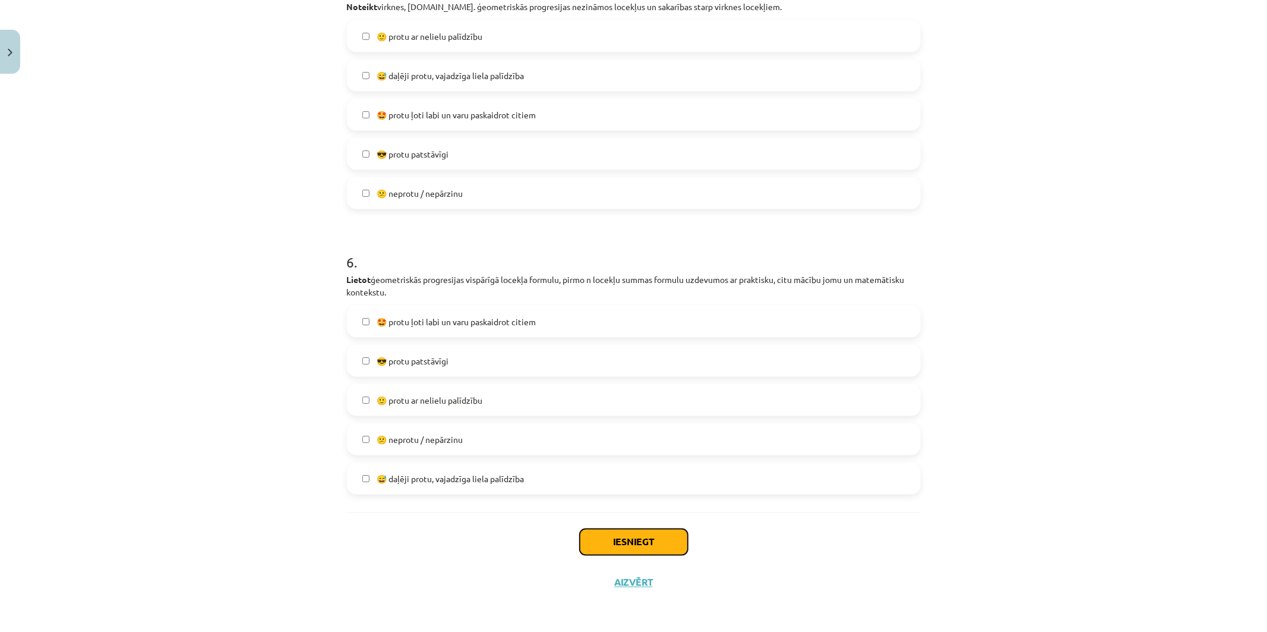
click at [608, 536] on button "Iesniegt" at bounding box center [634, 542] width 108 height 26
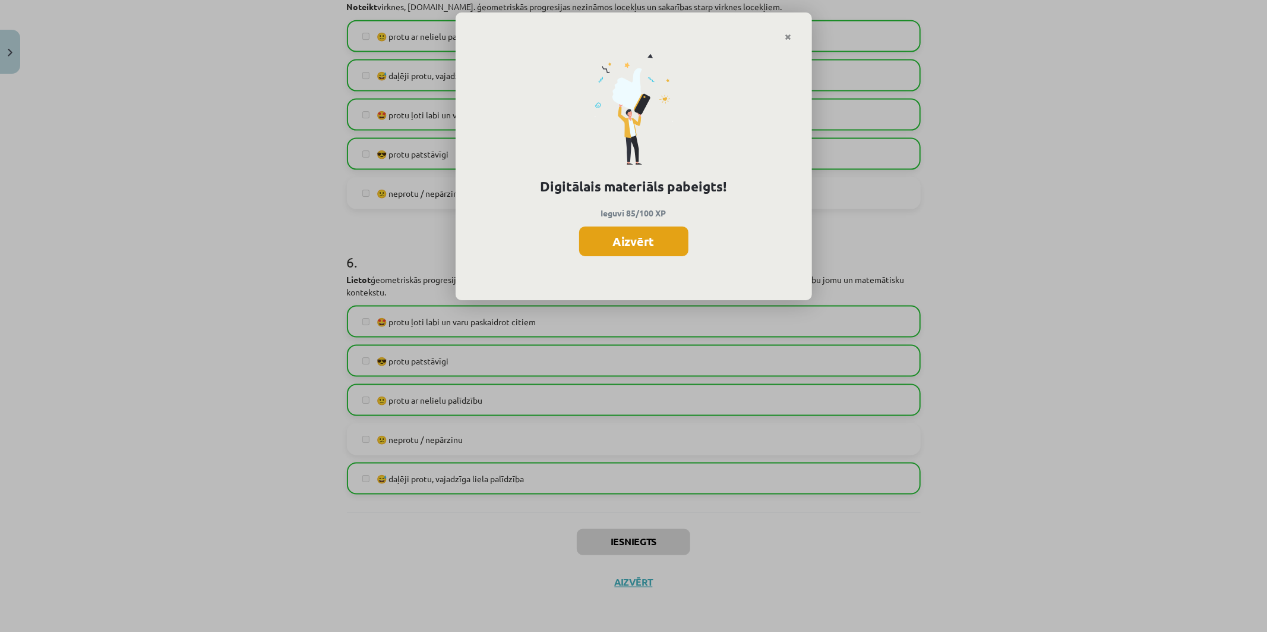
click at [630, 241] on button "Aizvērt" at bounding box center [633, 241] width 109 height 30
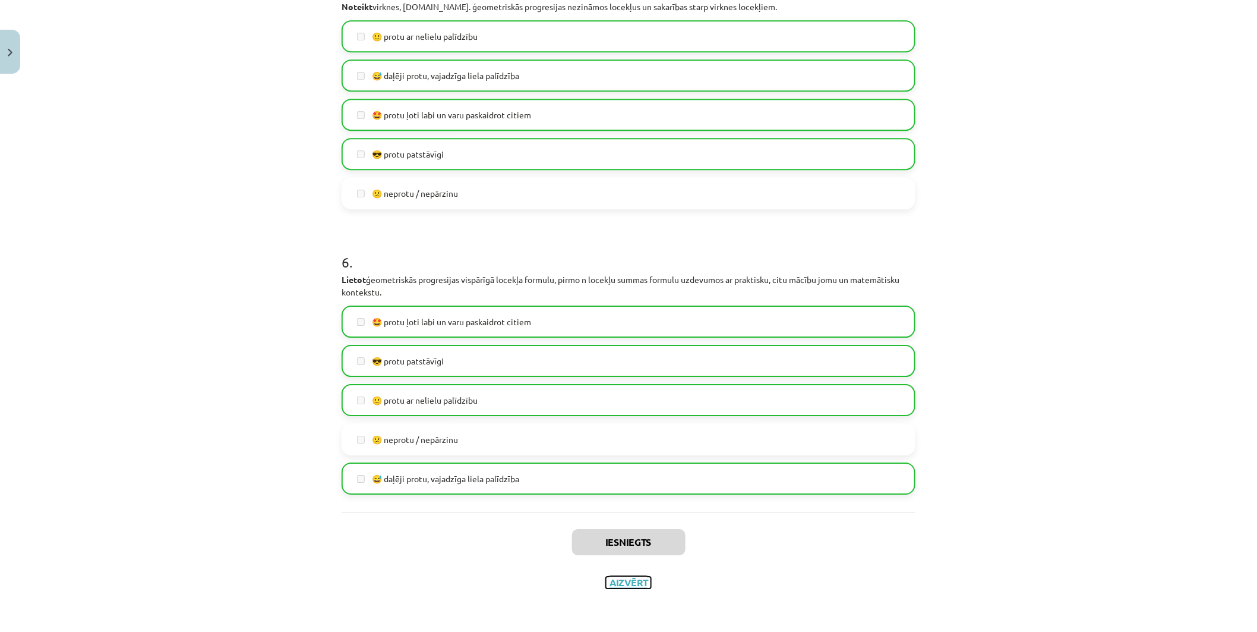
click at [625, 581] on button "Aizvērt" at bounding box center [628, 582] width 45 height 12
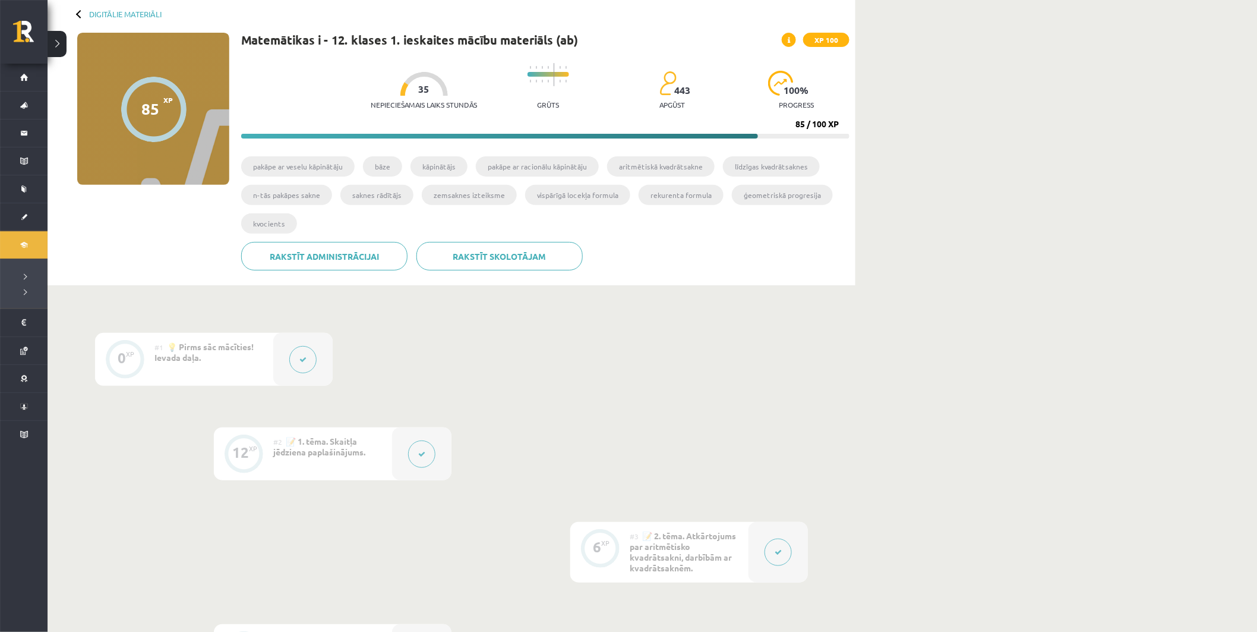
scroll to position [8, 0]
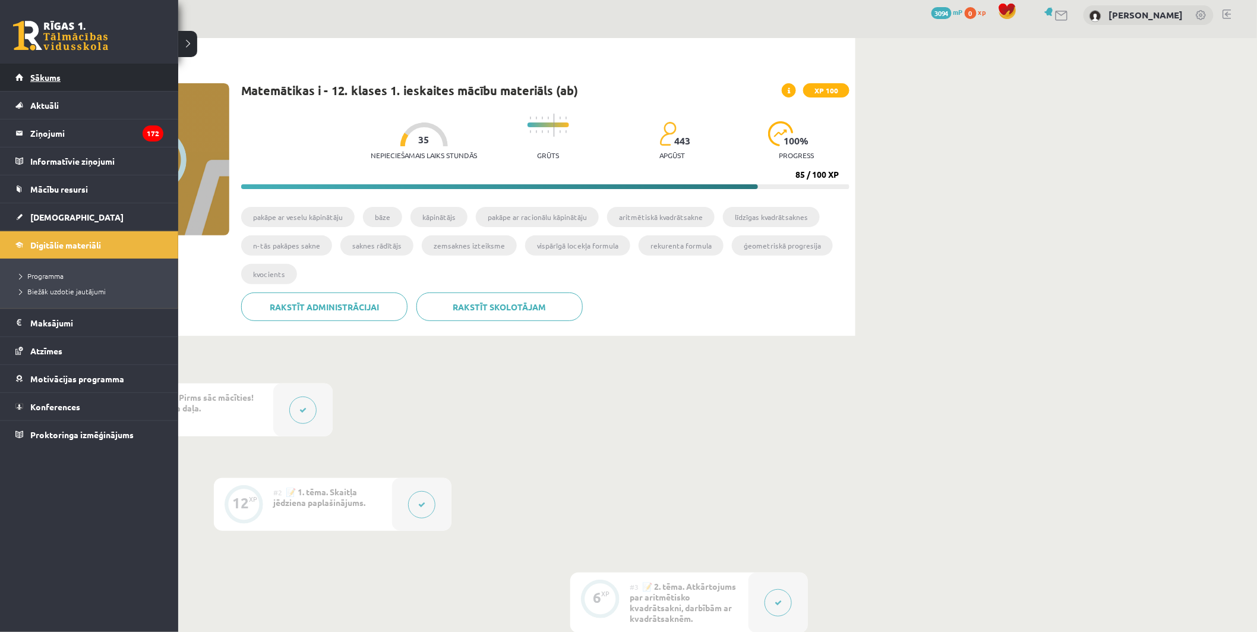
click at [52, 79] on span "Sākums" at bounding box center [45, 77] width 30 height 11
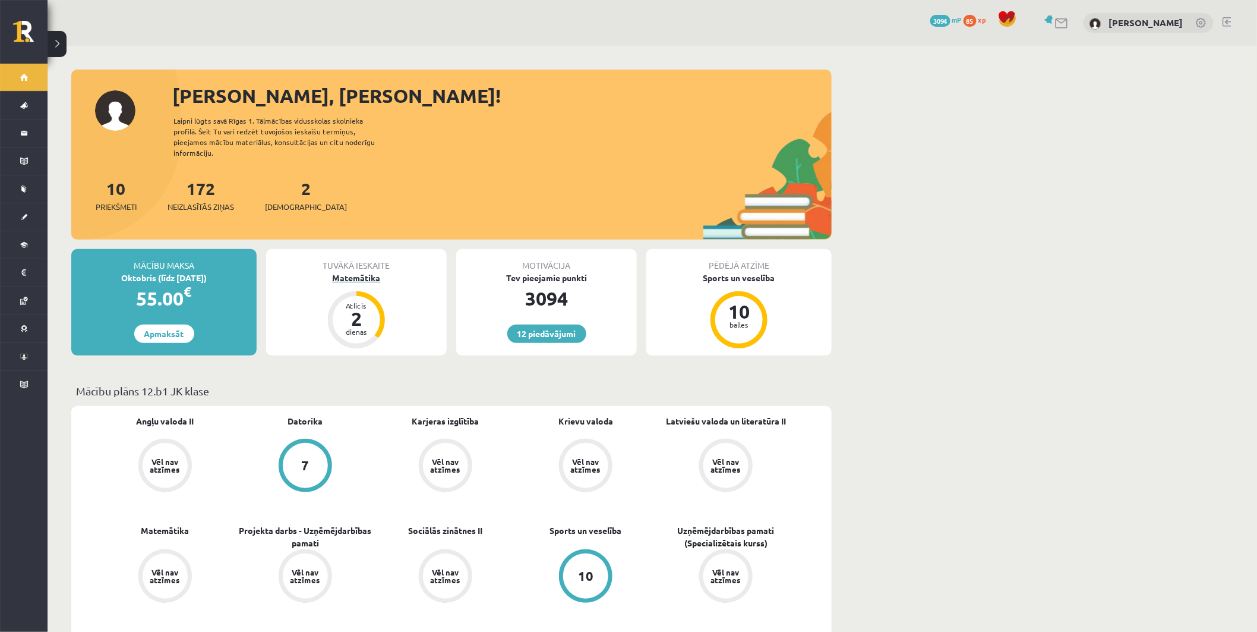
click at [353, 271] on div "Matemātika" at bounding box center [356, 277] width 181 height 12
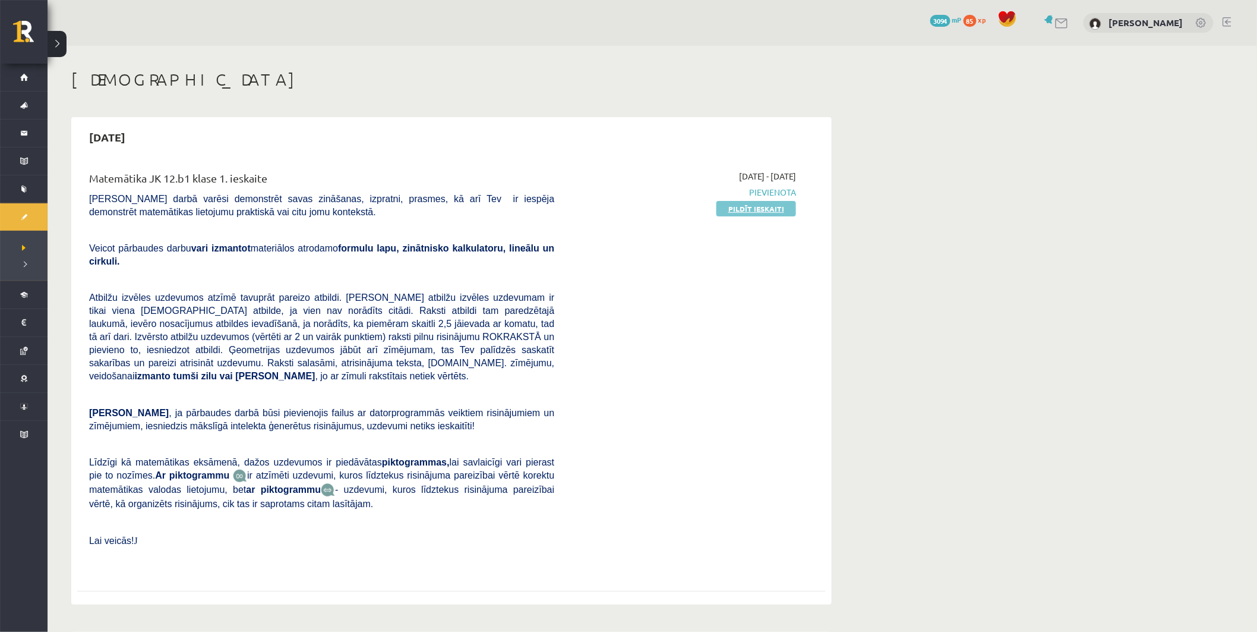
click at [753, 210] on link "Pildīt ieskaiti" at bounding box center [756, 208] width 80 height 15
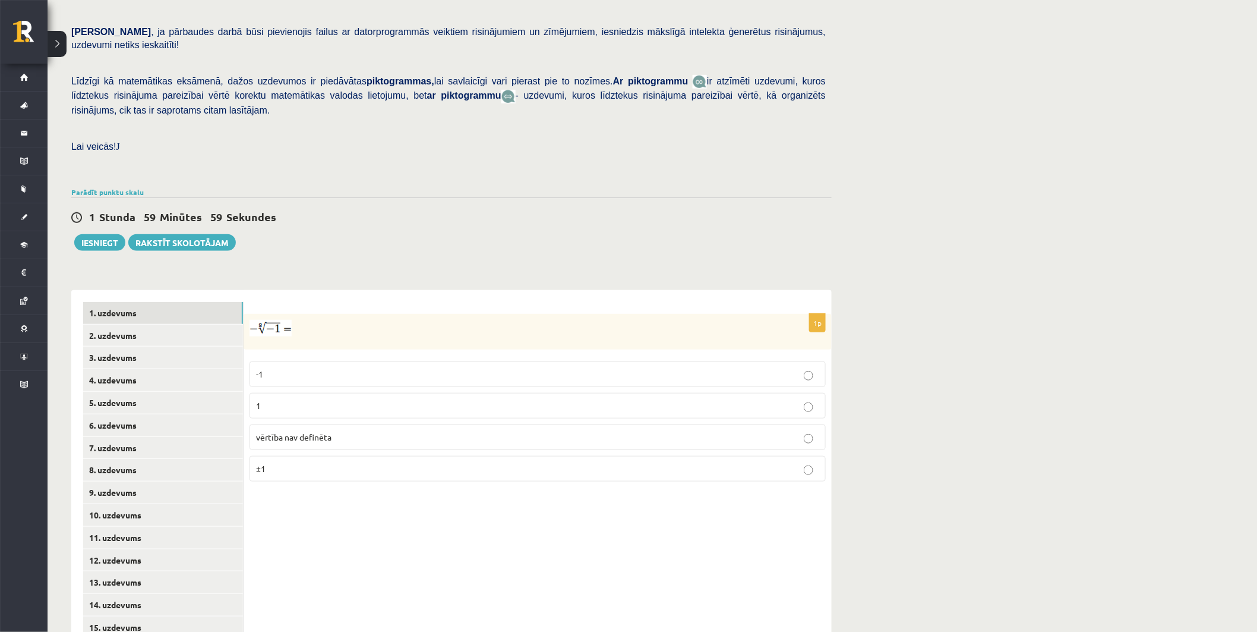
scroll to position [241, 0]
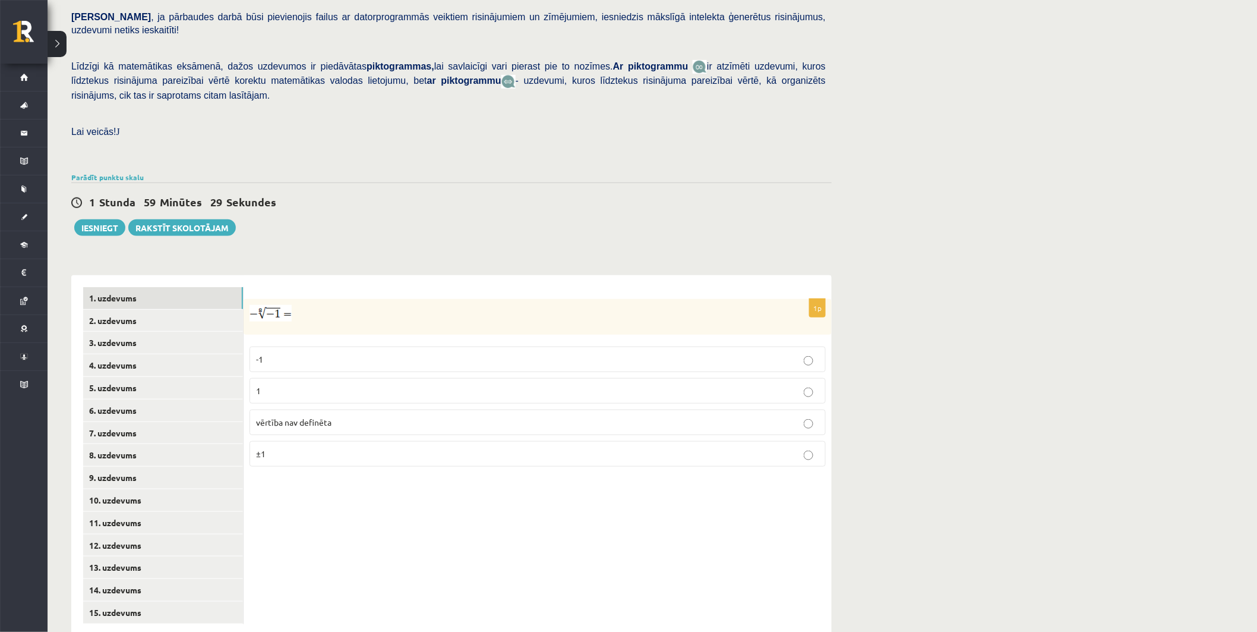
click at [539, 416] on p "vērtība nav definēta" at bounding box center [537, 422] width 563 height 12
click at [203, 310] on link "2. uzdevums" at bounding box center [163, 321] width 160 height 22
click at [323, 353] on p "x 3 8 x 3 8" at bounding box center [537, 360] width 563 height 14
click at [206, 331] on link "3. uzdevums" at bounding box center [163, 342] width 160 height 22
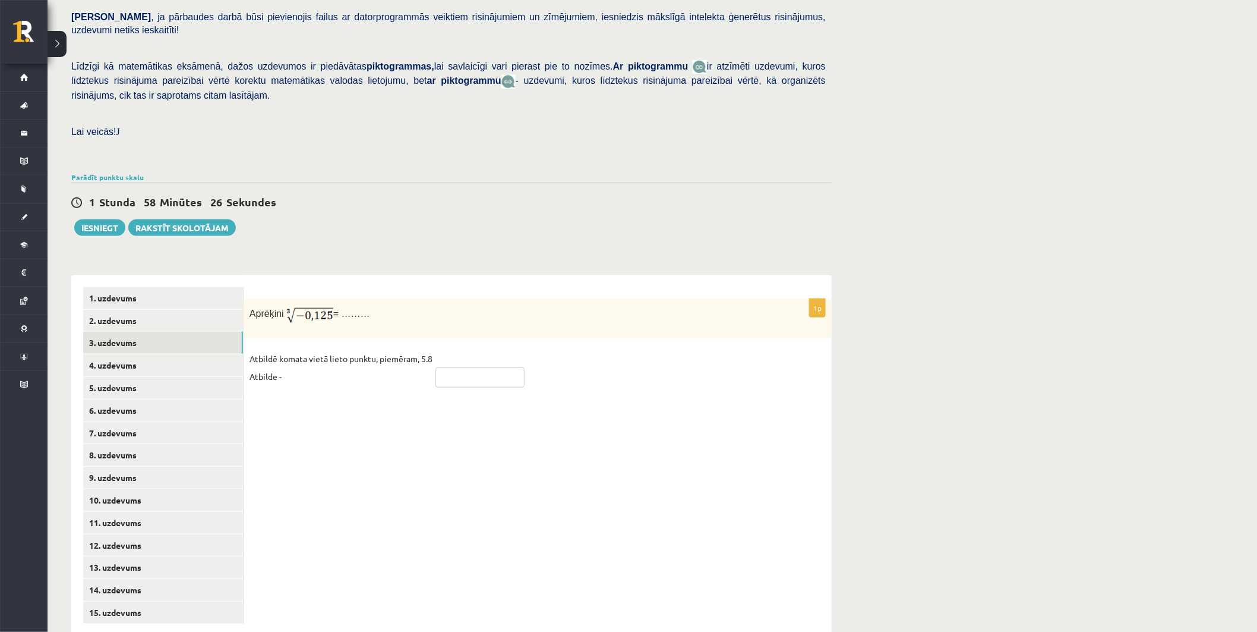
click at [472, 367] on input "text" at bounding box center [479, 377] width 89 height 20
type input "****"
click at [191, 354] on link "4. uzdevums" at bounding box center [163, 365] width 160 height 22
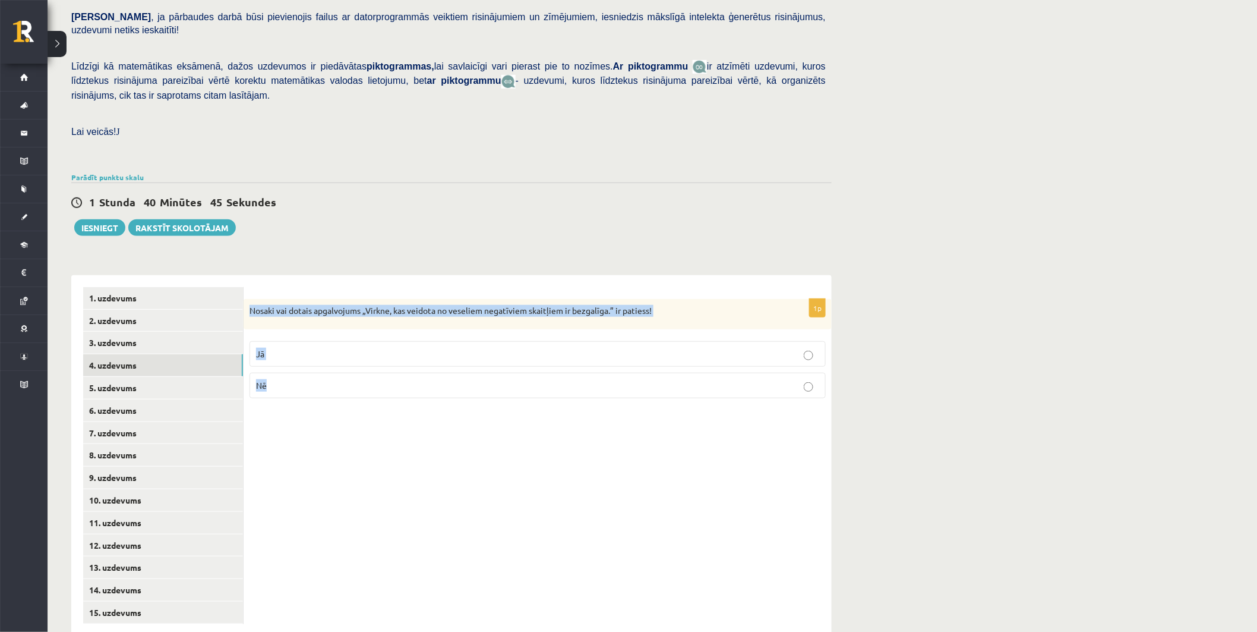
drag, startPoint x: 245, startPoint y: 277, endPoint x: 311, endPoint y: 353, distance: 100.2
click at [311, 353] on div "1p Nosaki vai dotais apgalvojums „Virkne, kas veidota no veseliem negatīviem sk…" at bounding box center [538, 353] width 588 height 109
copy div "Nosaki vai dotais apgalvojums „Virkne, kas veidota no veseliem negatīviem skait…"
click at [272, 348] on p "Jā" at bounding box center [537, 354] width 563 height 12
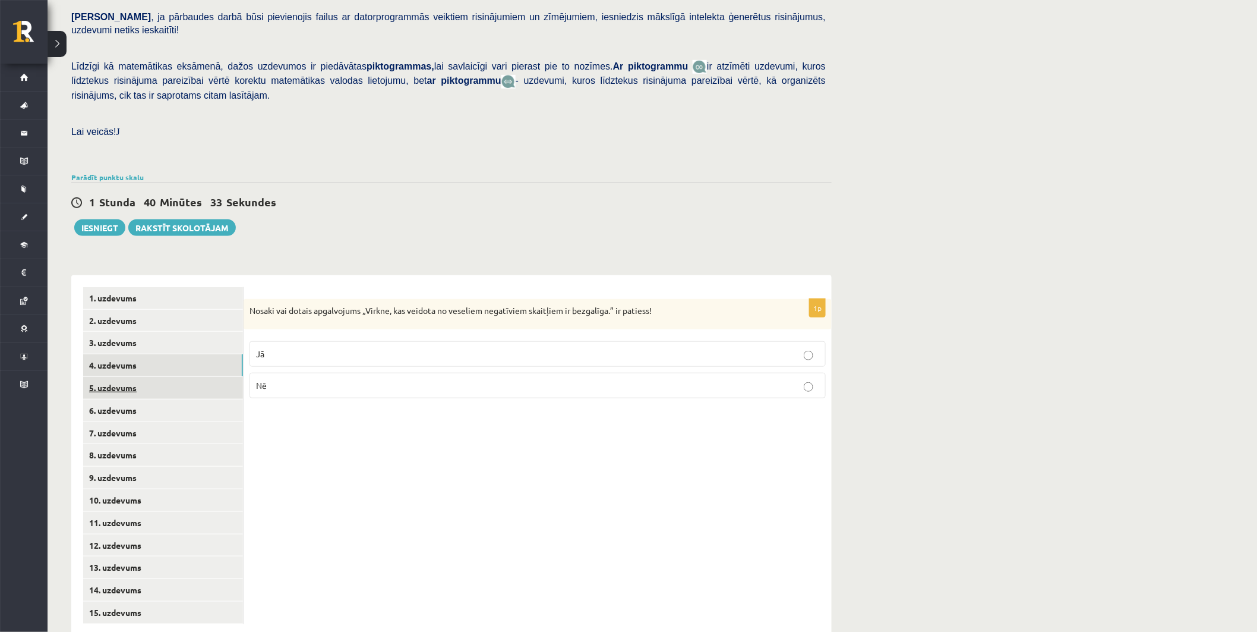
click at [197, 377] on link "5. uzdevums" at bounding box center [163, 388] width 160 height 22
drag, startPoint x: 248, startPoint y: 283, endPoint x: 559, endPoint y: 298, distance: 311.6
click at [559, 299] on div "Nosaki vai dotais apgalvojums „Skaitlis 5 ir virknes loceklis.” ir patiess!" at bounding box center [538, 315] width 588 height 32
click at [550, 305] on p "Nosaki vai dotais apgalvojums „Skaitlis 5 ir virknes loceklis.” ir patiess!" at bounding box center [508, 311] width 517 height 13
drag, startPoint x: 250, startPoint y: 286, endPoint x: 563, endPoint y: 287, distance: 313.1
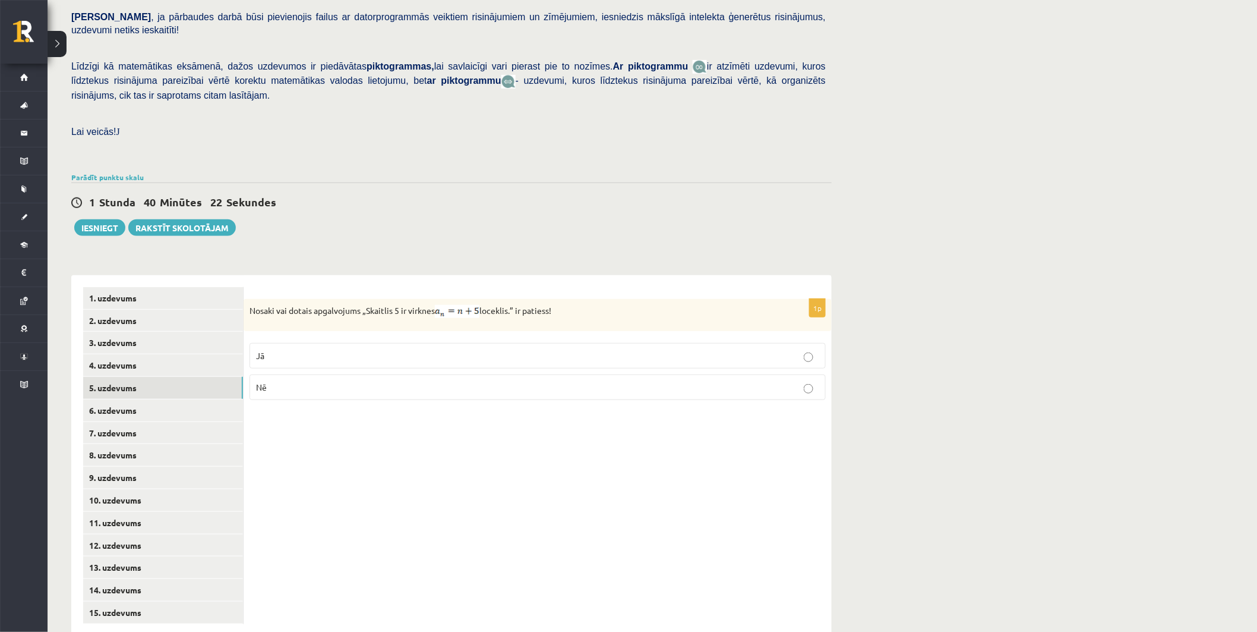
click at [563, 305] on p "Nosaki vai dotais apgalvojums „Skaitlis 5 ir virknes loceklis.” ir patiess!" at bounding box center [508, 311] width 517 height 13
copy p "Nosaki vai dotais apgalvojums „Skaitlis 5 ir virknes loceklis.” ir patiess!"
click at [469, 425] on div "1p Nosaki vai dotais apgalvojums „Skaitlis 5 ir virknes loceklis.” ir patiess! …" at bounding box center [538, 455] width 588 height 361
click at [382, 381] on p "Nē" at bounding box center [537, 387] width 563 height 12
click at [197, 399] on link "6. uzdevums" at bounding box center [163, 410] width 160 height 22
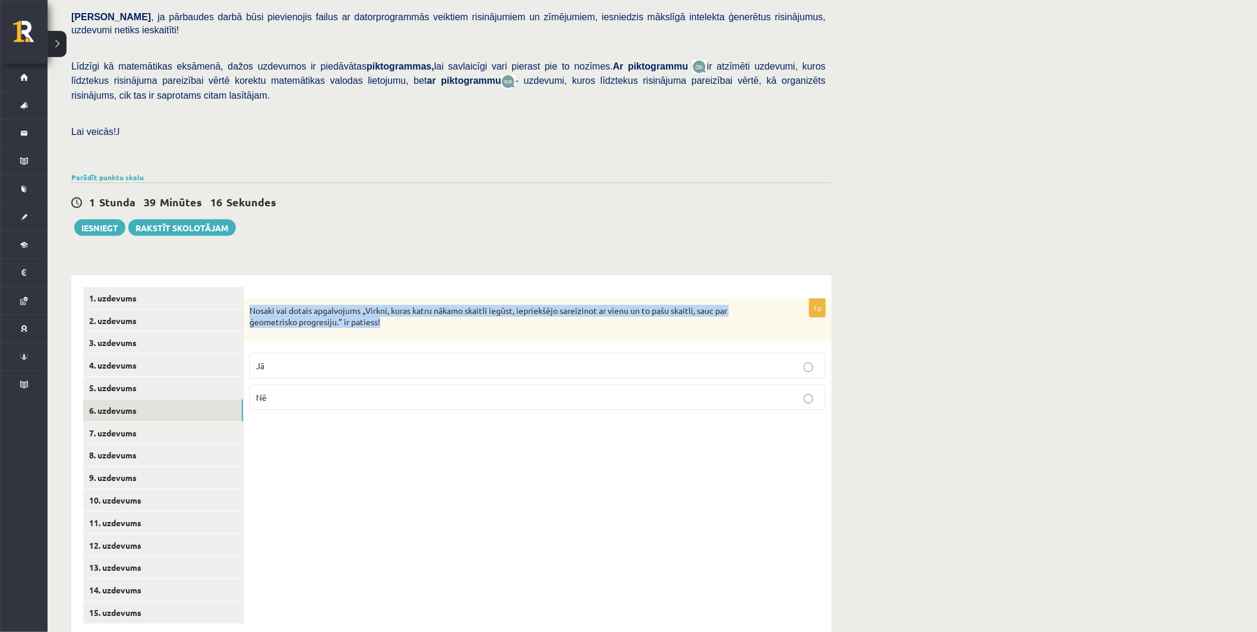
drag, startPoint x: 247, startPoint y: 282, endPoint x: 389, endPoint y: 305, distance: 144.0
click at [389, 305] on div "Nosaki vai dotais apgalvojums „Virkni, kuras katru nākamo skaitli iegūst, iepri…" at bounding box center [538, 320] width 588 height 42
copy p "Nosaki vai dotais apgalvojums „Virkni, kuras katru nākamo skaitli iegūst, iepri…"
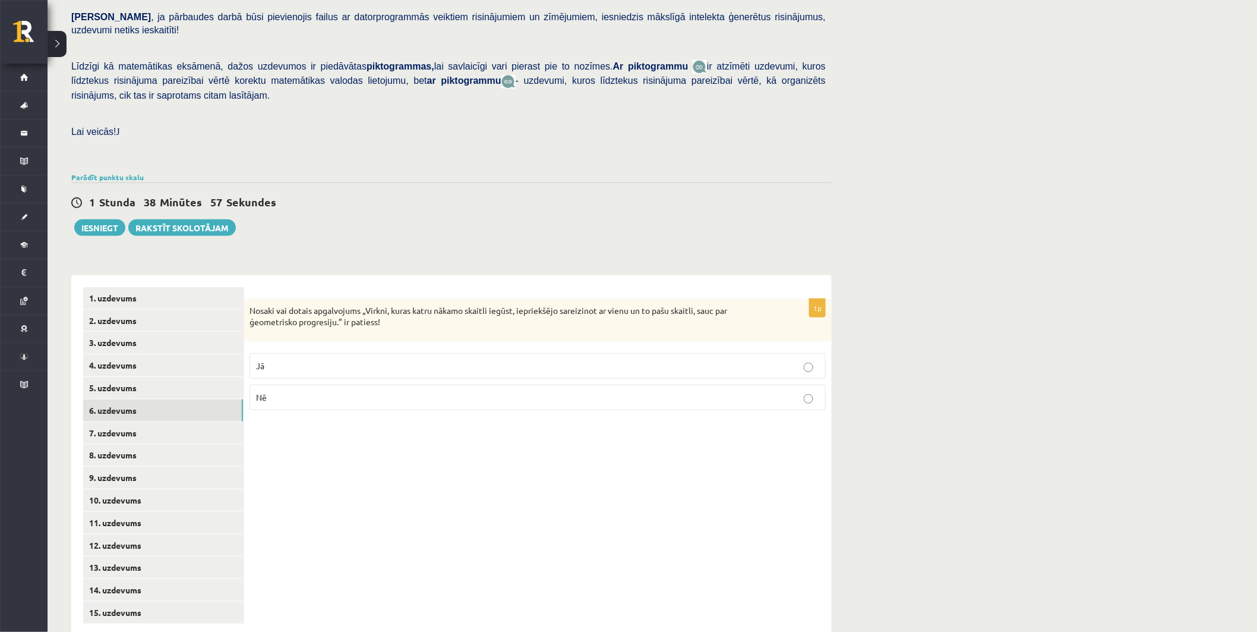
click at [345, 359] on p "Jā" at bounding box center [537, 365] width 563 height 12
click at [183, 422] on link "7. uzdevums" at bounding box center [163, 433] width 160 height 22
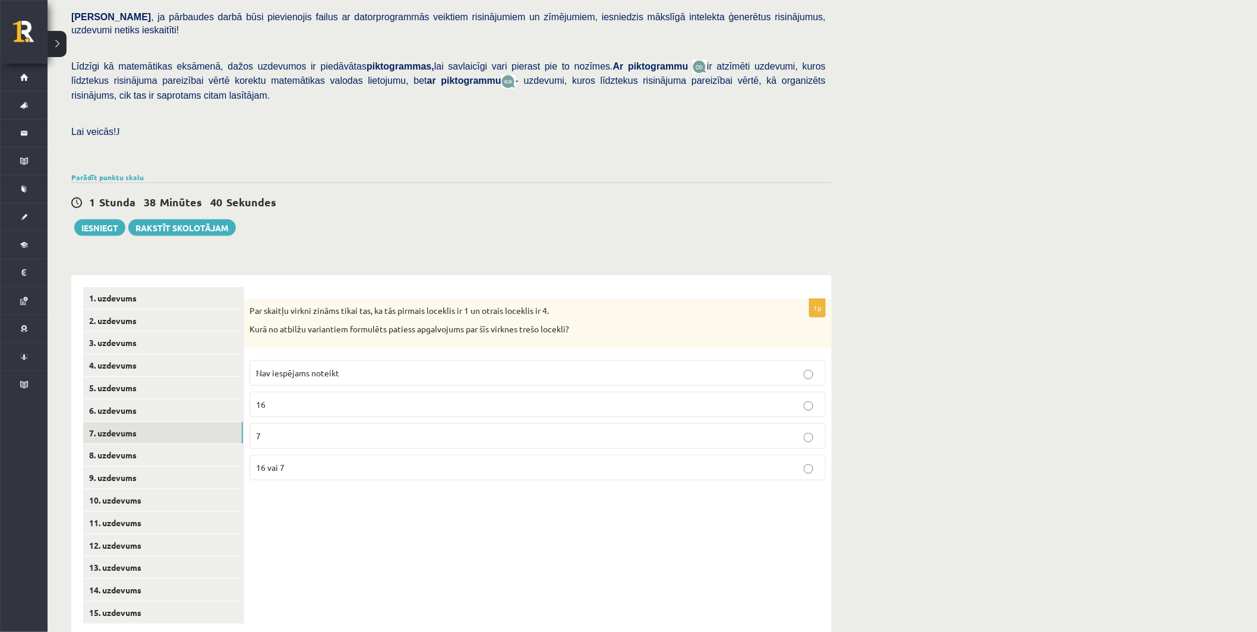
click at [297, 430] on p "7" at bounding box center [537, 436] width 563 height 12
click at [180, 444] on link "8. uzdevums" at bounding box center [163, 455] width 160 height 22
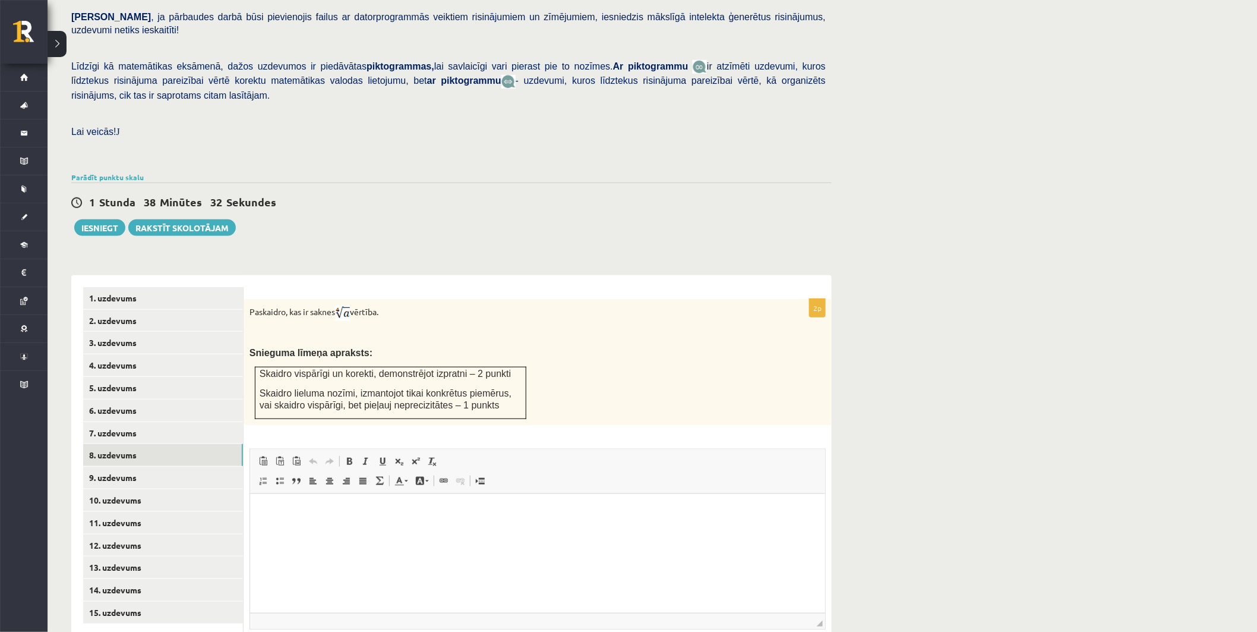
scroll to position [0, 0]
drag, startPoint x: 248, startPoint y: 280, endPoint x: 387, endPoint y: 287, distance: 139.2
click at [387, 299] on div "Paskaidro, kas ir saknes vērtība. Snieguma līmeņa apraksts: Skaidro vispārīgi u…" at bounding box center [538, 362] width 588 height 126
click at [263, 328] on p at bounding box center [508, 334] width 517 height 12
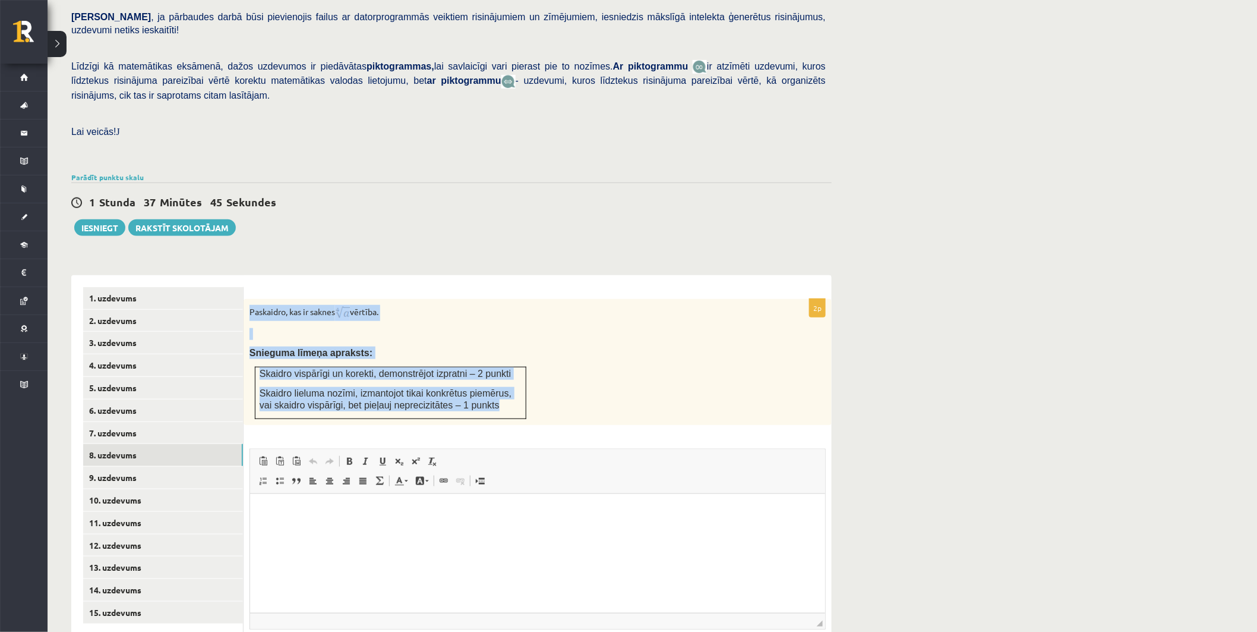
drag, startPoint x: 244, startPoint y: 281, endPoint x: 466, endPoint y: 385, distance: 245.8
click at [466, 385] on div "Paskaidro, kas ir saknes vērtība. Snieguma līmeņa apraksts: Skaidro vispārīgi u…" at bounding box center [538, 362] width 588 height 126
copy div "Paskaidro, kas ir saknes vērtība. Snieguma līmeņa apraksts: Skaidro vispārīgi u…"
click at [554, 328] on p at bounding box center [508, 334] width 517 height 12
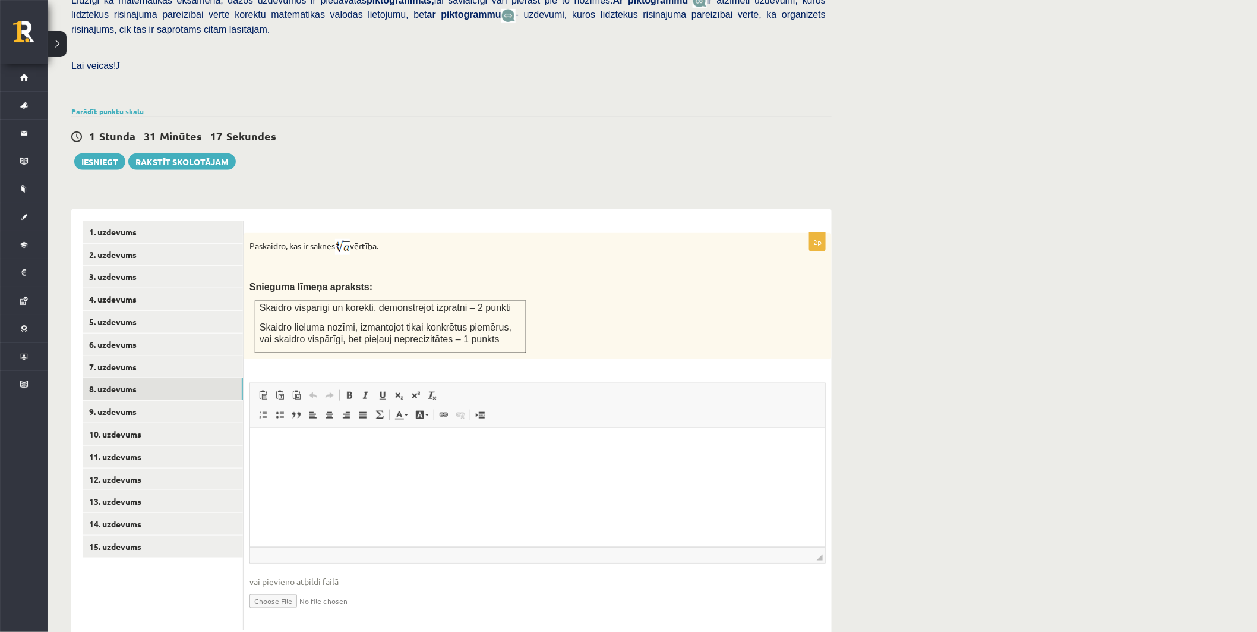
scroll to position [312, 0]
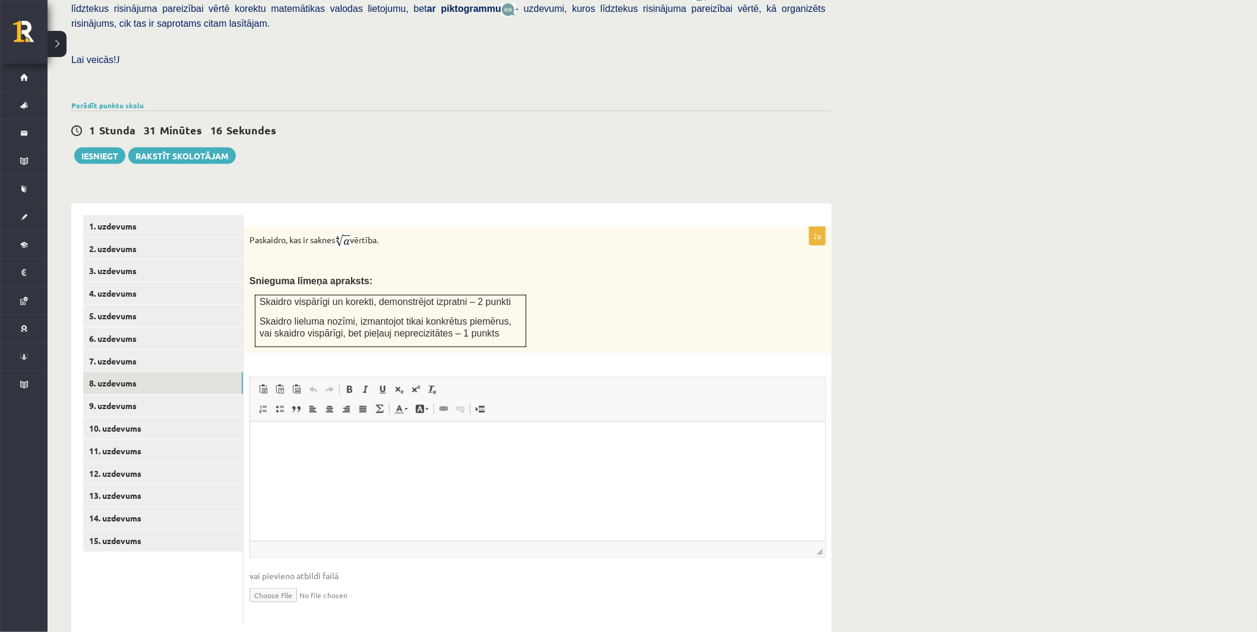
click at [293, 582] on input "file" at bounding box center [538, 594] width 576 height 24
type input "**********"
click at [304, 606] on link "Iesniegtā atbilde" at bounding box center [282, 612] width 64 height 12
click at [173, 394] on link "9. uzdevums" at bounding box center [163, 405] width 160 height 22
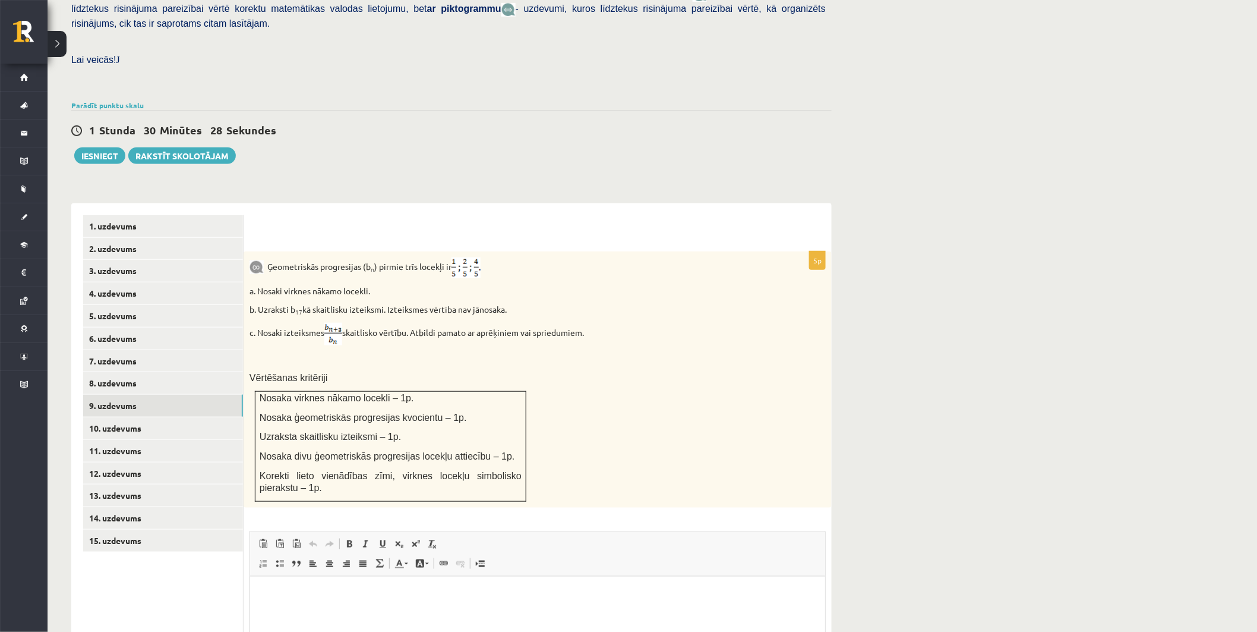
scroll to position [0, 0]
click at [340, 323] on img at bounding box center [333, 334] width 18 height 23
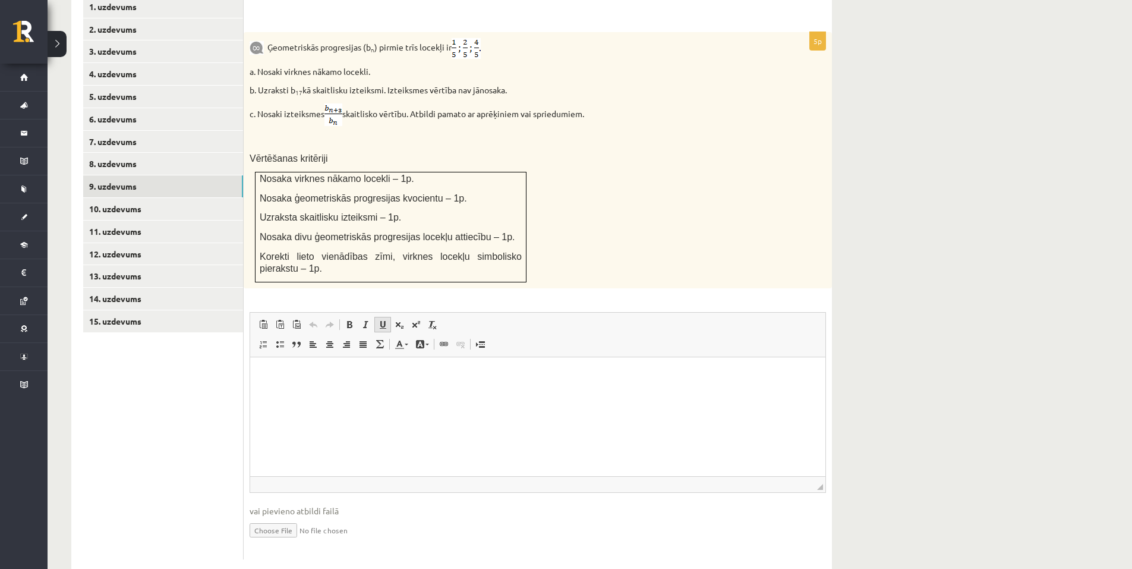
scroll to position [532, 0]
click at [280, 516] on input "file" at bounding box center [538, 528] width 576 height 24
type input "**********"
click at [276, 541] on link "Iesniegtā atbilde" at bounding box center [282, 547] width 64 height 12
click at [171, 197] on link "10. uzdevums" at bounding box center [163, 208] width 160 height 22
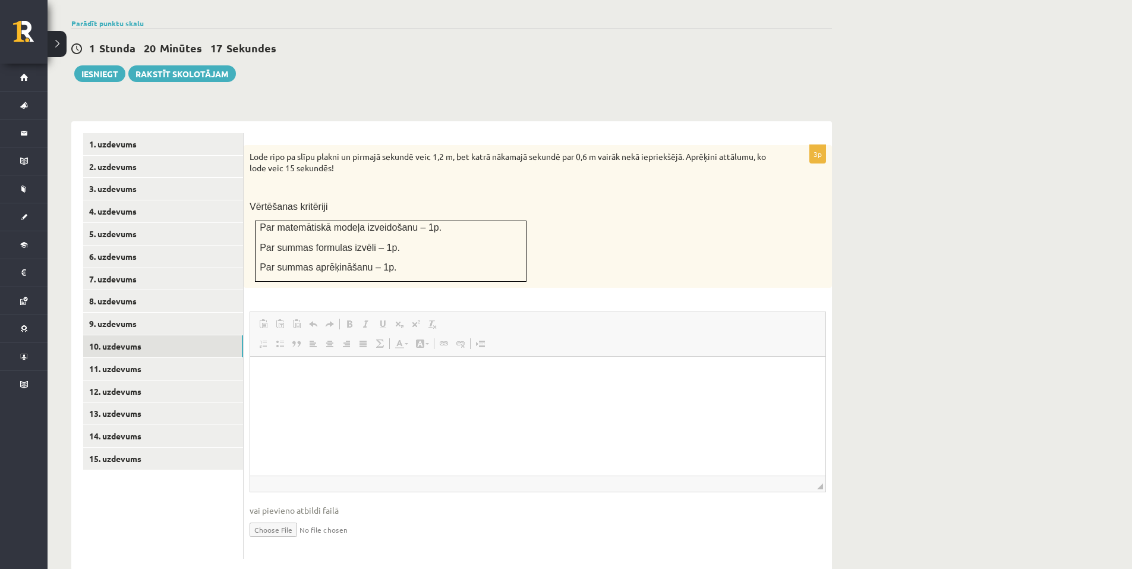
scroll to position [0, 0]
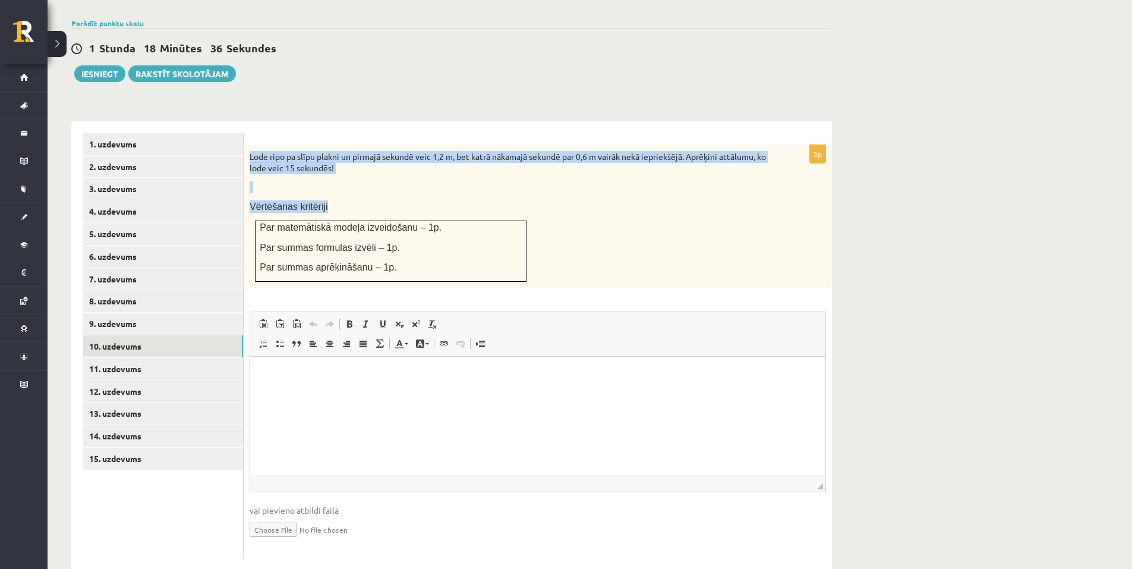
drag, startPoint x: 248, startPoint y: 131, endPoint x: 403, endPoint y: 256, distance: 198.9
click at [403, 256] on div "Lode ripo pa slīpu plakni un pirmajā sekundē veic 1,2 m, bet katrā nākamajā sek…" at bounding box center [538, 216] width 588 height 143
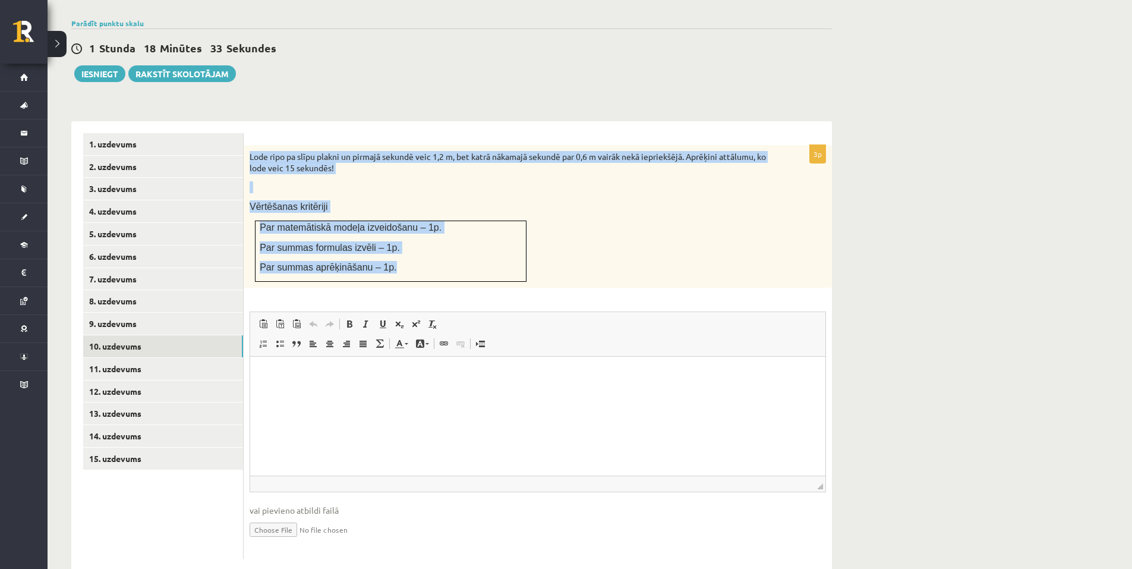
drag, startPoint x: 250, startPoint y: 129, endPoint x: 387, endPoint y: 243, distance: 178.9
click at [387, 243] on div "Lode ripo pa slīpu plakni un pirmajā sekundē veic 1,2 m, bet katrā nākamajā sek…" at bounding box center [538, 216] width 588 height 143
copy div "Lode ripo pa slīpu plakni un pirmajā sekundē veic 1,2 m, bet katrā nākamajā sek…"
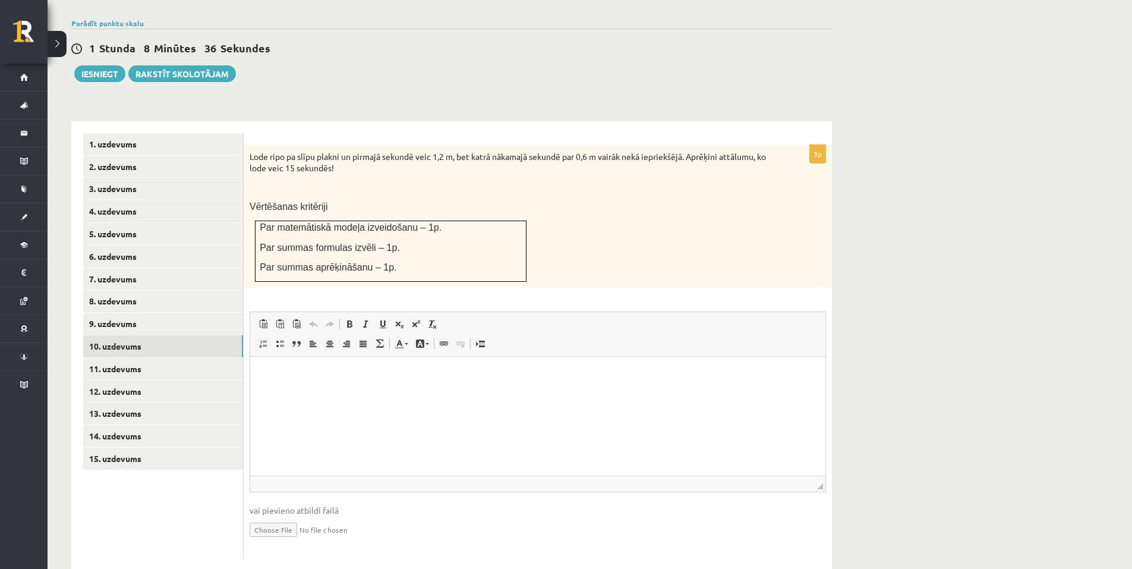
click at [203, 486] on ul "1. uzdevums 2. uzdevums 3. uzdevums 4. uzdevums 5. uzdevums 6. uzdevums 7. uzde…" at bounding box center [163, 345] width 160 height 425
click at [291, 516] on input "file" at bounding box center [538, 528] width 576 height 24
click at [298, 541] on link "Iesniegtā atbilde" at bounding box center [282, 547] width 64 height 12
click at [283, 516] on input "file" at bounding box center [538, 528] width 576 height 24
click at [292, 541] on link "Iesniegtā atbilde" at bounding box center [282, 547] width 64 height 12
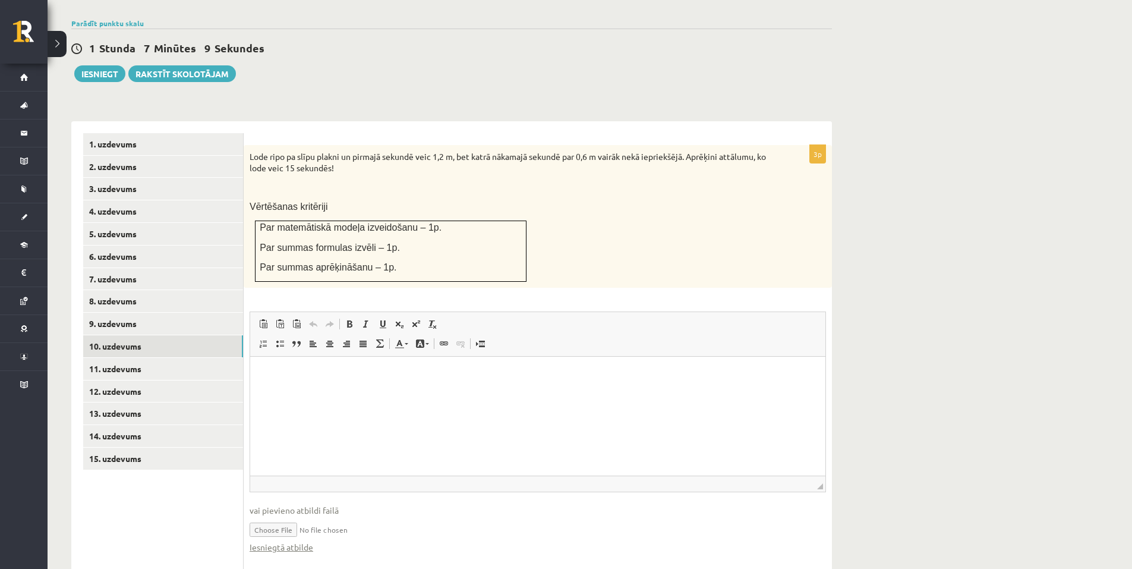
click at [277, 516] on input "file" at bounding box center [538, 528] width 576 height 24
type input "**********"
click at [278, 541] on link "Iesniegtā atbilde" at bounding box center [282, 547] width 64 height 12
click at [162, 358] on link "11. uzdevums" at bounding box center [163, 369] width 160 height 22
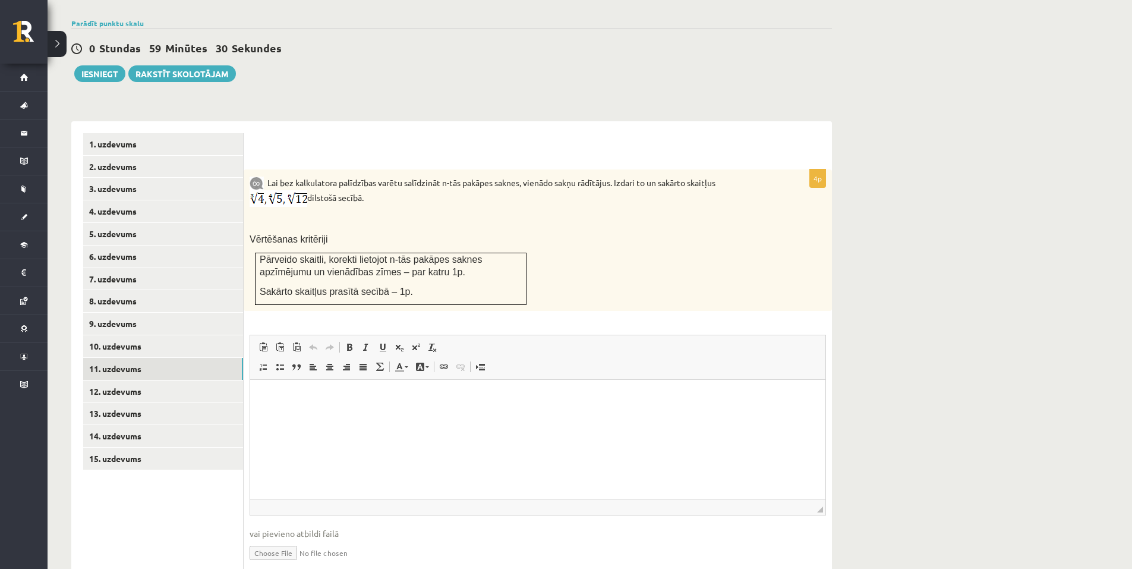
click at [278, 539] on input "file" at bounding box center [538, 551] width 576 height 24
type input "**********"
click at [290, 564] on link "Iesniegtā atbilde" at bounding box center [282, 570] width 64 height 12
click at [204, 380] on link "12. uzdevums" at bounding box center [163, 391] width 160 height 22
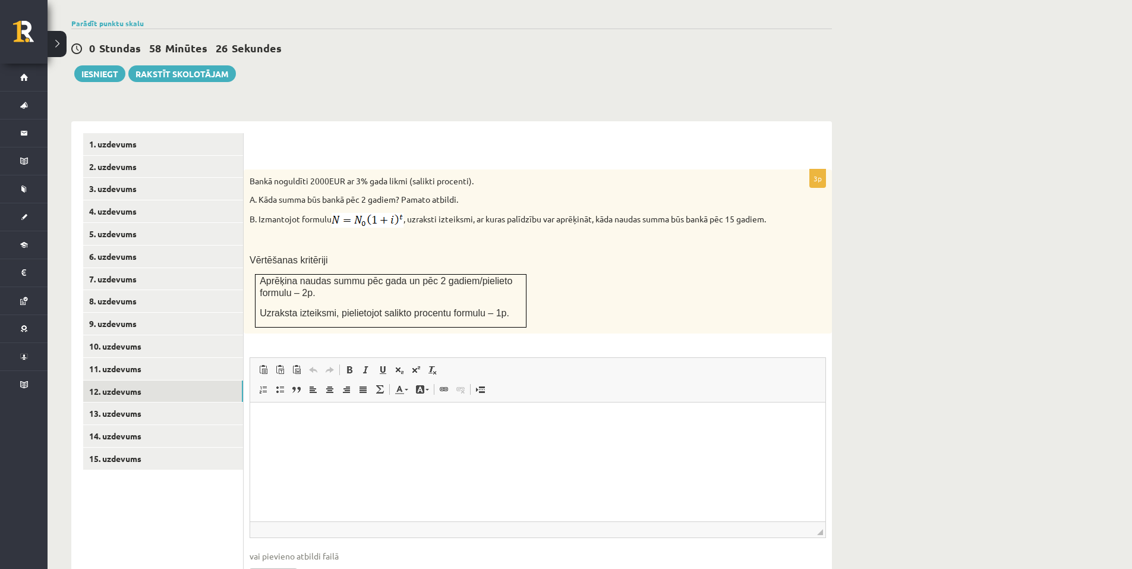
click at [248, 169] on div "Bankā noguldīti 2000EUR ar 3% gada likmi (salikti procenti). A. Kāda summa būs …" at bounding box center [538, 251] width 588 height 164
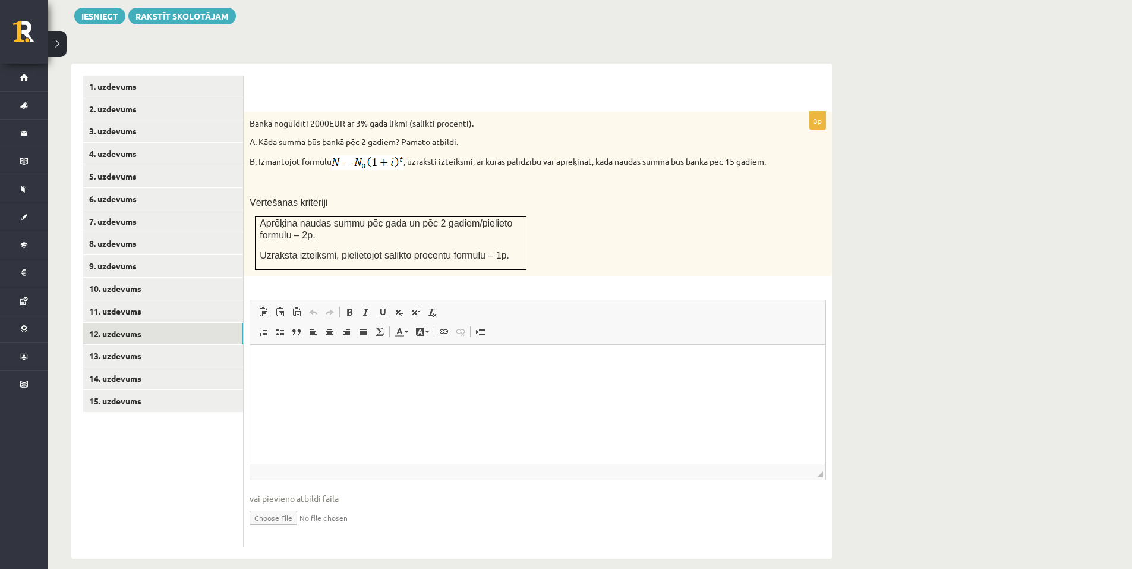
click at [291, 504] on input "file" at bounding box center [538, 516] width 576 height 24
type input "**********"
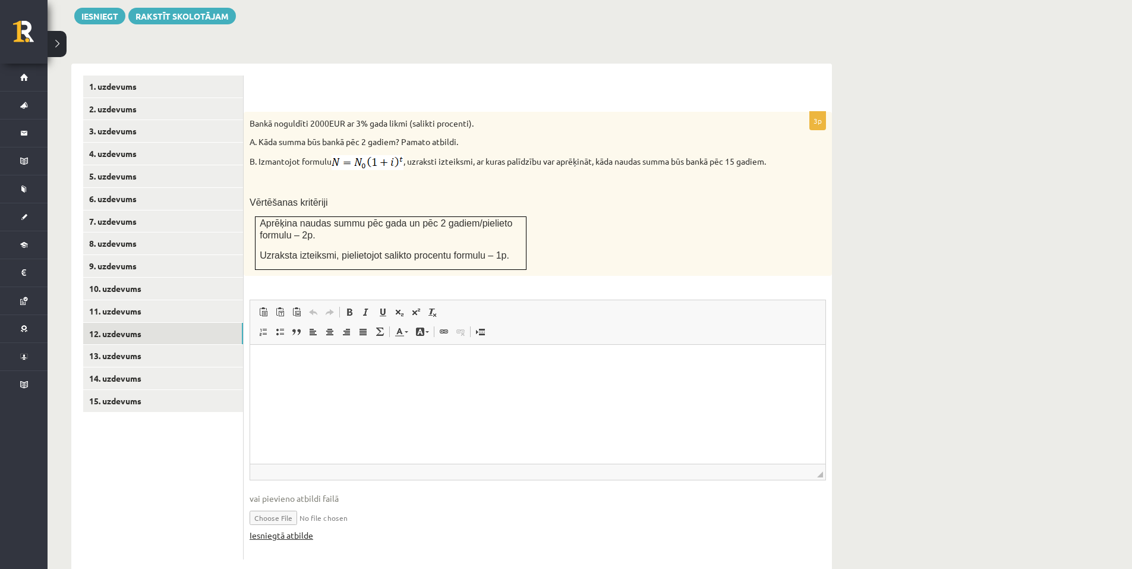
click at [297, 529] on link "Iesniegtā atbilde" at bounding box center [282, 535] width 64 height 12
click at [153, 345] on link "13. uzdevums" at bounding box center [163, 356] width 160 height 22
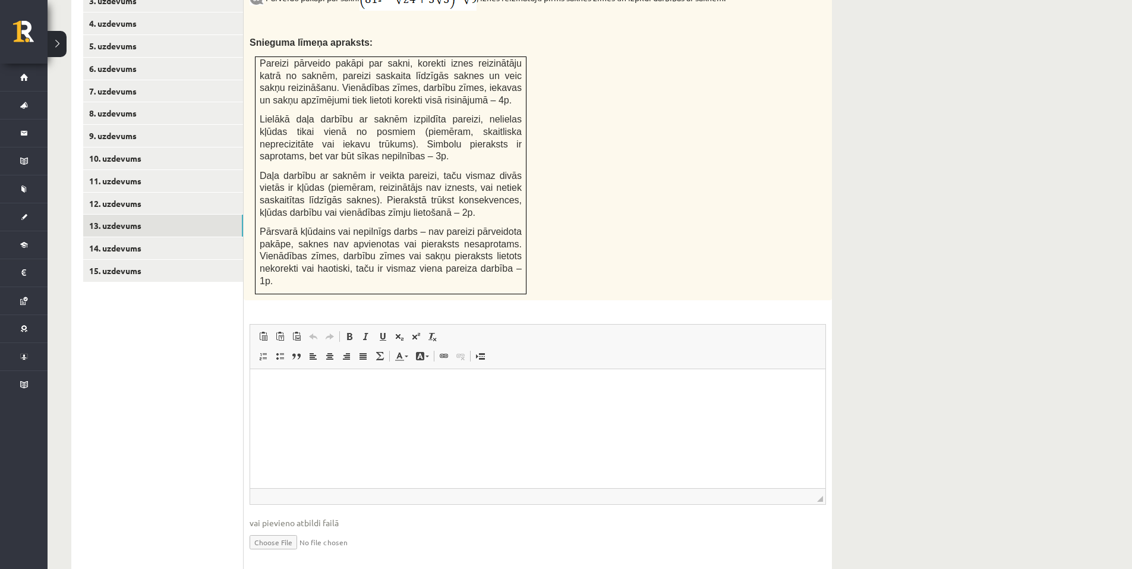
scroll to position [583, 0]
click at [279, 528] on input "file" at bounding box center [538, 540] width 576 height 24
type input "**********"
click at [276, 552] on link "Iesniegtā atbilde" at bounding box center [282, 558] width 64 height 12
click at [180, 236] on link "14. uzdevums" at bounding box center [163, 247] width 160 height 22
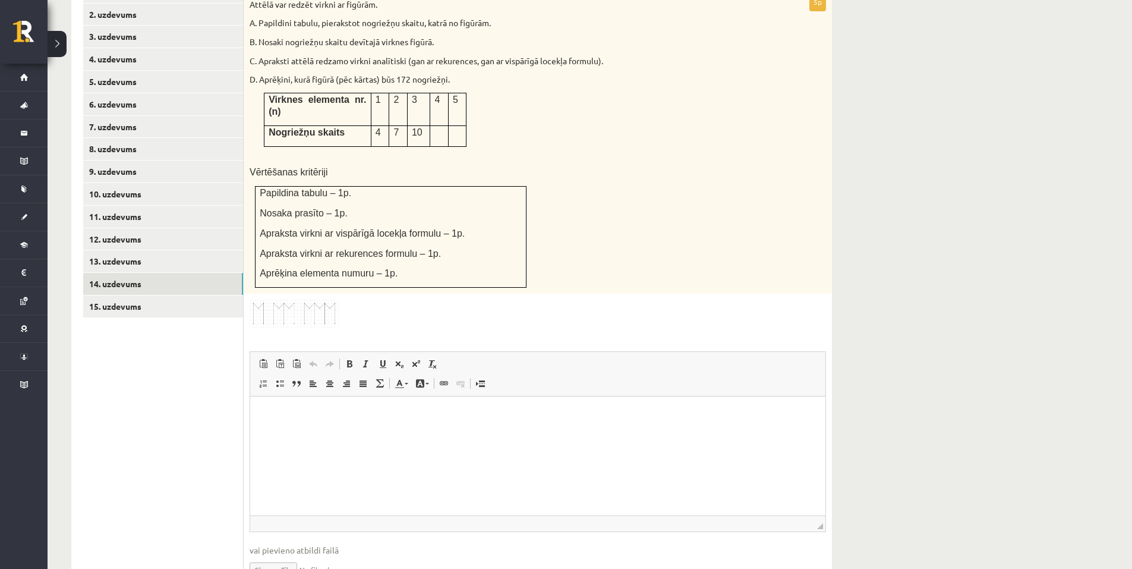
scroll to position [574, 0]
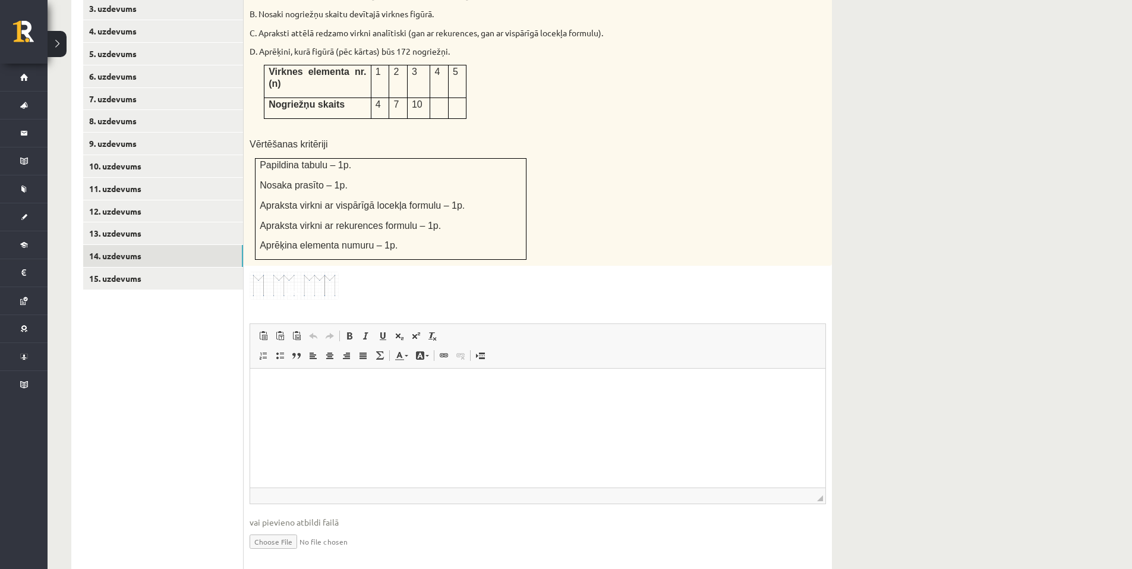
click at [298, 271] on img at bounding box center [294, 285] width 89 height 28
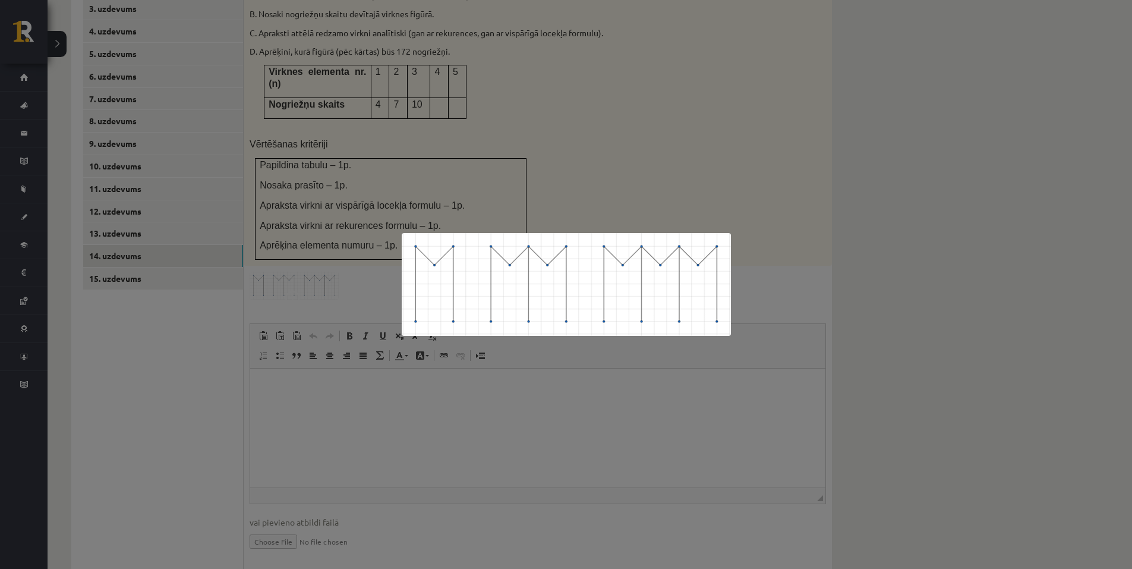
click at [288, 401] on div at bounding box center [566, 284] width 1132 height 569
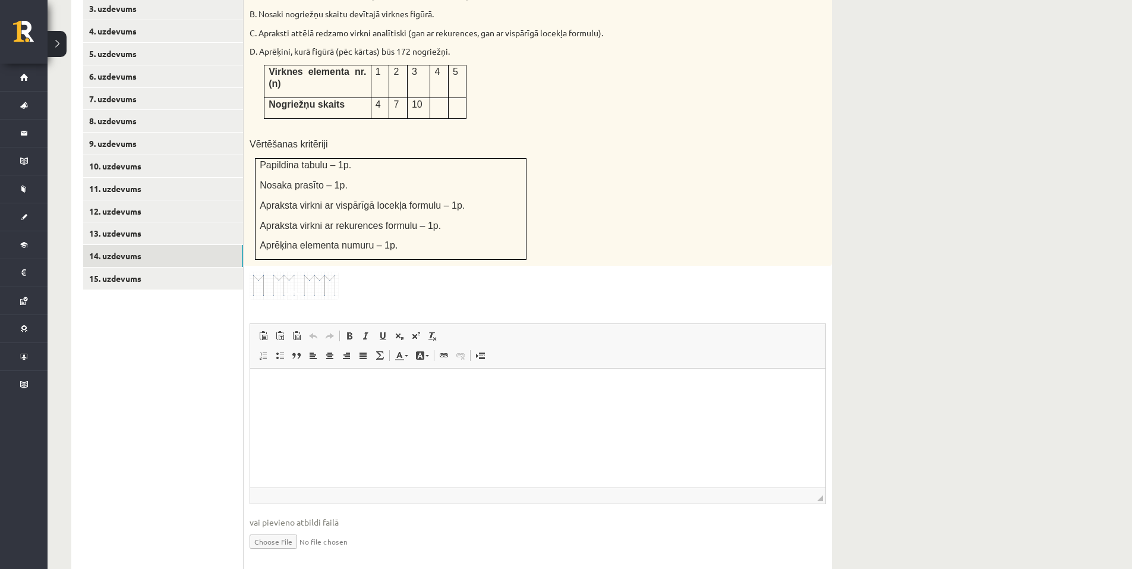
click at [292, 528] on input "file" at bounding box center [538, 540] width 576 height 24
type input "**********"
click at [298, 552] on link "Iesniegtā atbilde" at bounding box center [282, 558] width 64 height 12
click at [192, 267] on link "15. uzdevums" at bounding box center [163, 278] width 160 height 22
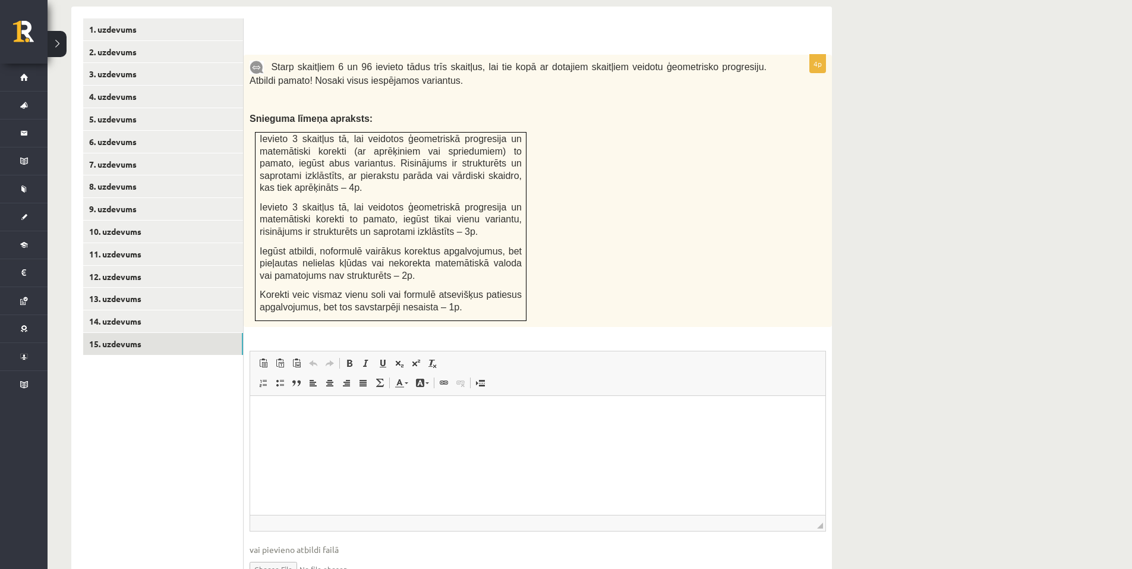
scroll to position [488, 0]
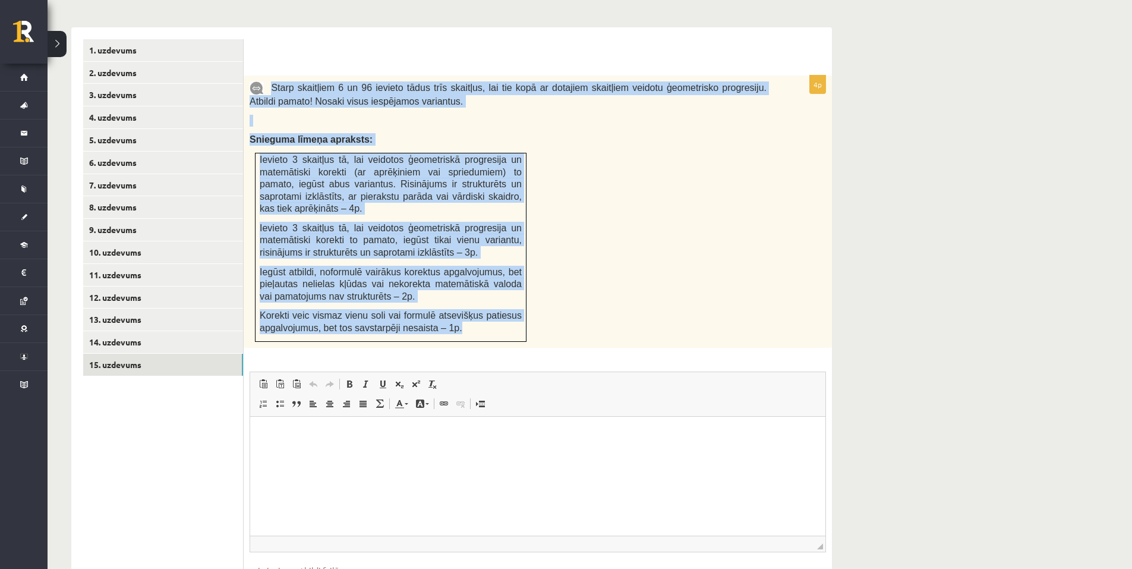
drag, startPoint x: 272, startPoint y: 62, endPoint x: 507, endPoint y: 307, distance: 339.1
click at [507, 307] on div "Starp skaitļiem 6 un 96 ievieto tādus trīs skaitļus, lai tie kopā ar dotajiem s…" at bounding box center [538, 211] width 588 height 272
copy div "Starp skaitļiem 6 un 96 ievieto tādus trīs skaitļus, lai tie kopā ar dotajiem s…"
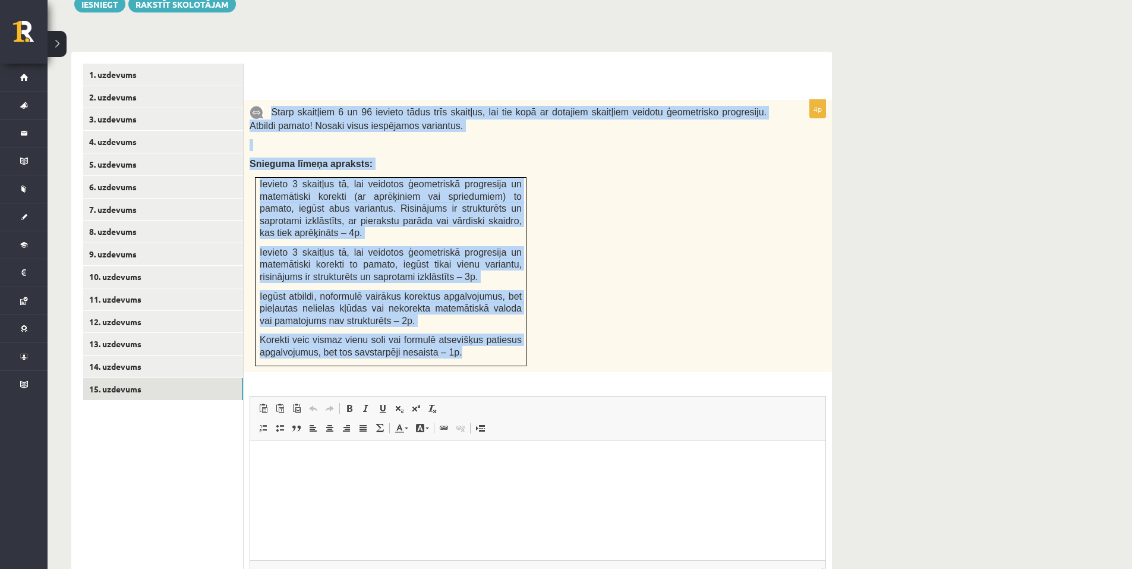
scroll to position [251, 0]
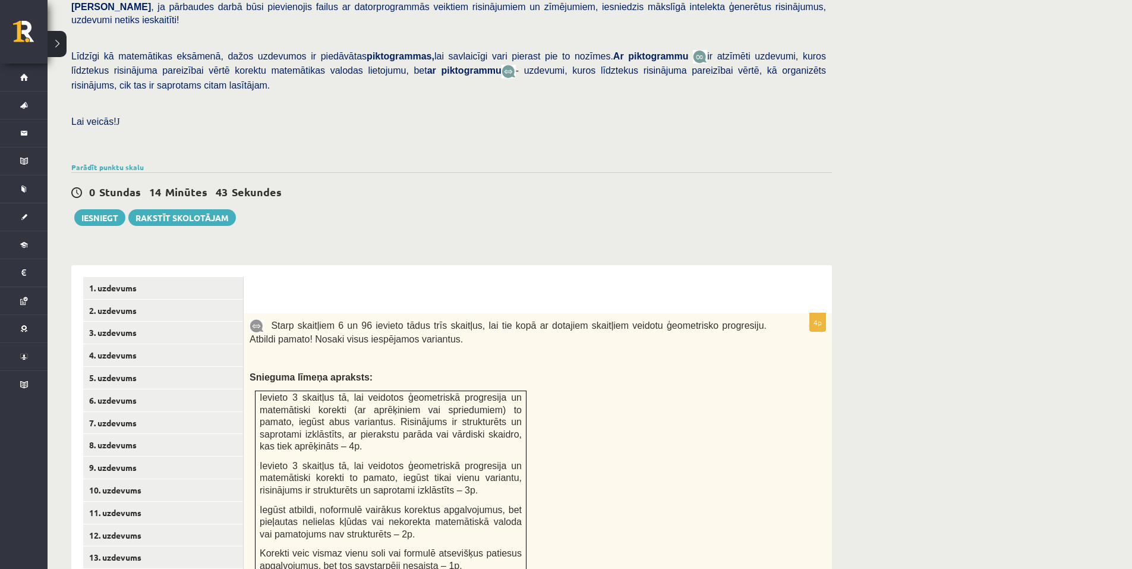
click at [321, 198] on div "0 Stundas 14 Minūtes 43 Sekundes Ieskaite saglabāta! Iesniegt Rakstīt skolotājam" at bounding box center [451, 198] width 760 height 53
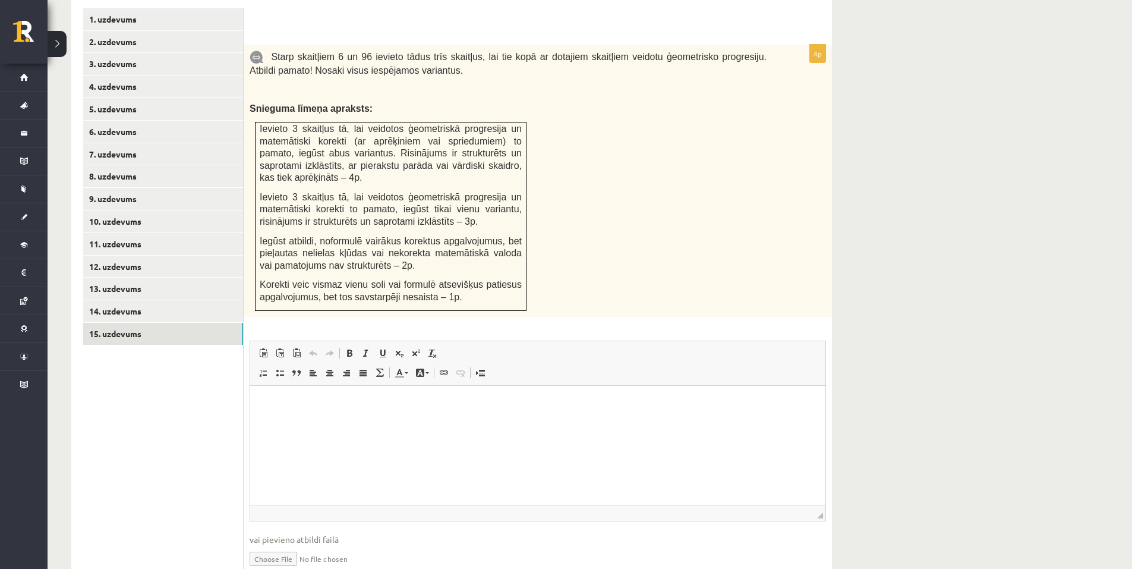
scroll to position [548, 0]
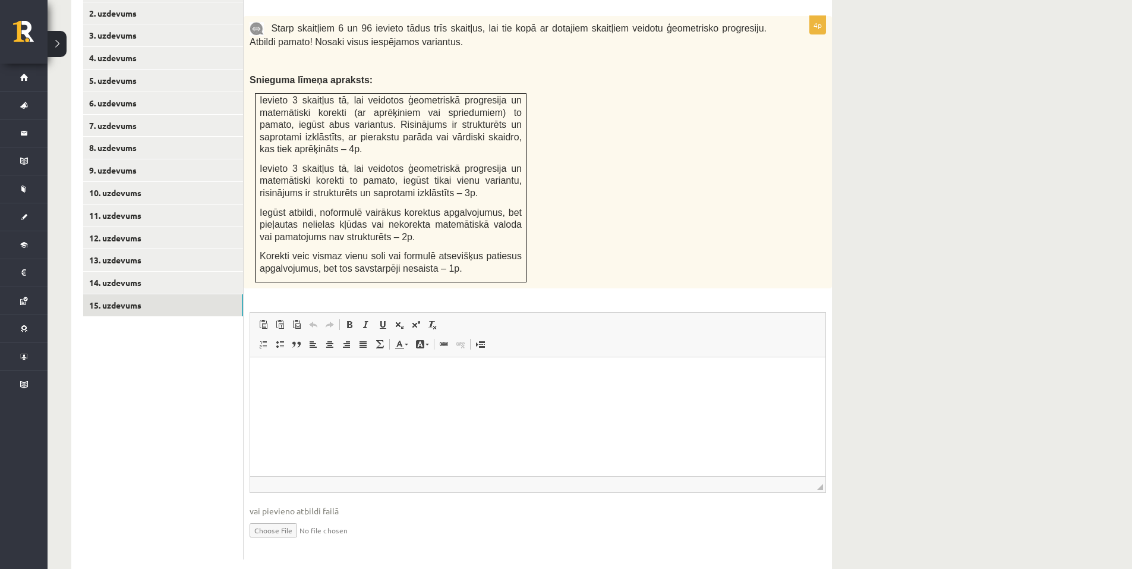
click at [283, 517] on input "file" at bounding box center [538, 529] width 576 height 24
type input "**********"
click at [295, 541] on link "Iesniegtā atbilde" at bounding box center [282, 547] width 64 height 12
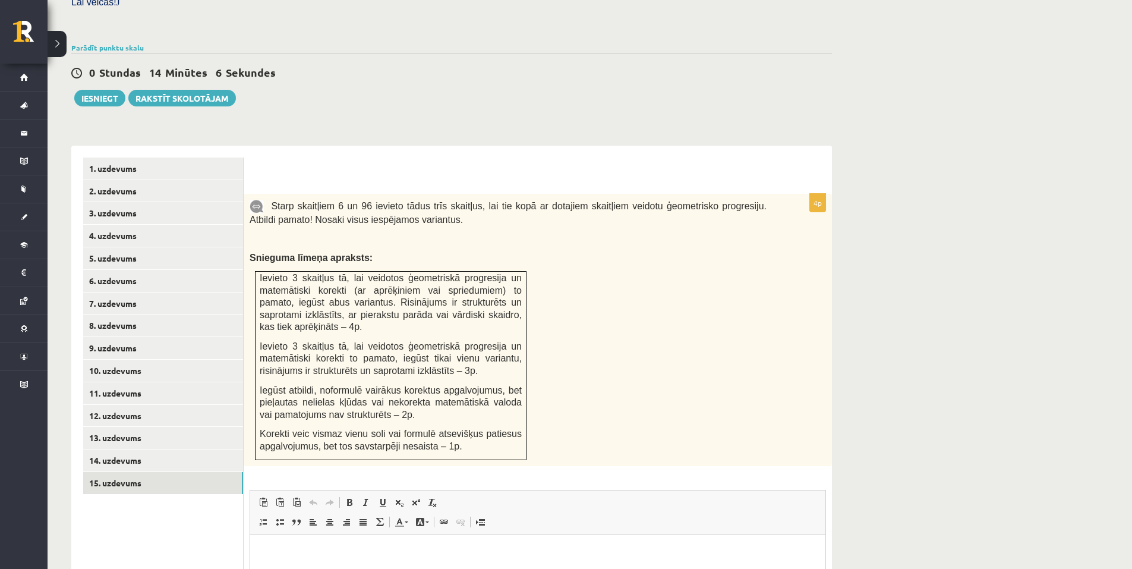
scroll to position [370, 0]
click at [97, 90] on button "Iesniegt" at bounding box center [99, 98] width 51 height 17
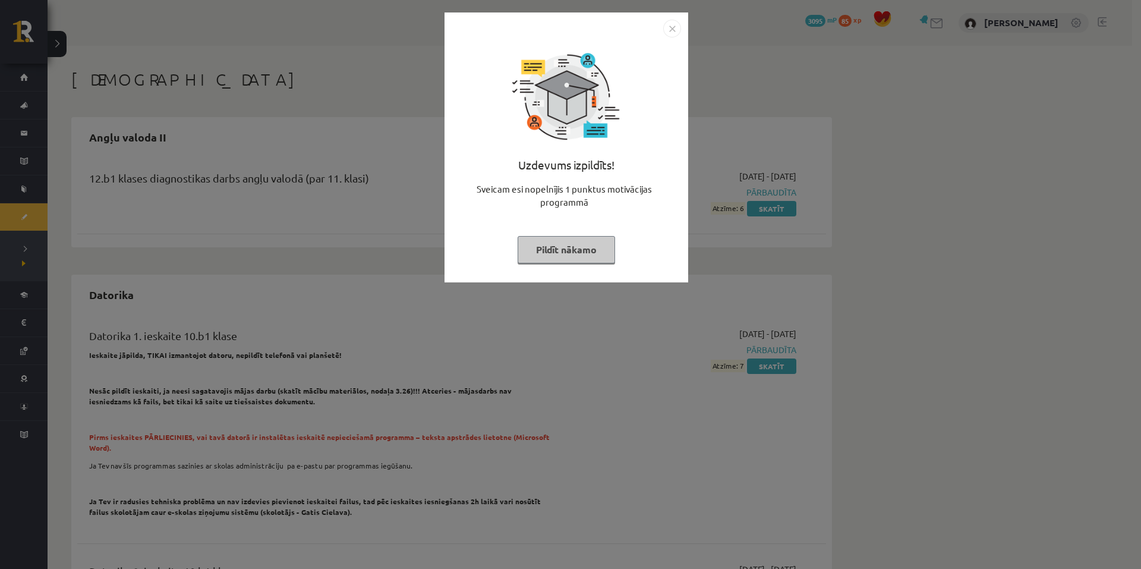
click at [567, 258] on button "Pildīt nākamo" at bounding box center [565, 249] width 97 height 27
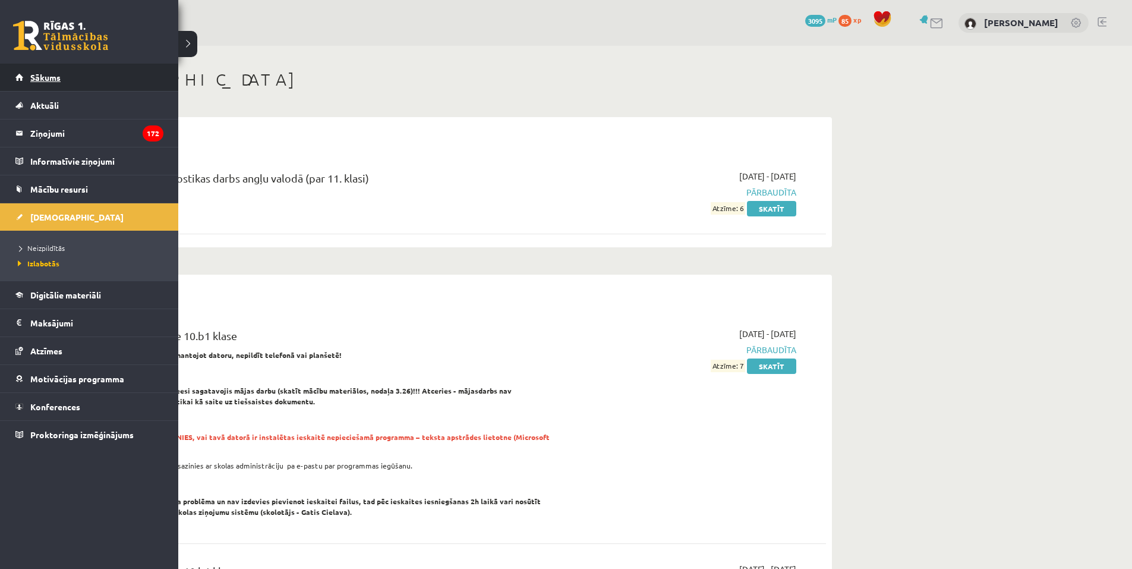
click at [33, 74] on span "Sākums" at bounding box center [45, 77] width 30 height 11
